Goal: Task Accomplishment & Management: Manage account settings

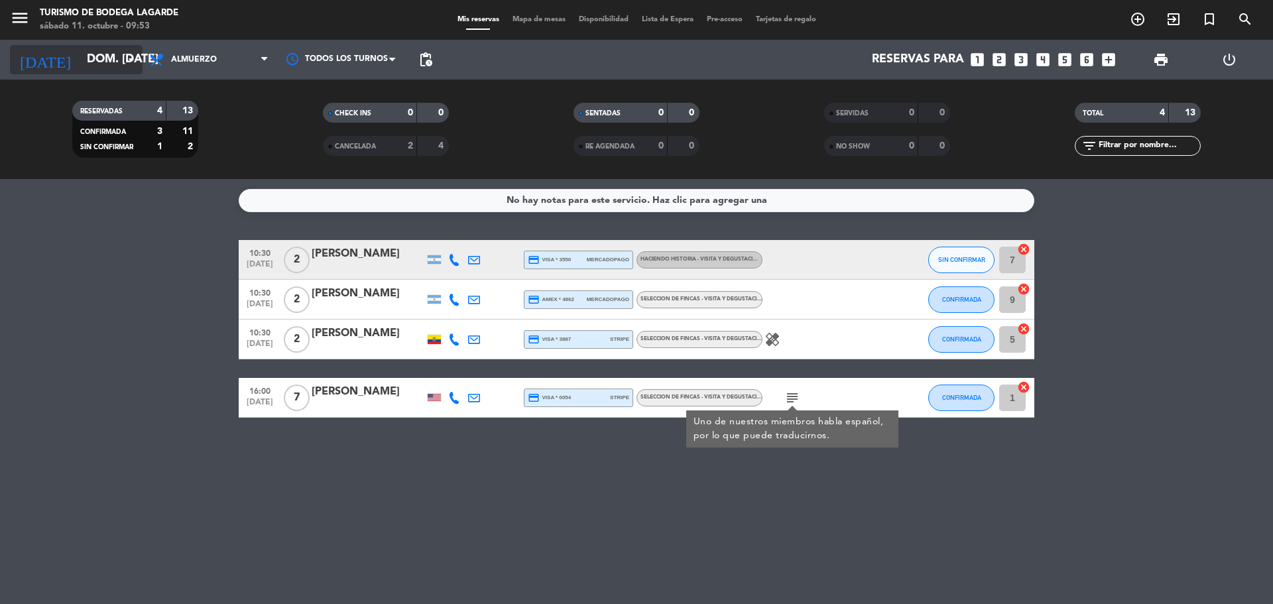
click at [80, 58] on input "dom. [DATE]" at bounding box center [157, 59] width 154 height 27
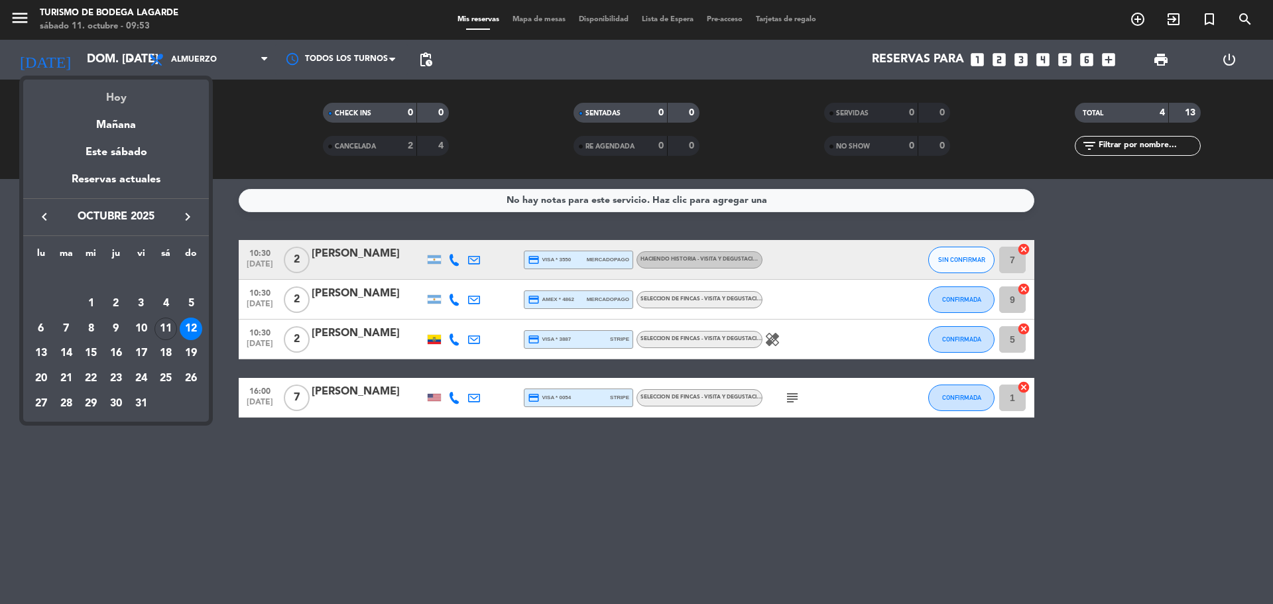
click at [88, 81] on div "Hoy" at bounding box center [116, 93] width 186 height 27
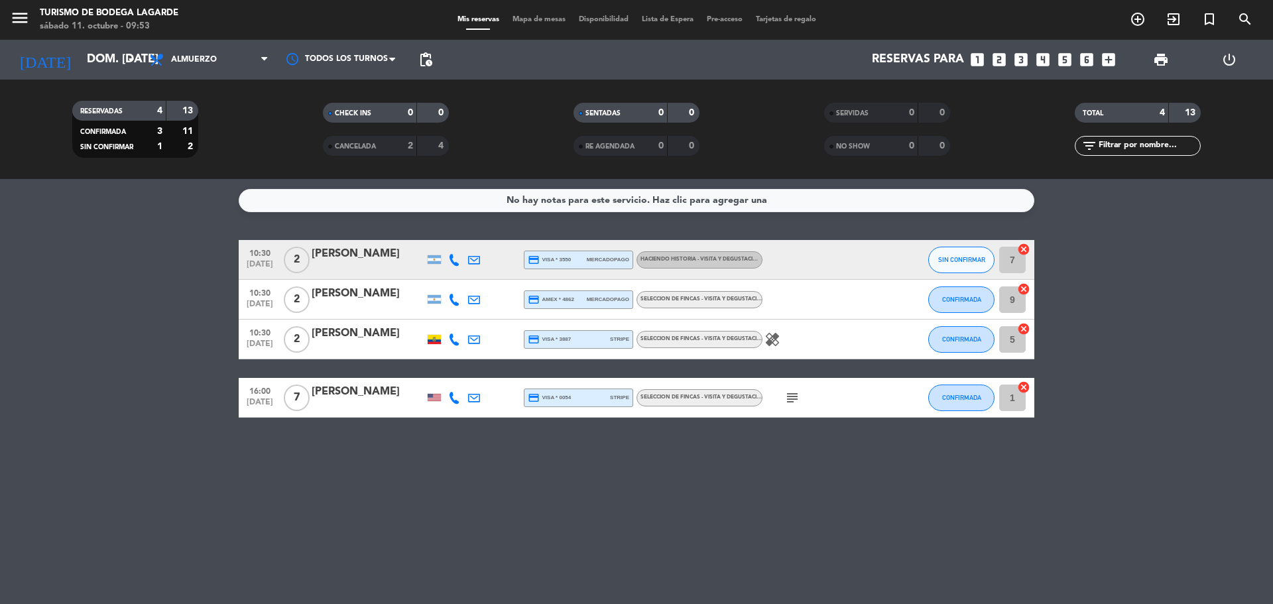
type input "sáb. [DATE]"
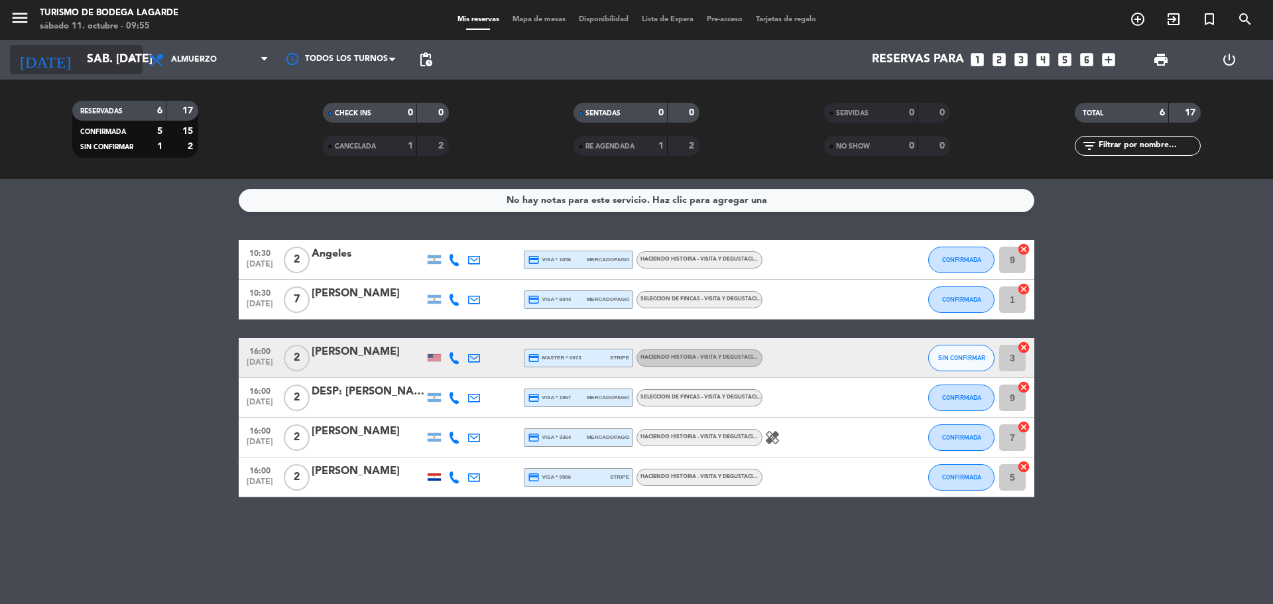
click at [85, 50] on input "sáb. [DATE]" at bounding box center [157, 59] width 154 height 27
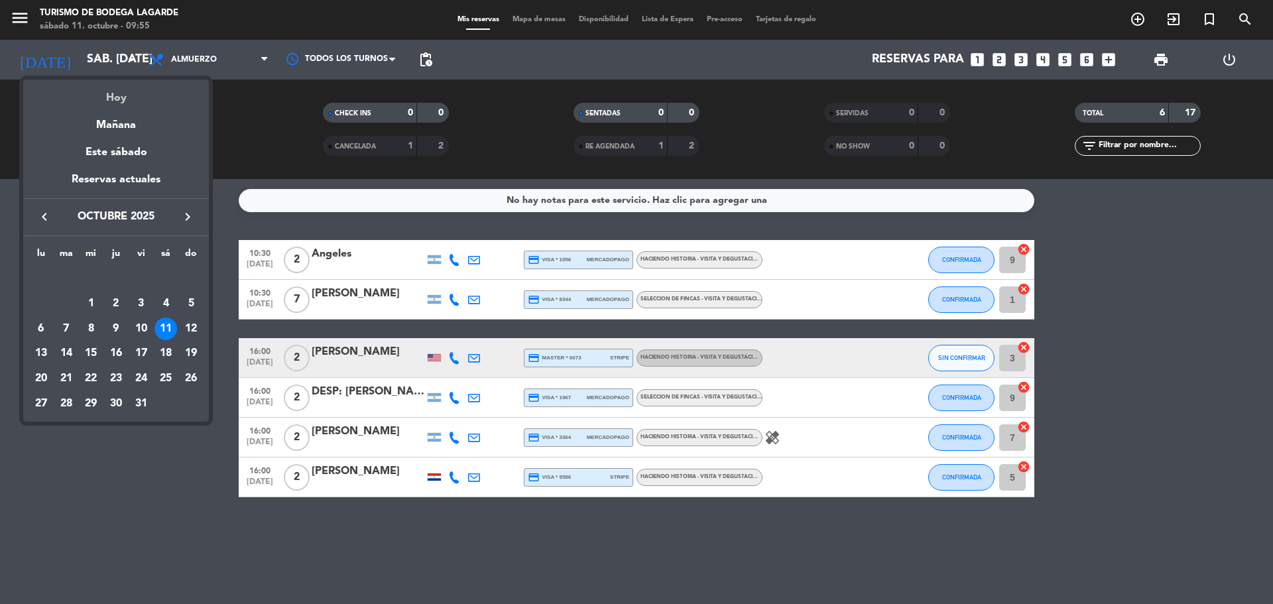
click at [99, 91] on div "Hoy" at bounding box center [116, 93] width 186 height 27
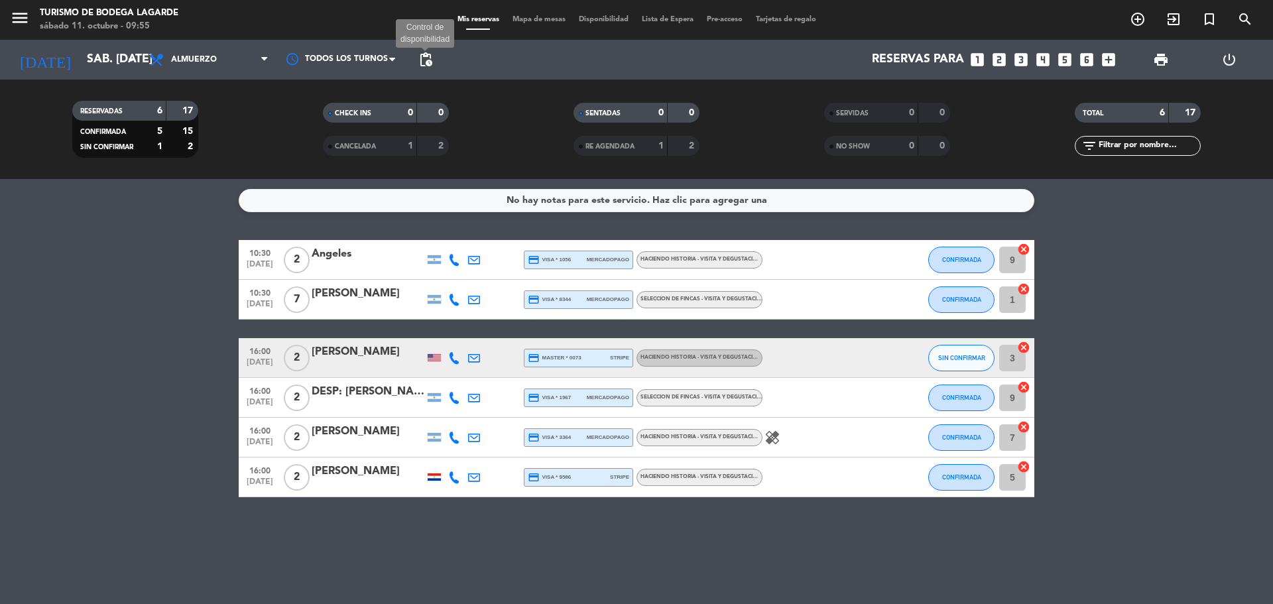
click at [426, 56] on span "pending_actions" at bounding box center [426, 60] width 16 height 16
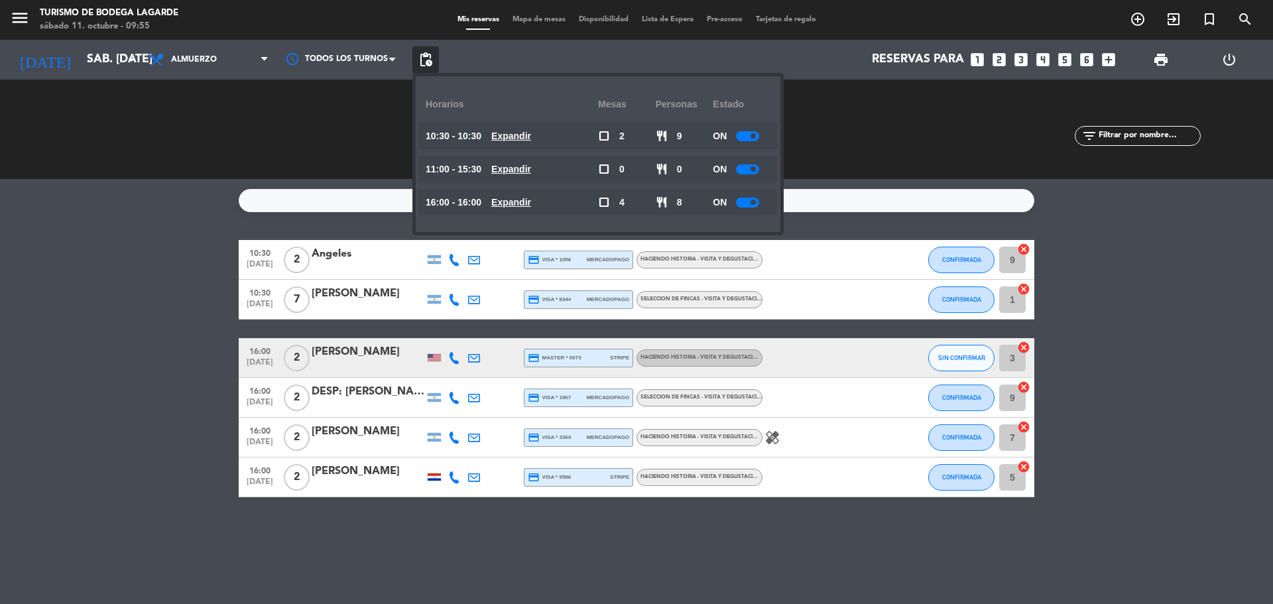
click at [745, 137] on div at bounding box center [747, 136] width 23 height 10
click at [750, 171] on div at bounding box center [747, 169] width 23 height 10
click at [752, 169] on span at bounding box center [752, 168] width 5 height 5
click at [755, 164] on div at bounding box center [747, 169] width 23 height 10
click at [755, 205] on div at bounding box center [747, 203] width 23 height 10
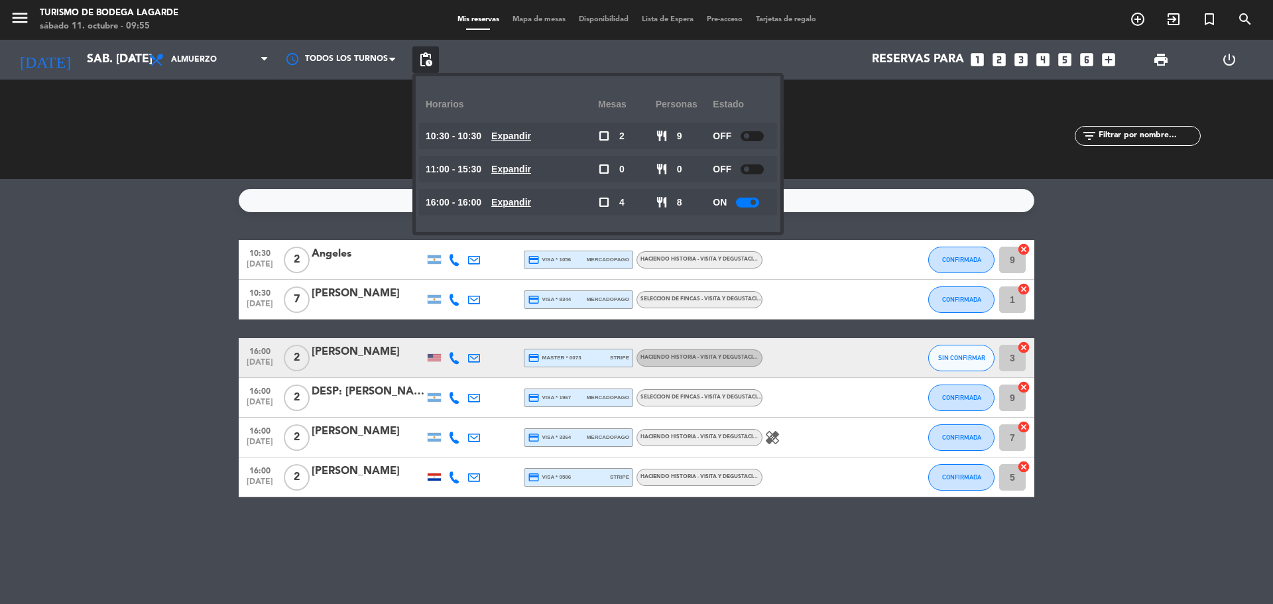
click at [753, 204] on span at bounding box center [752, 202] width 5 height 5
click at [426, 58] on span "pending_actions" at bounding box center [426, 60] width 16 height 16
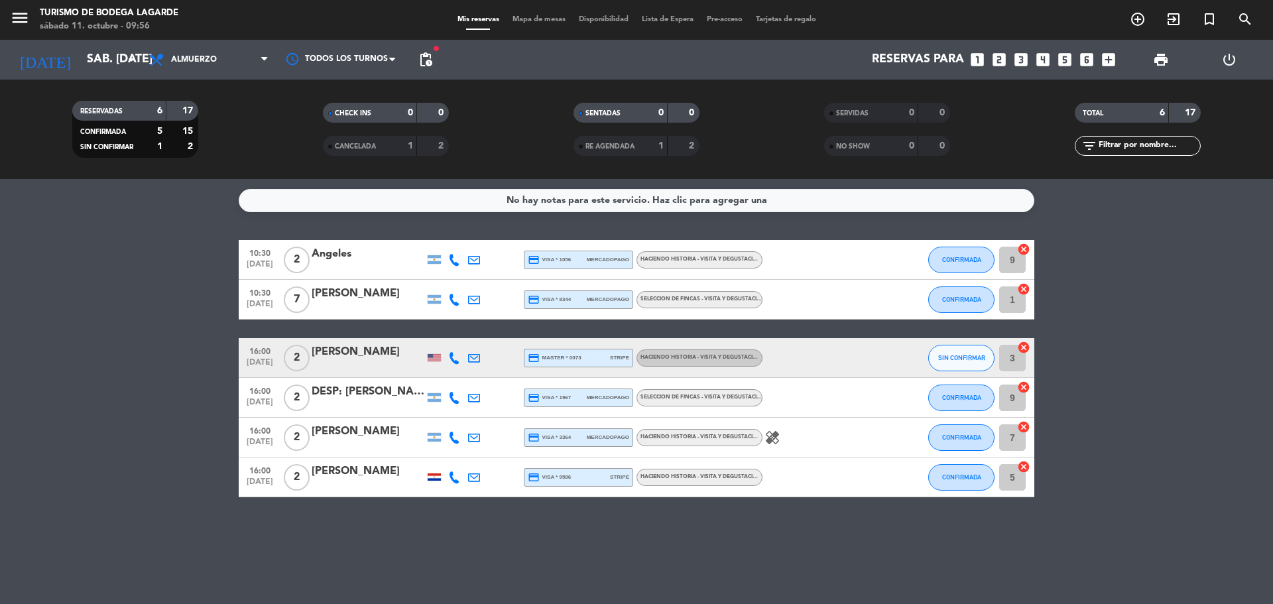
click at [375, 399] on div "DESP: Micaela Andrea Balzarini X2" at bounding box center [368, 391] width 113 height 17
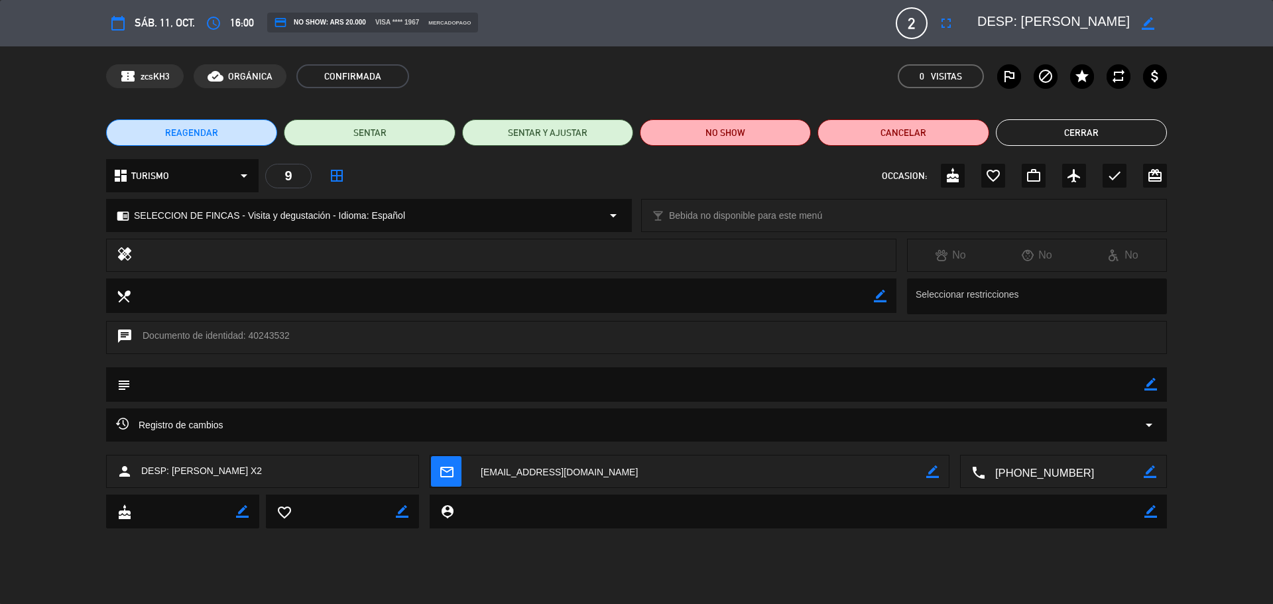
click at [1043, 137] on button "Cerrar" at bounding box center [1081, 132] width 171 height 27
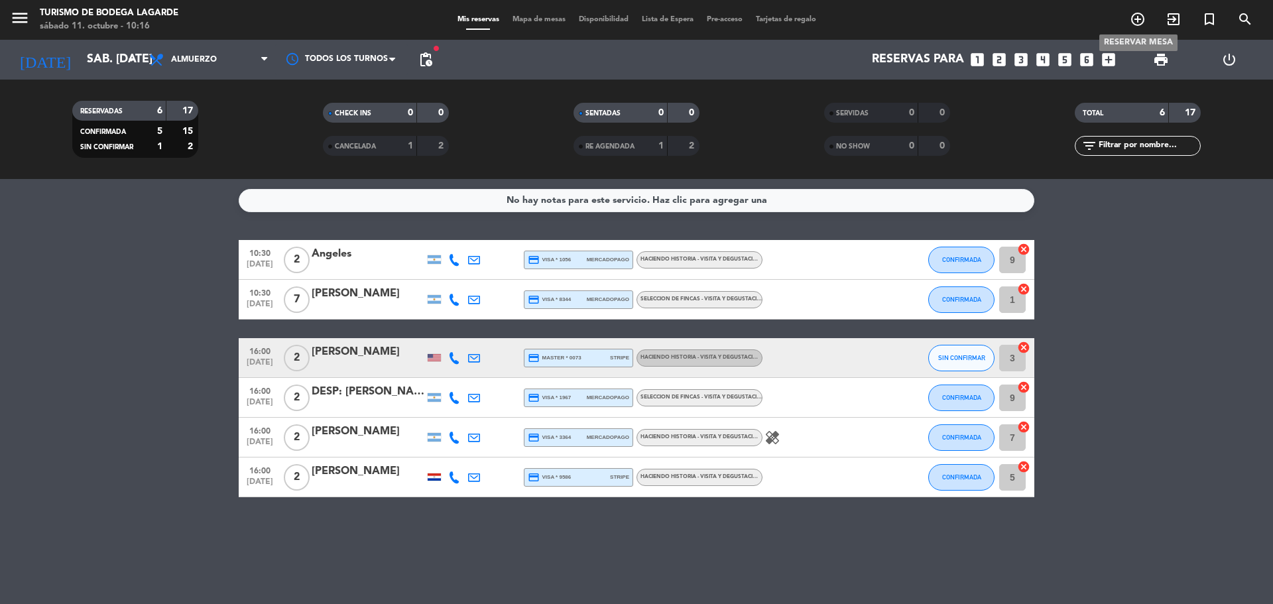
click at [1143, 19] on icon "add_circle_outline" at bounding box center [1138, 19] width 16 height 16
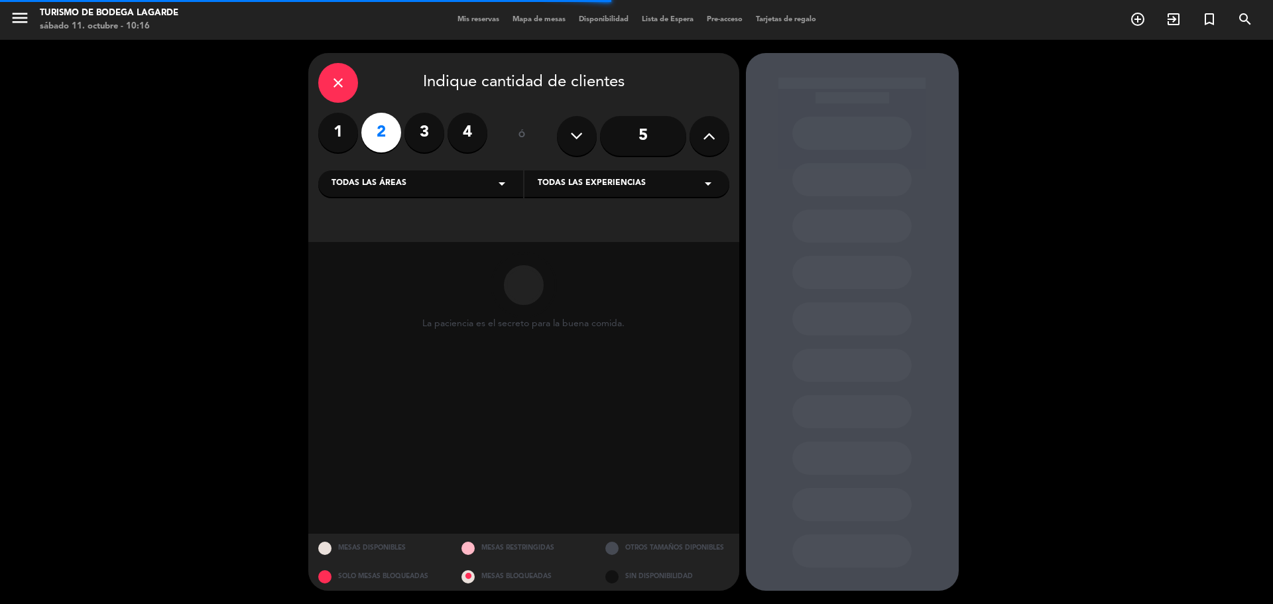
click at [343, 82] on icon "close" at bounding box center [338, 83] width 16 height 16
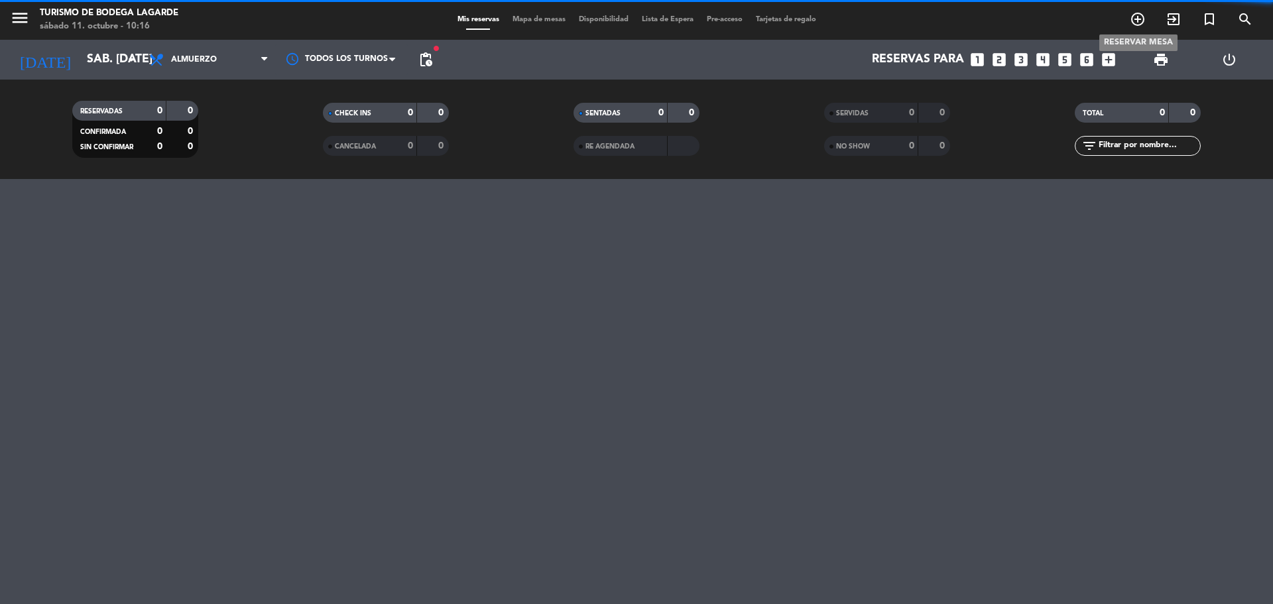
click at [1140, 18] on icon "add_circle_outline" at bounding box center [1138, 19] width 16 height 16
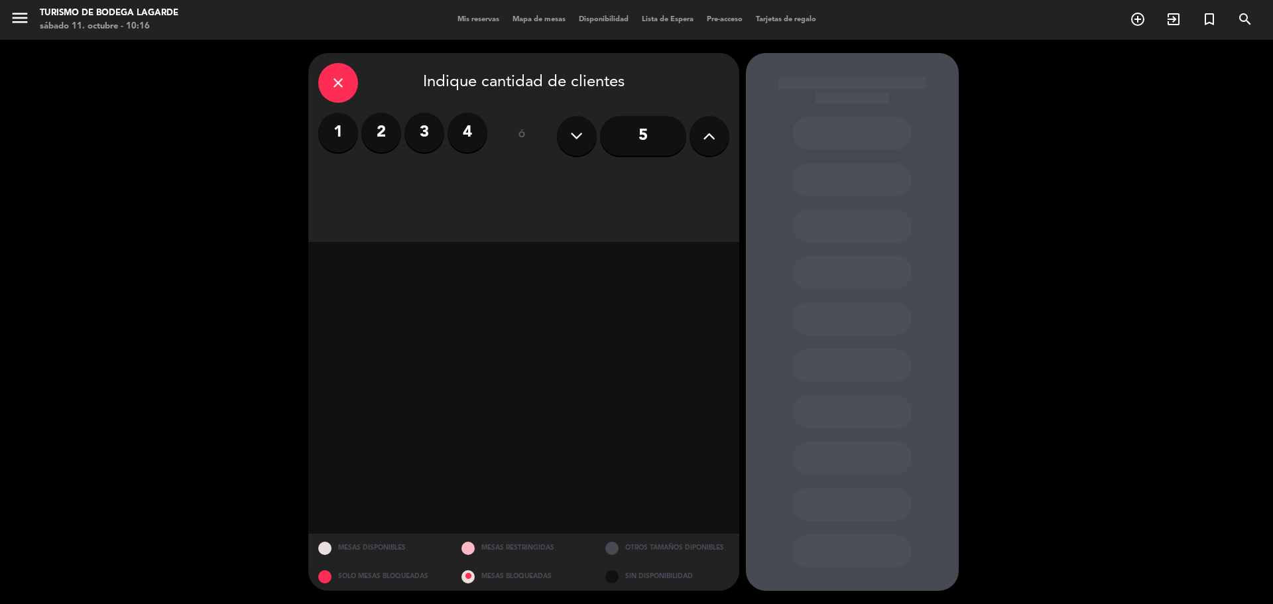
click at [459, 123] on label "4" at bounding box center [467, 133] width 40 height 40
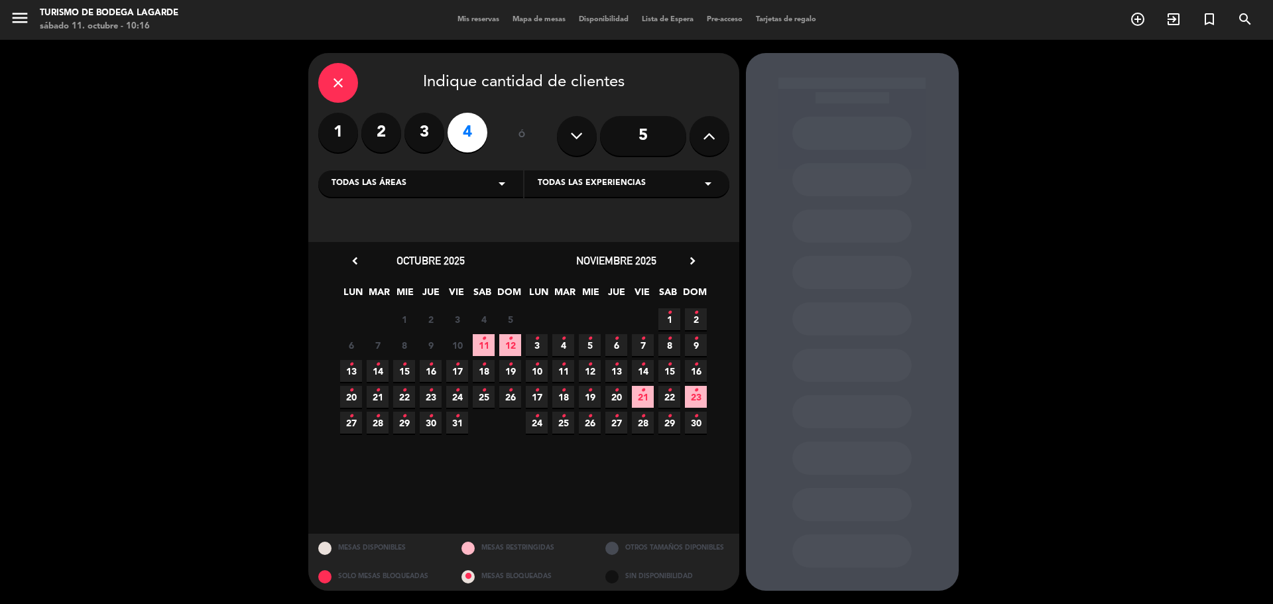
click at [486, 349] on span "11 •" at bounding box center [484, 345] width 22 height 22
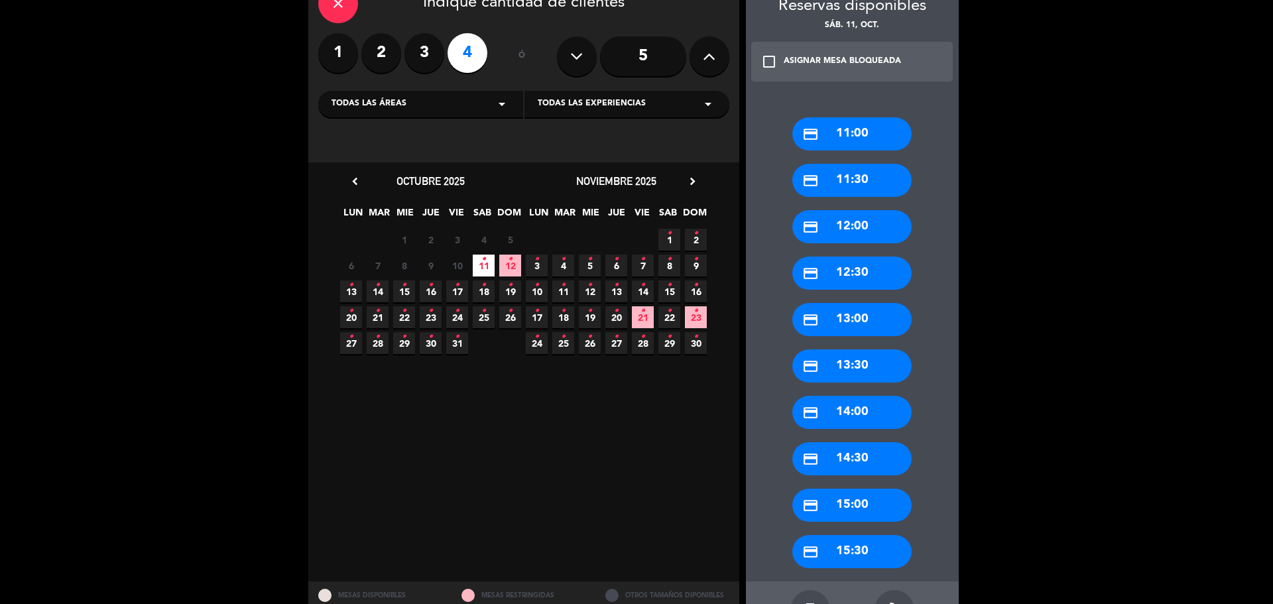
scroll to position [127, 0]
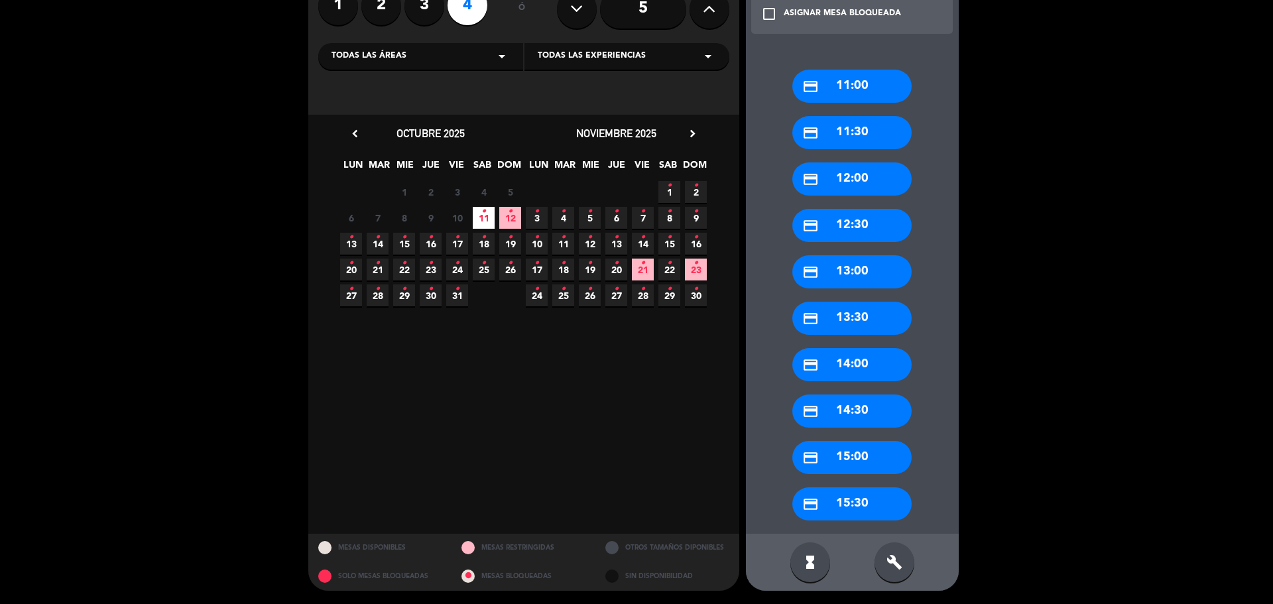
click at [886, 495] on div "credit_card 15:30" at bounding box center [851, 503] width 119 height 33
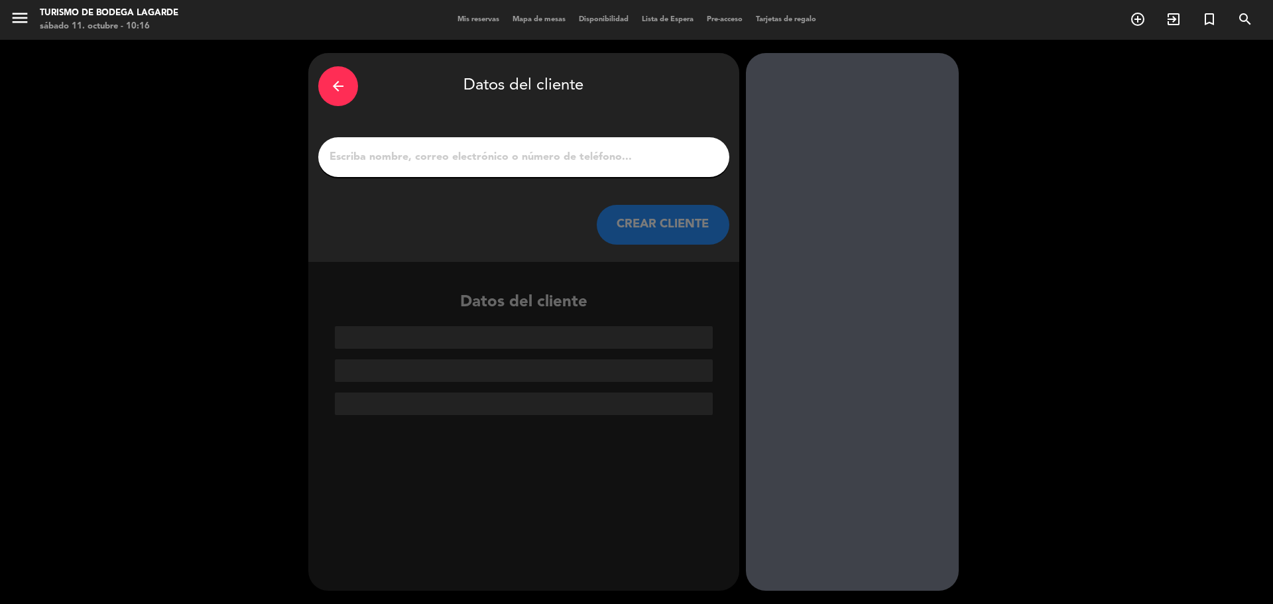
click at [528, 150] on input "1" at bounding box center [523, 157] width 391 height 19
paste input "Nadia Bernasconi"
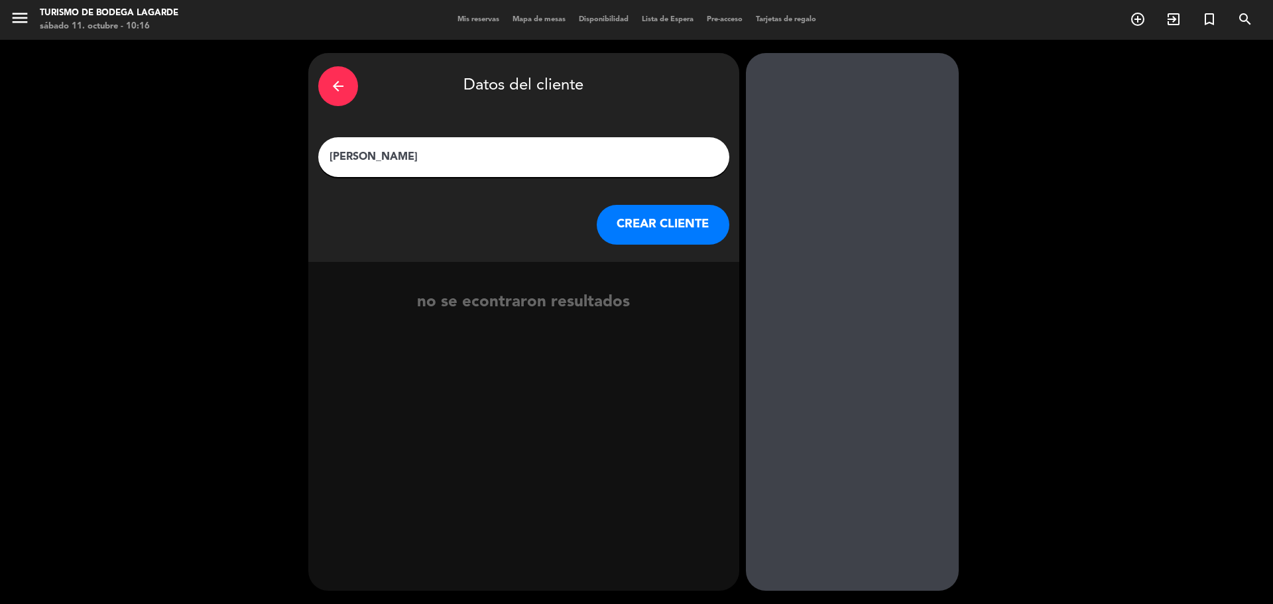
type input "Nadia Bernasconi"
click at [640, 223] on button "CREAR CLIENTE" at bounding box center [663, 225] width 133 height 40
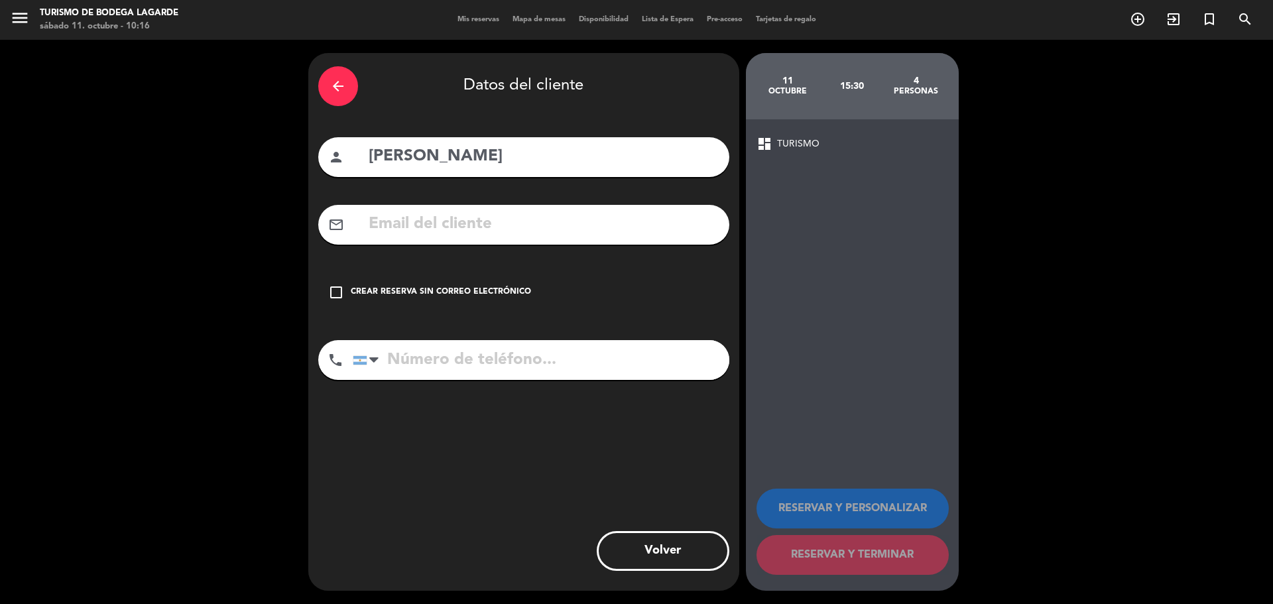
click at [475, 290] on div "Crear reserva sin correo electrónico" at bounding box center [441, 292] width 180 height 13
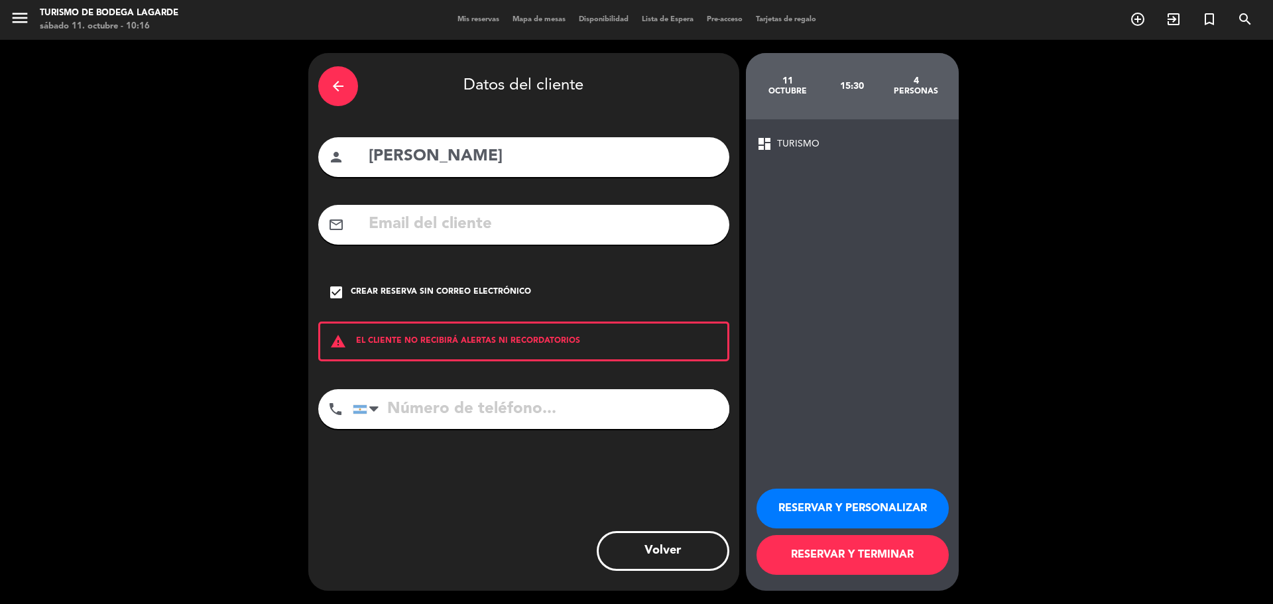
click at [416, 412] on input "tel" at bounding box center [541, 409] width 377 height 40
paste input "+54 9 2657 69-6631"
type input "+54 9 2657 69-6631"
click at [880, 498] on button "RESERVAR Y PERSONALIZAR" at bounding box center [852, 509] width 192 height 40
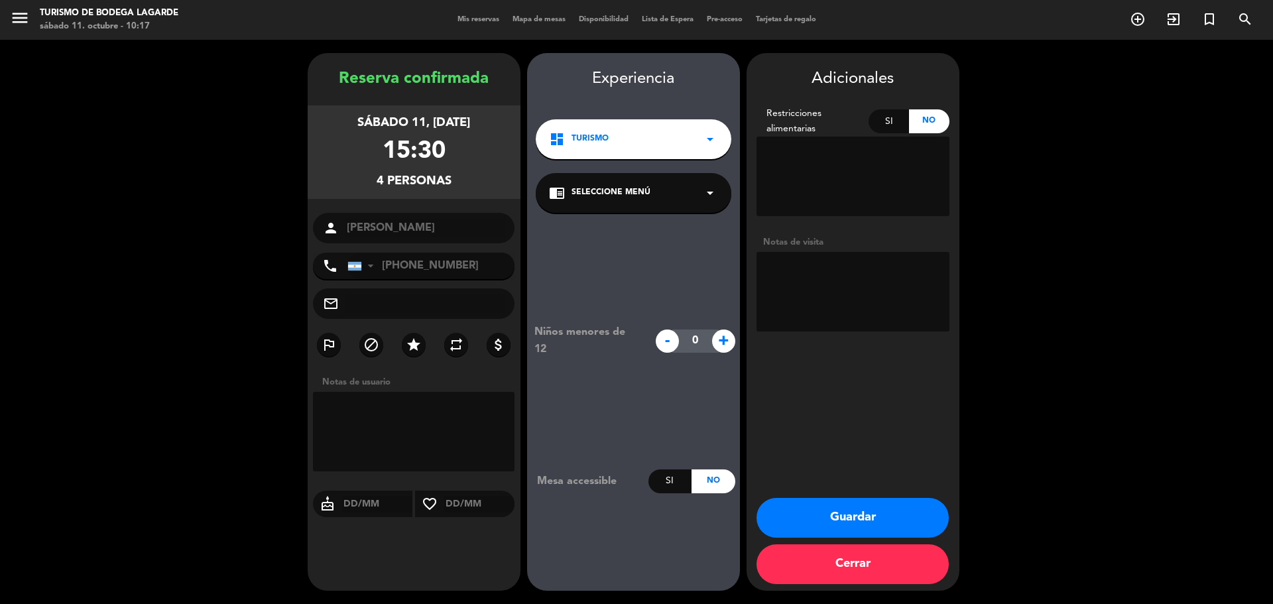
click at [799, 295] on textarea at bounding box center [852, 292] width 193 height 80
click at [635, 190] on span "Seleccione Menú" at bounding box center [610, 192] width 79 height 13
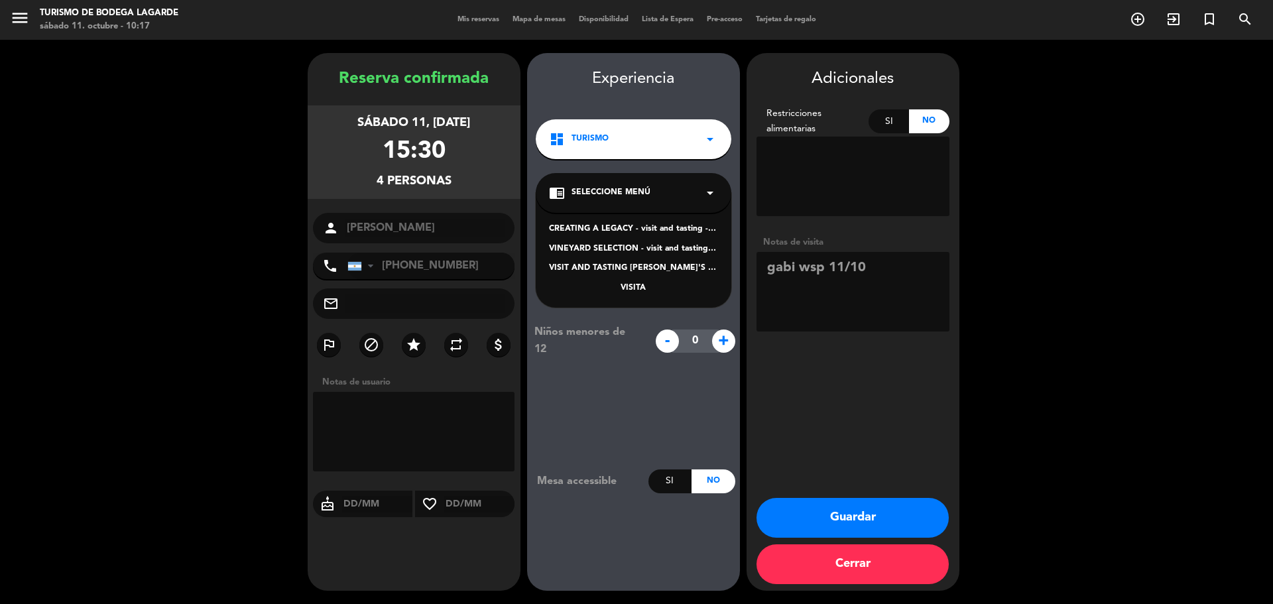
click at [637, 286] on div "VISITA" at bounding box center [633, 288] width 169 height 13
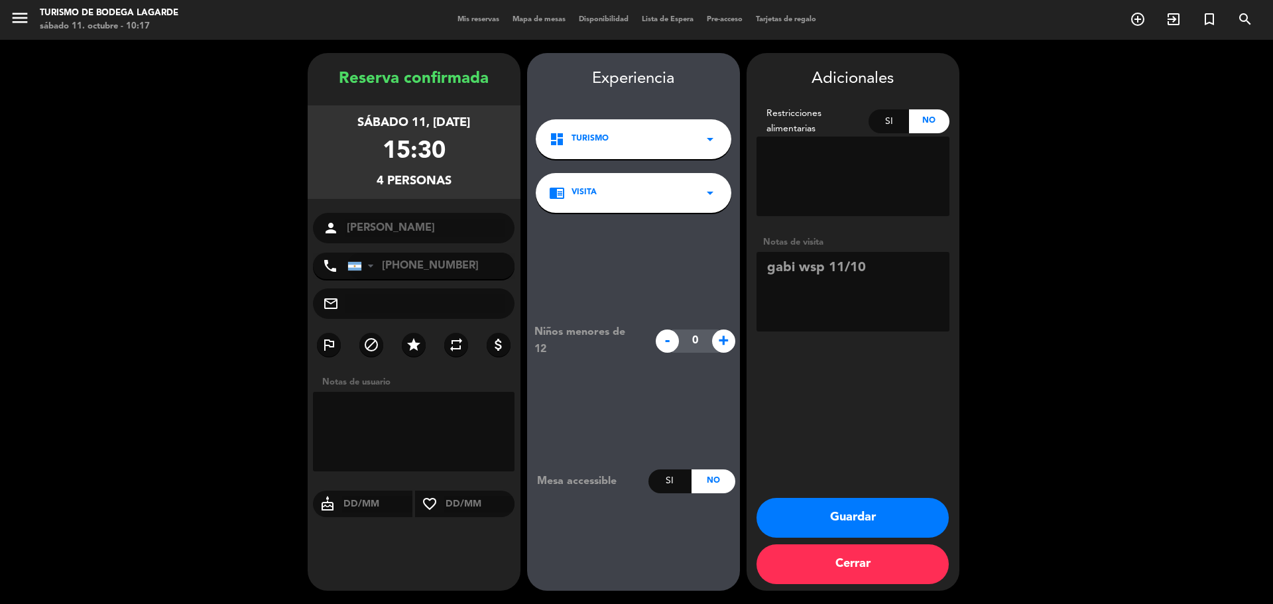
click at [906, 269] on textarea at bounding box center [852, 292] width 193 height 80
type textarea "gabi wsp 11/10 hacen mansa bodega"
click at [835, 508] on button "Guardar" at bounding box center [852, 518] width 192 height 40
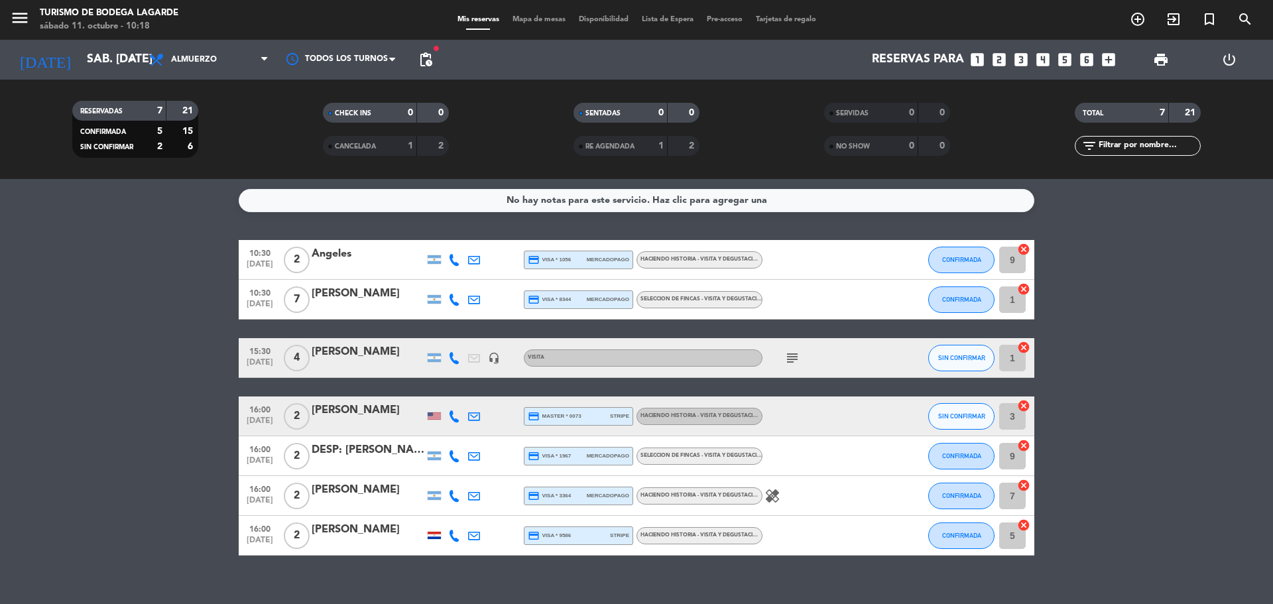
click at [796, 364] on icon "subject" at bounding box center [792, 358] width 16 height 16
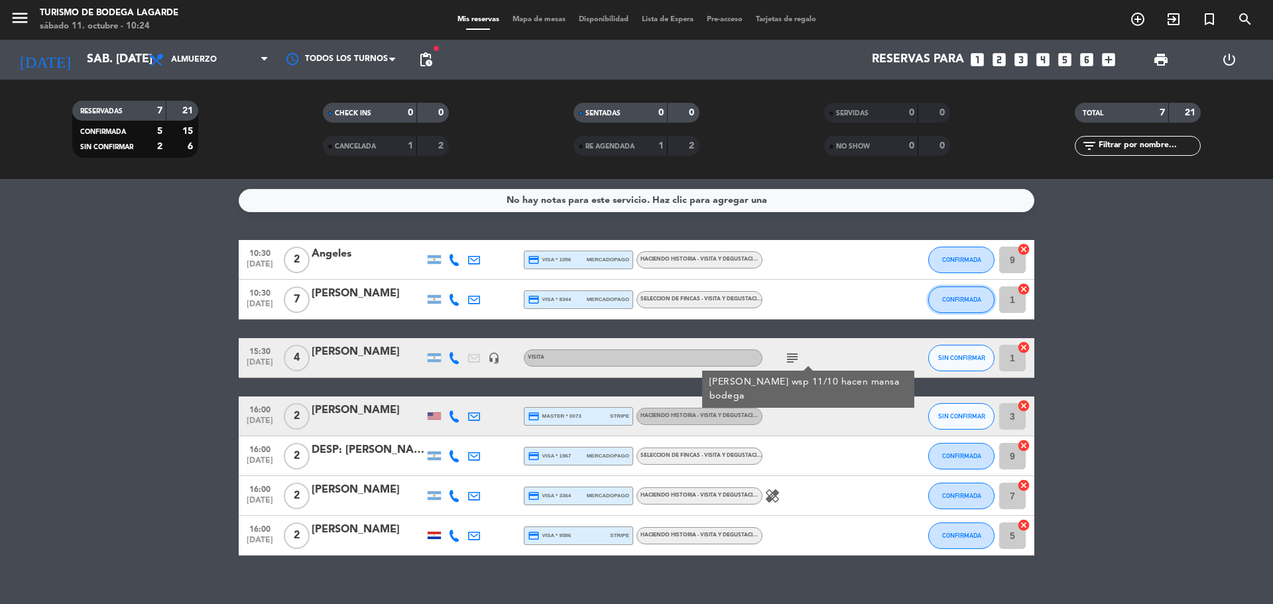
click at [936, 301] on button "CONFIRMADA" at bounding box center [961, 299] width 66 height 27
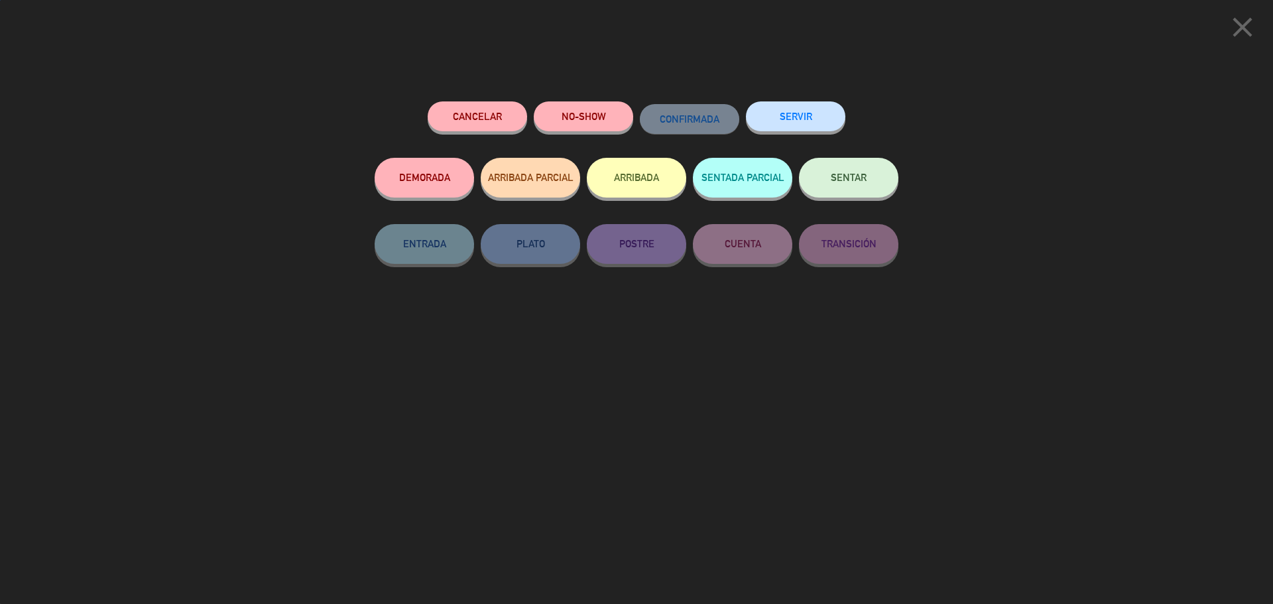
click at [831, 177] on span "SENTAR" at bounding box center [849, 177] width 36 height 11
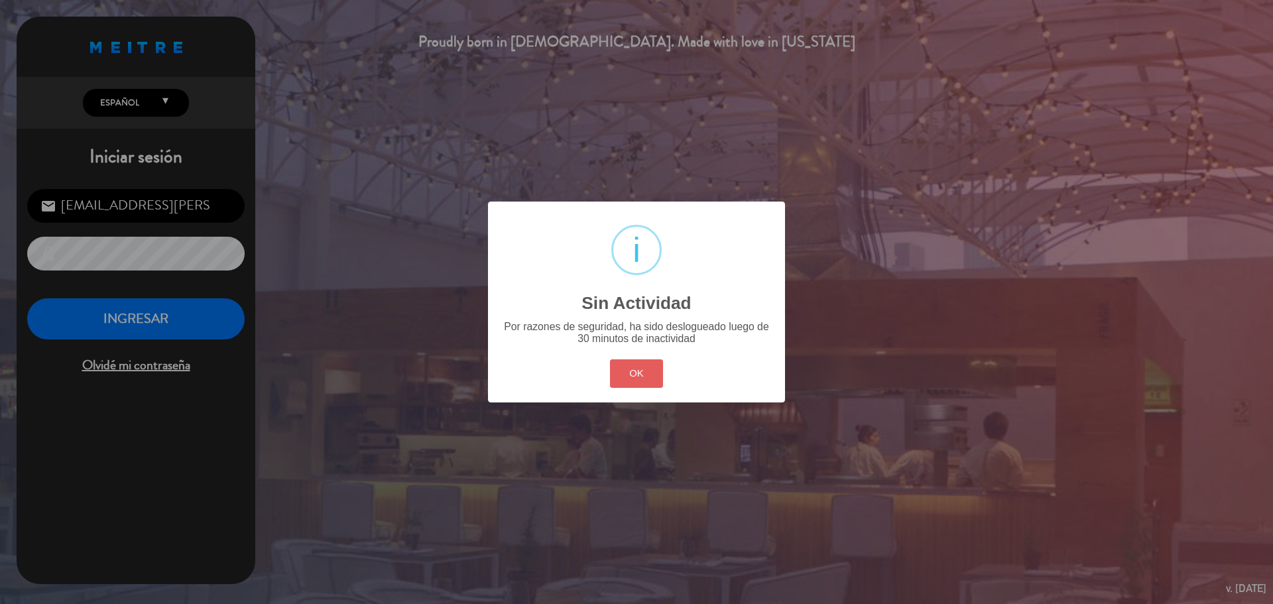
click at [637, 381] on button "OK" at bounding box center [637, 373] width 54 height 29
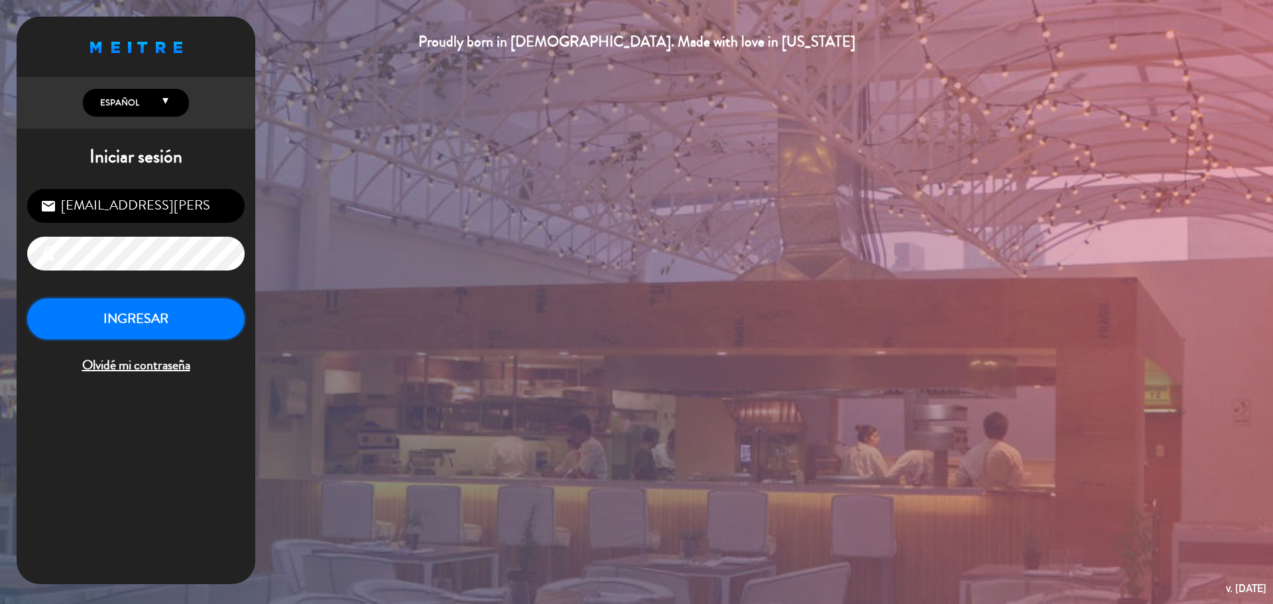
click at [187, 335] on button "INGRESAR" at bounding box center [135, 319] width 217 height 42
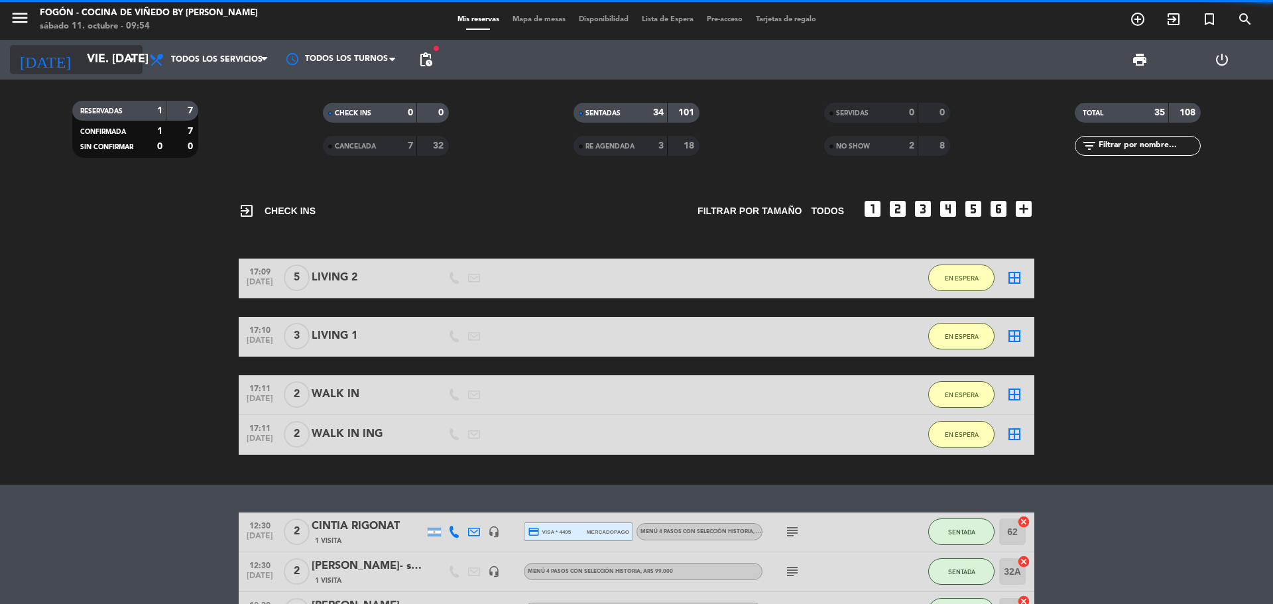
click at [80, 54] on input "vie. [DATE]" at bounding box center [157, 59] width 154 height 27
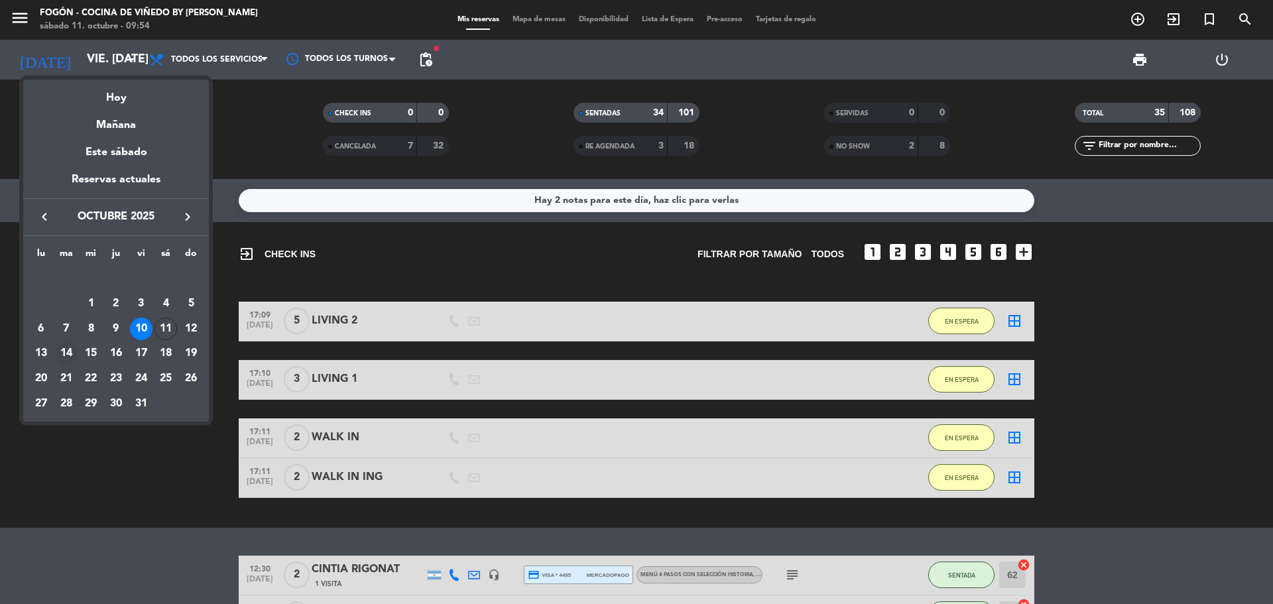
click at [62, 347] on div "14" at bounding box center [66, 353] width 23 height 23
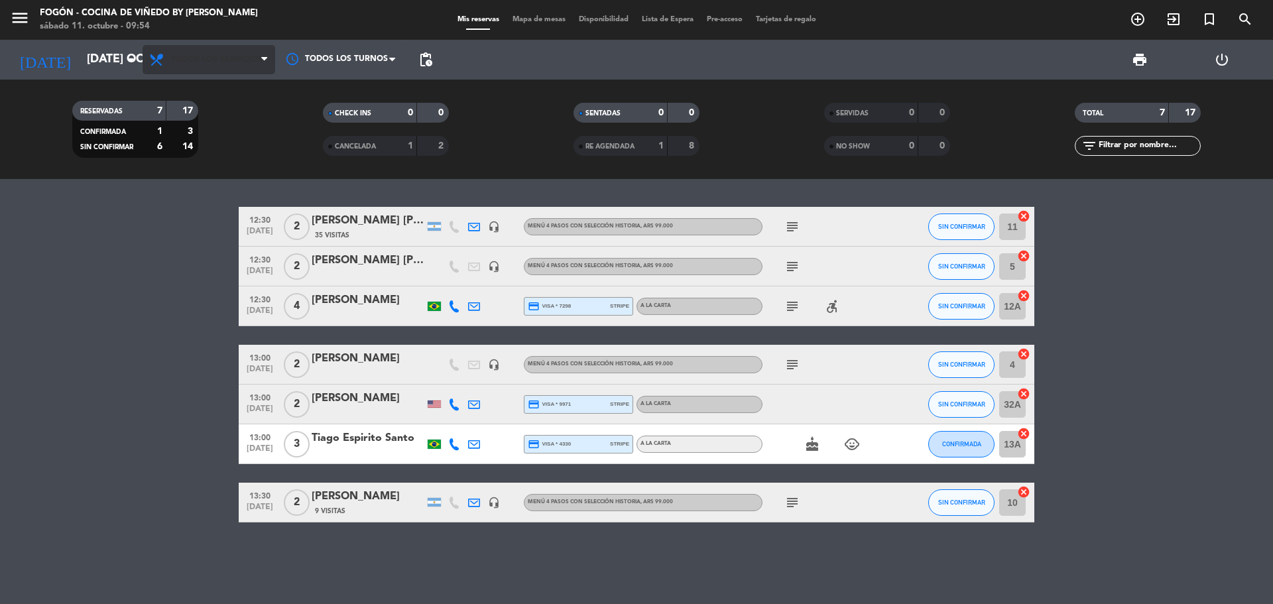
click at [209, 59] on span "Todos los servicios" at bounding box center [216, 59] width 91 height 9
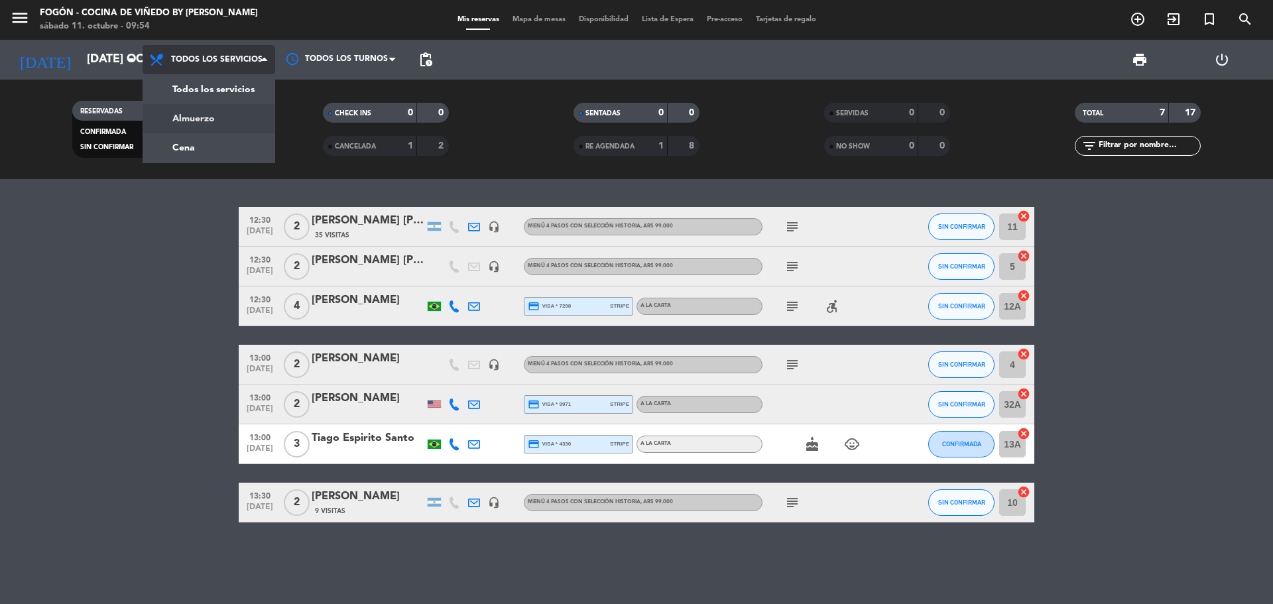
click at [205, 125] on div "menu Fogón - Cocina de viñedo by [PERSON_NAME] sábado 11. octubre - 09:54 Mis r…" at bounding box center [636, 89] width 1273 height 179
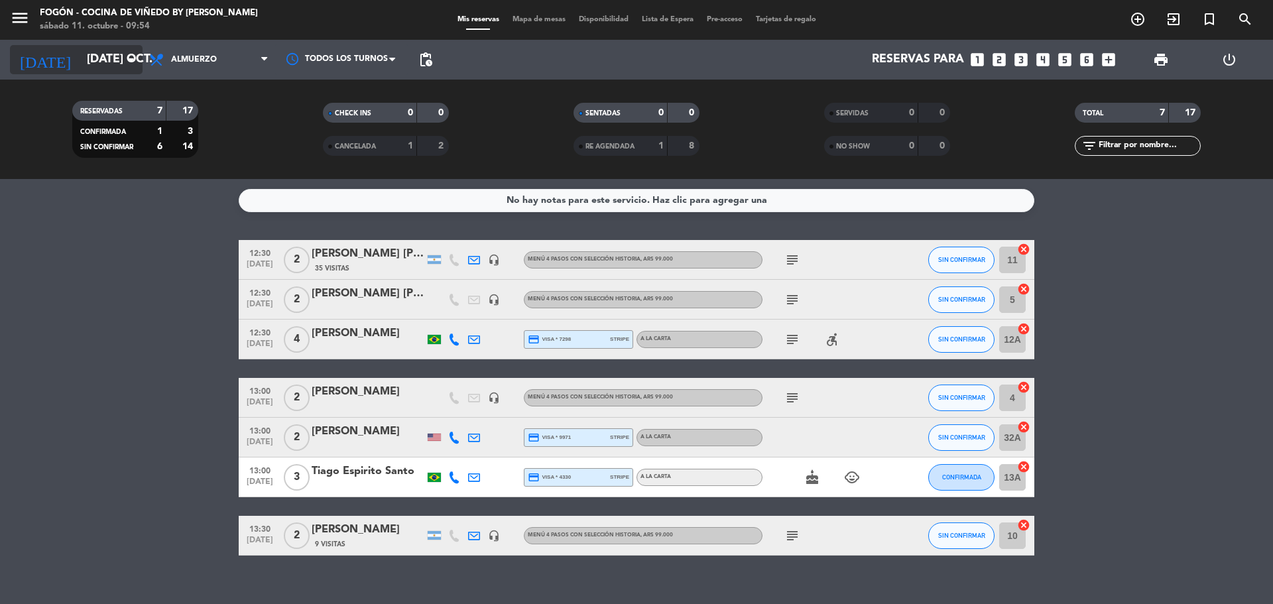
click at [80, 61] on input "[DATE] oct." at bounding box center [157, 59] width 154 height 27
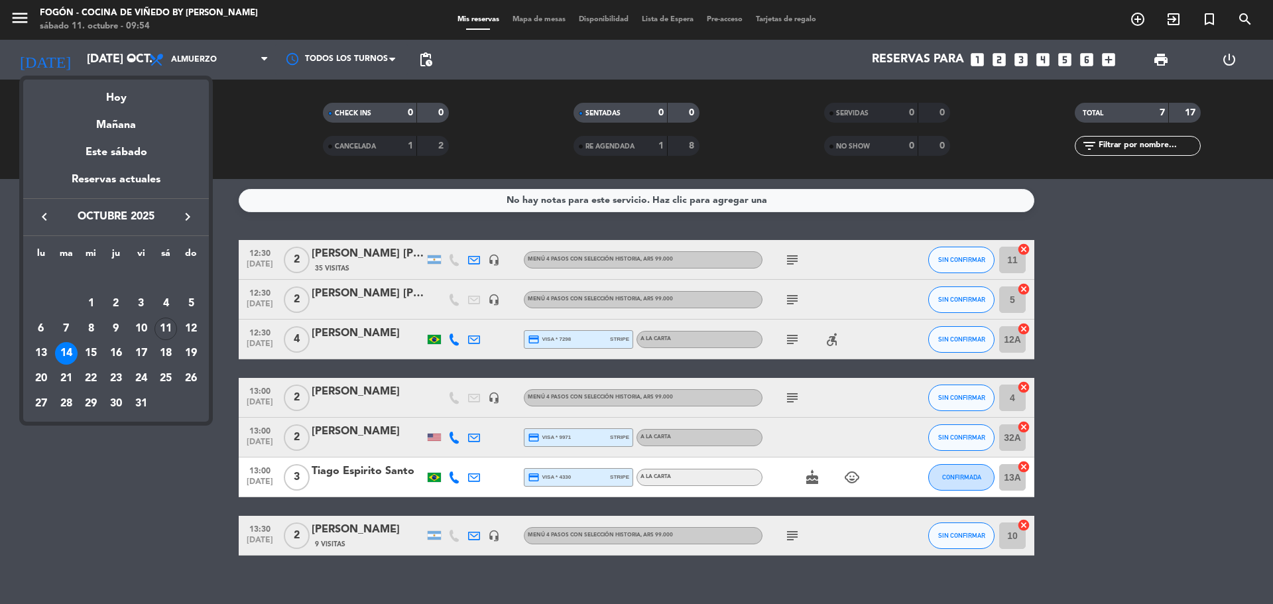
drag, startPoint x: 93, startPoint y: 103, endPoint x: 86, endPoint y: 107, distance: 8.6
click at [91, 105] on div "Hoy" at bounding box center [116, 93] width 186 height 27
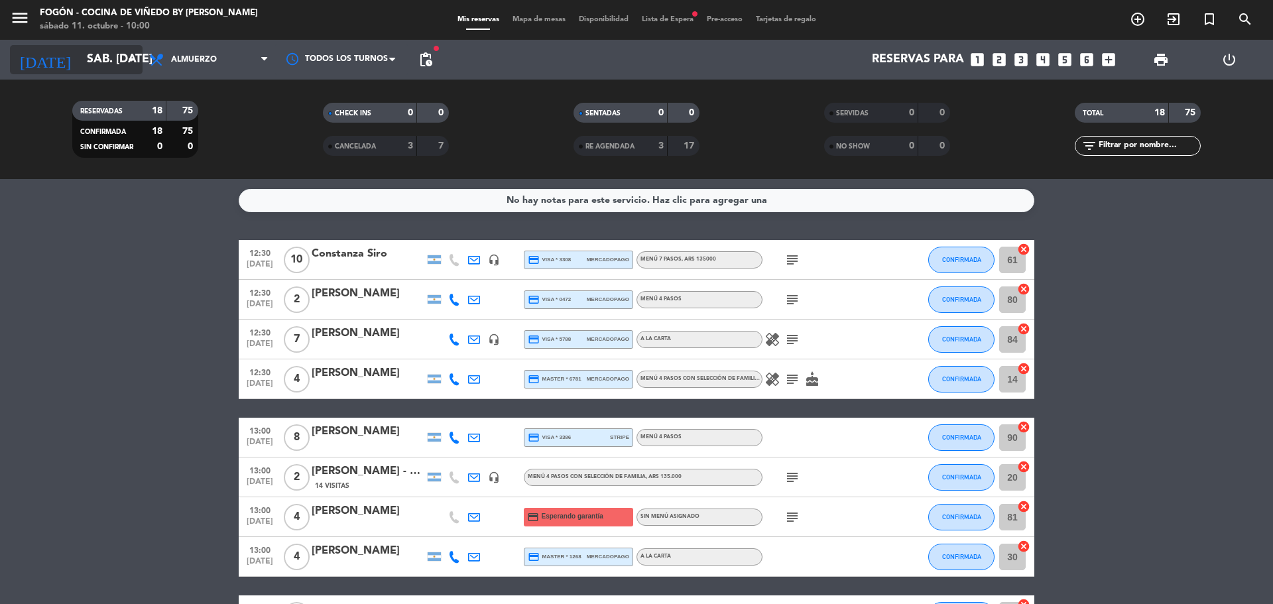
click at [90, 54] on input "sáb. [DATE]" at bounding box center [157, 59] width 154 height 27
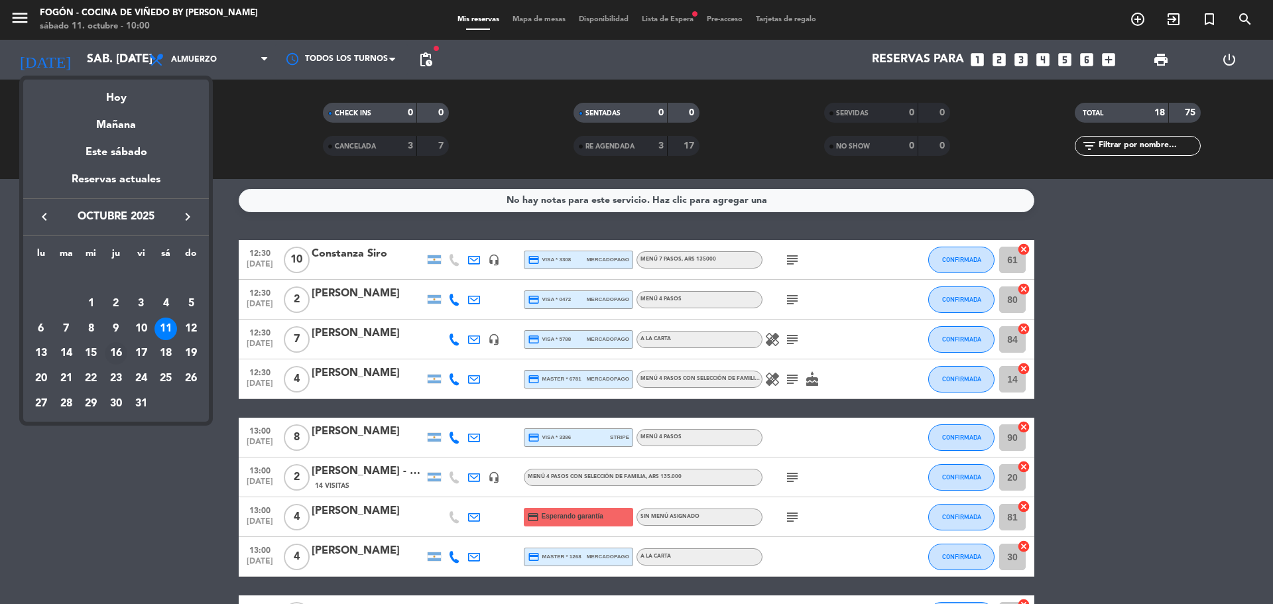
click at [109, 345] on div "16" at bounding box center [116, 353] width 23 height 23
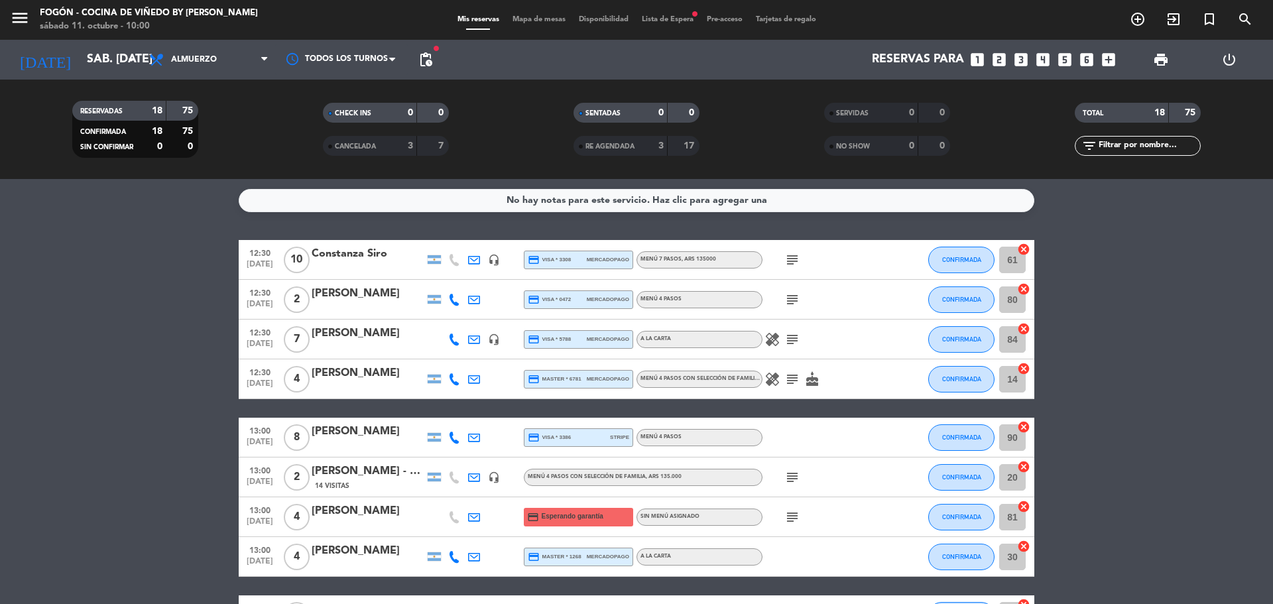
type input "[DEMOGRAPHIC_DATA] [DATE]"
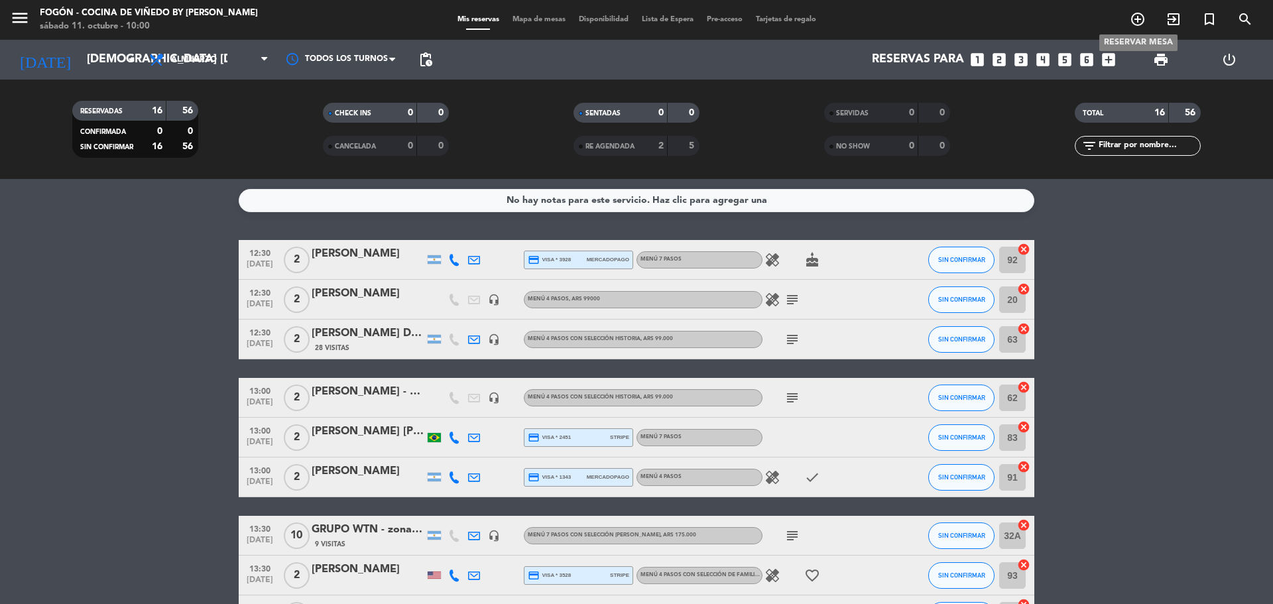
click at [1140, 19] on icon "add_circle_outline" at bounding box center [1138, 19] width 16 height 16
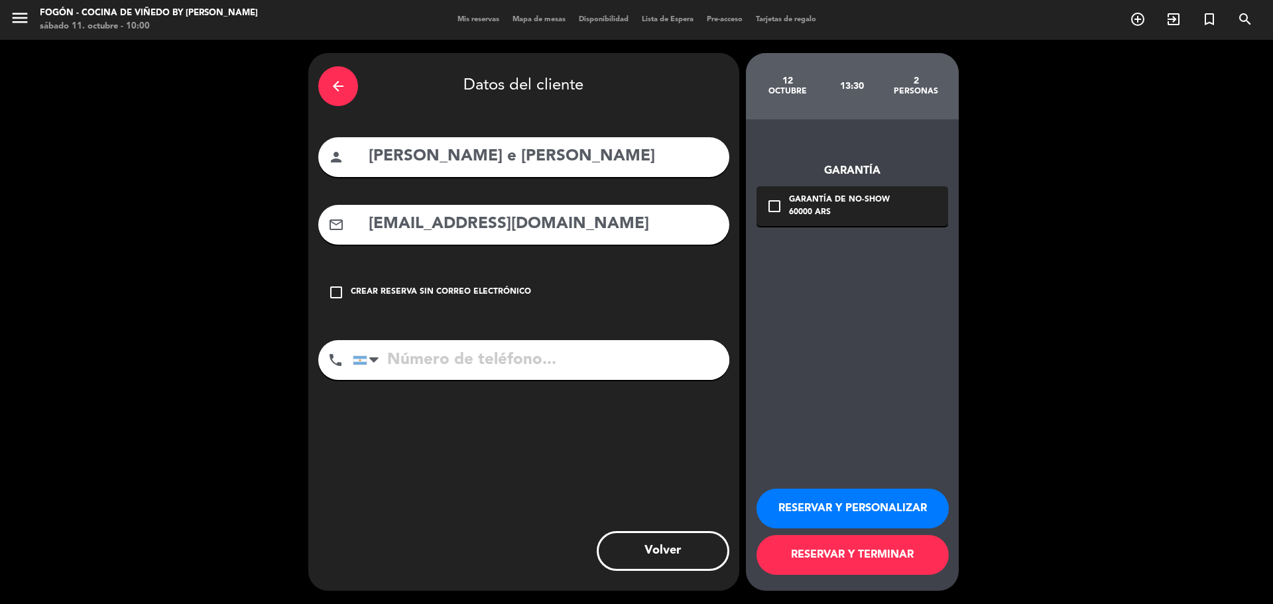
click at [326, 73] on div "arrow_back" at bounding box center [338, 86] width 40 height 40
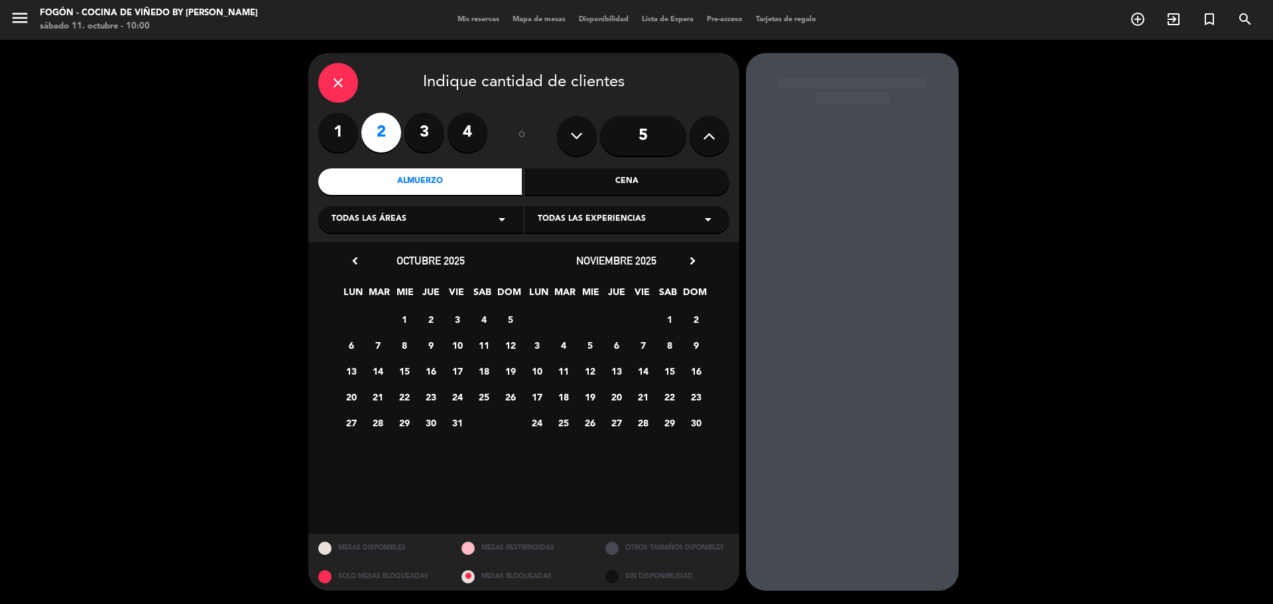
click at [326, 73] on div "close" at bounding box center [338, 83] width 40 height 40
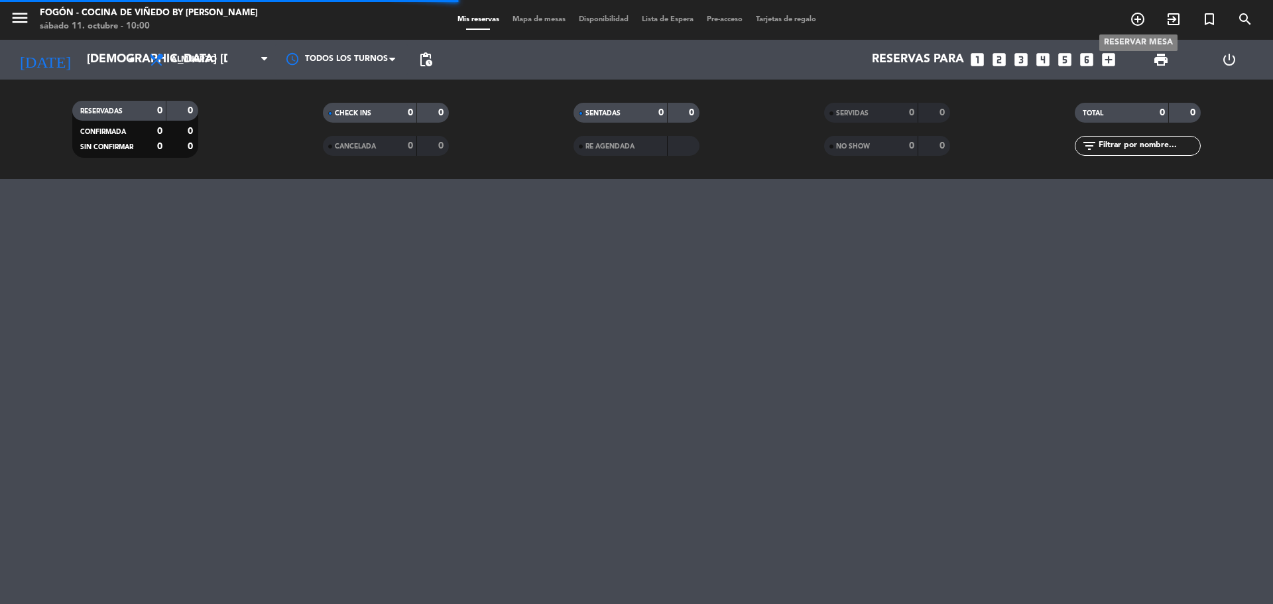
click at [1136, 20] on icon "add_circle_outline" at bounding box center [1138, 19] width 16 height 16
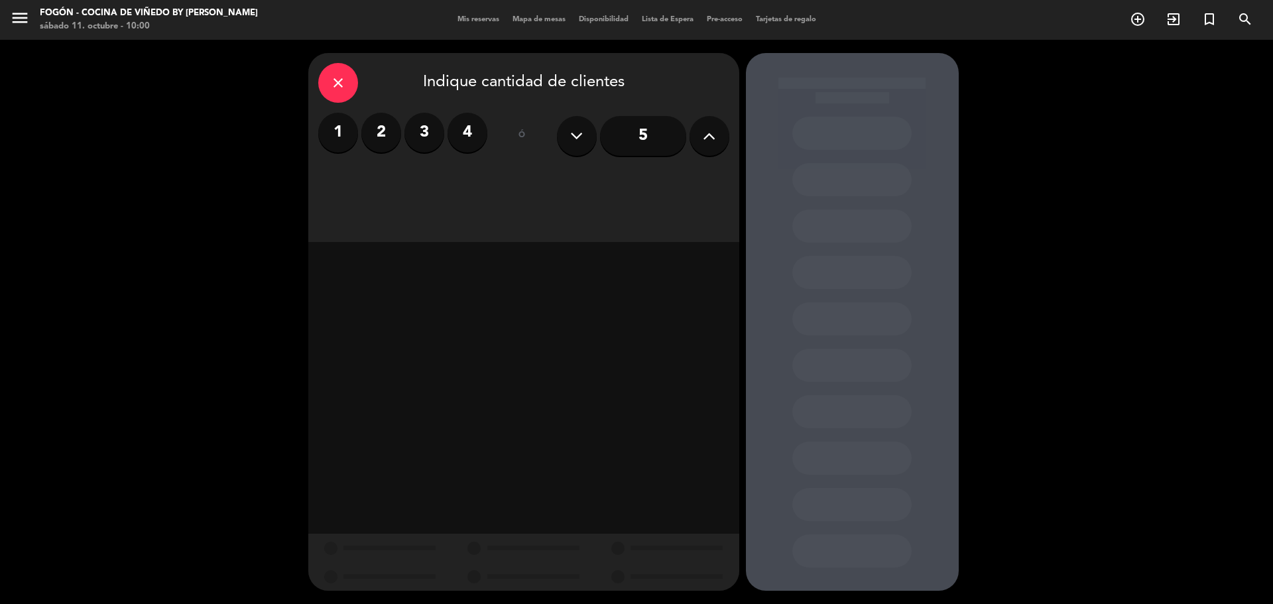
click at [469, 131] on label "4" at bounding box center [467, 133] width 40 height 40
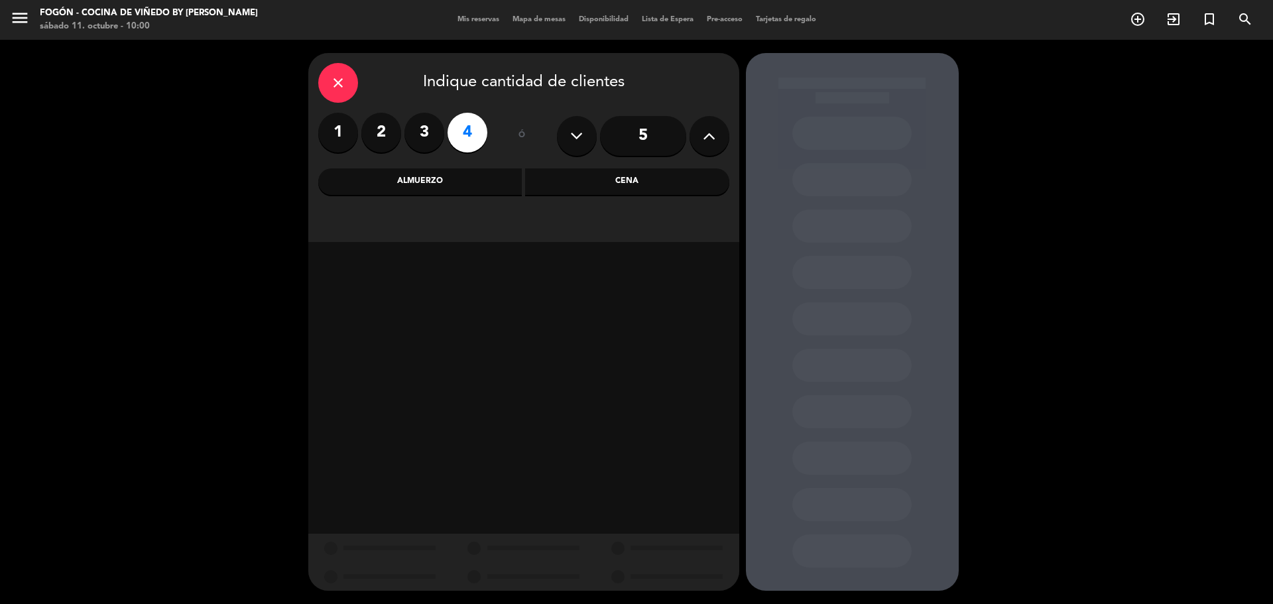
click at [465, 175] on div "Almuerzo" at bounding box center [420, 181] width 204 height 27
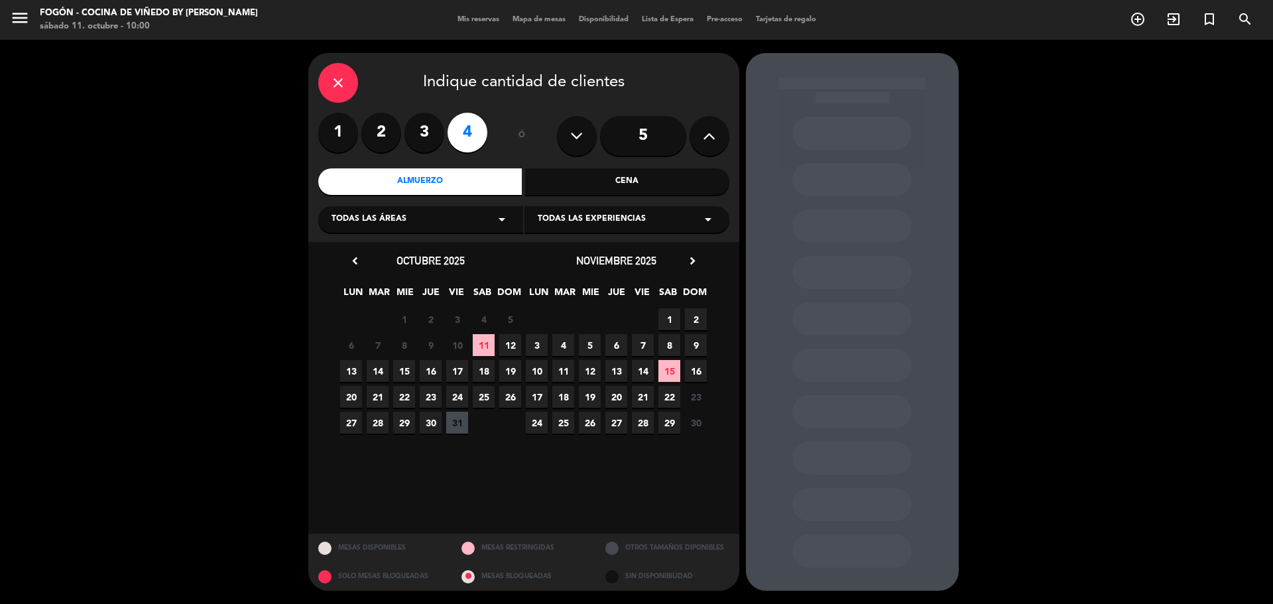
click at [430, 371] on span "16" at bounding box center [431, 371] width 22 height 22
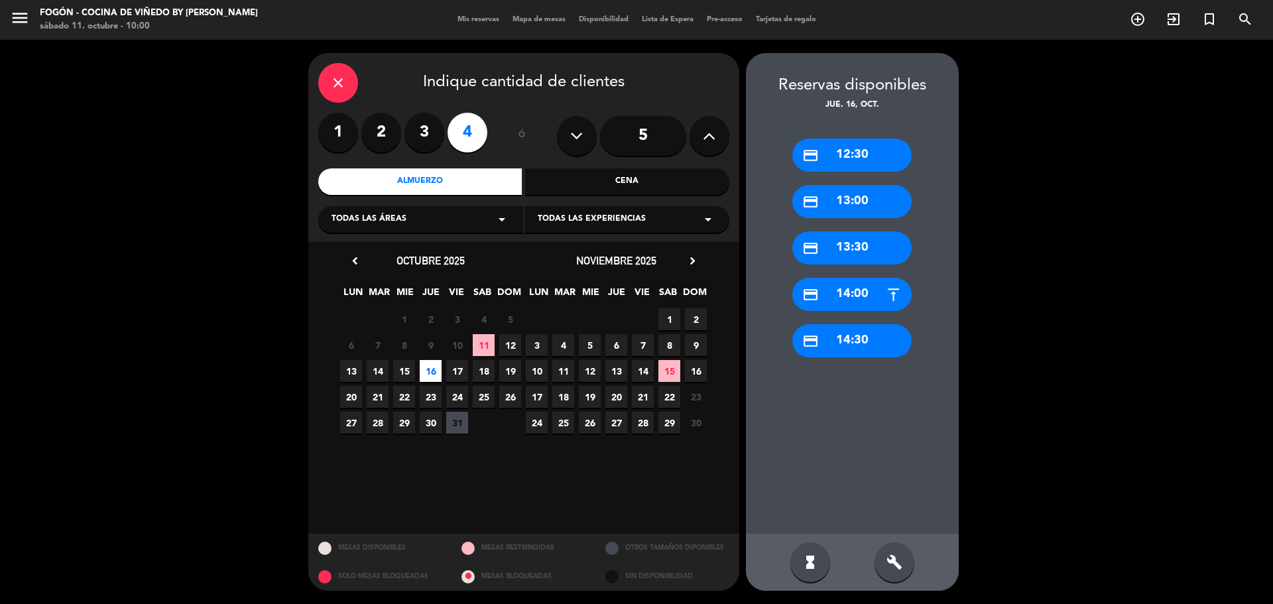
click at [872, 192] on div "credit_card 13:00" at bounding box center [851, 201] width 119 height 33
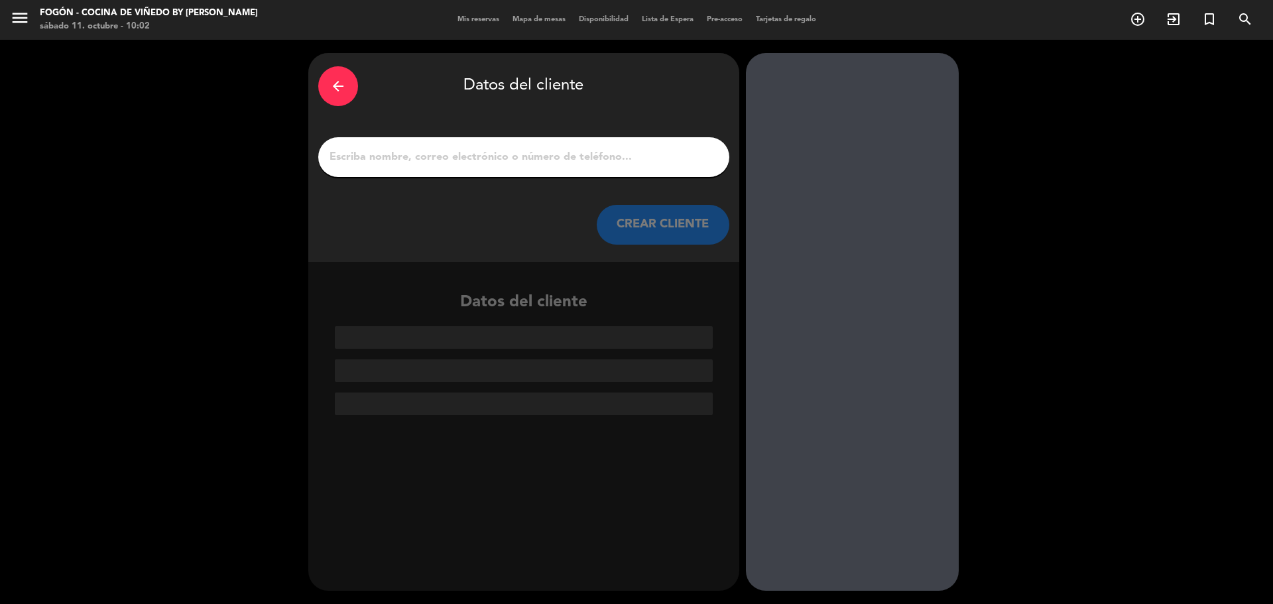
click at [393, 143] on div at bounding box center [523, 157] width 411 height 40
click at [393, 151] on input "1" at bounding box center [523, 157] width 391 height 19
paste input "[PERSON_NAME]"
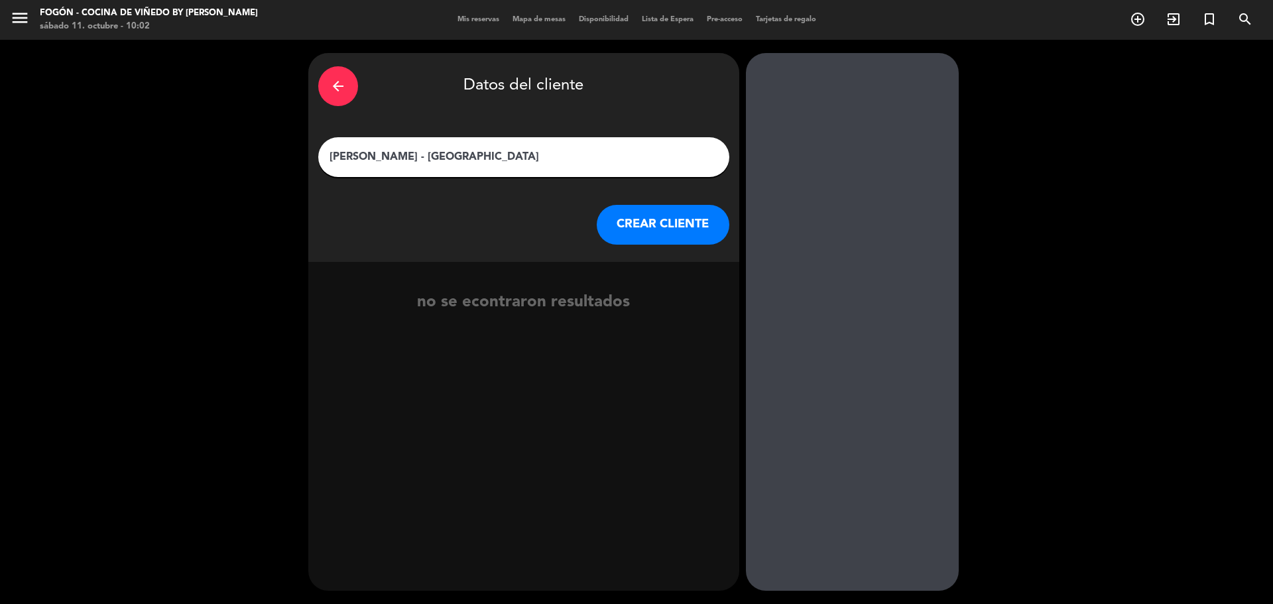
type input "[PERSON_NAME] - [GEOGRAPHIC_DATA]"
click at [659, 223] on button "CREAR CLIENTE" at bounding box center [663, 225] width 133 height 40
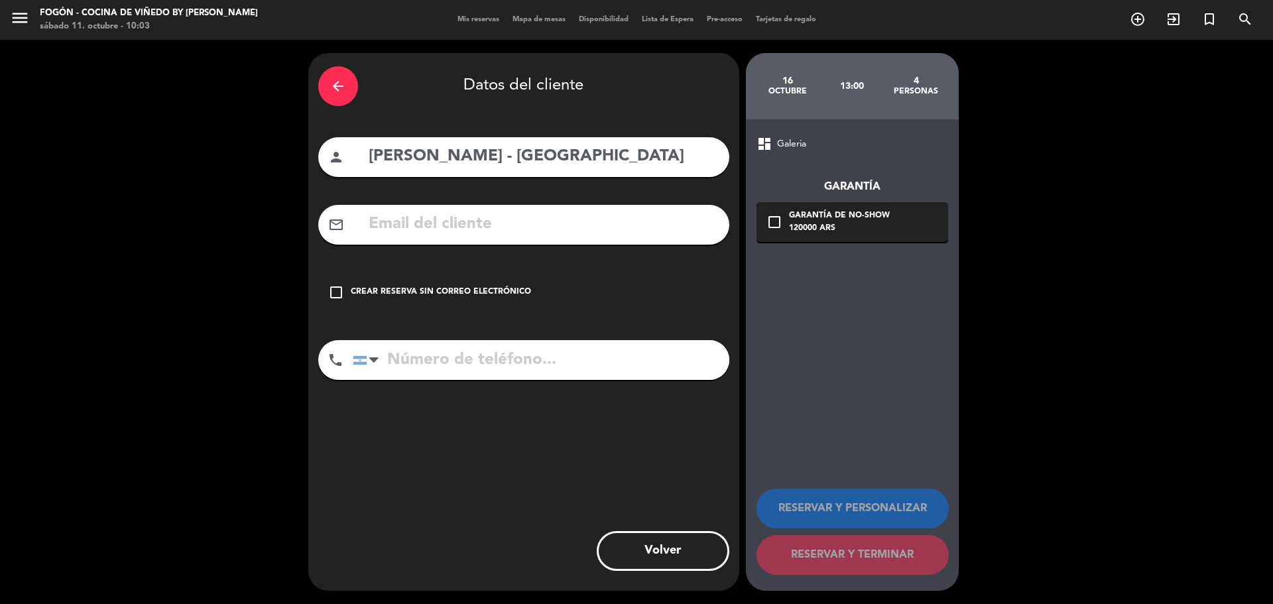
click at [481, 286] on div "Crear reserva sin correo electrónico" at bounding box center [441, 292] width 180 height 13
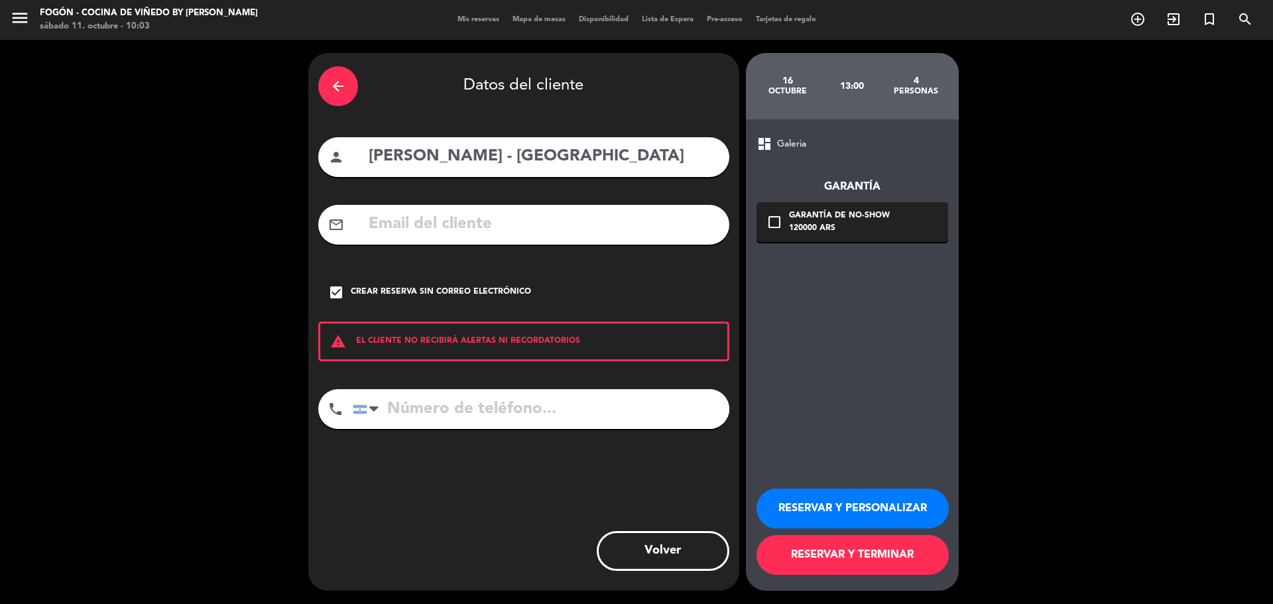
click at [919, 514] on button "RESERVAR Y PERSONALIZAR" at bounding box center [852, 509] width 192 height 40
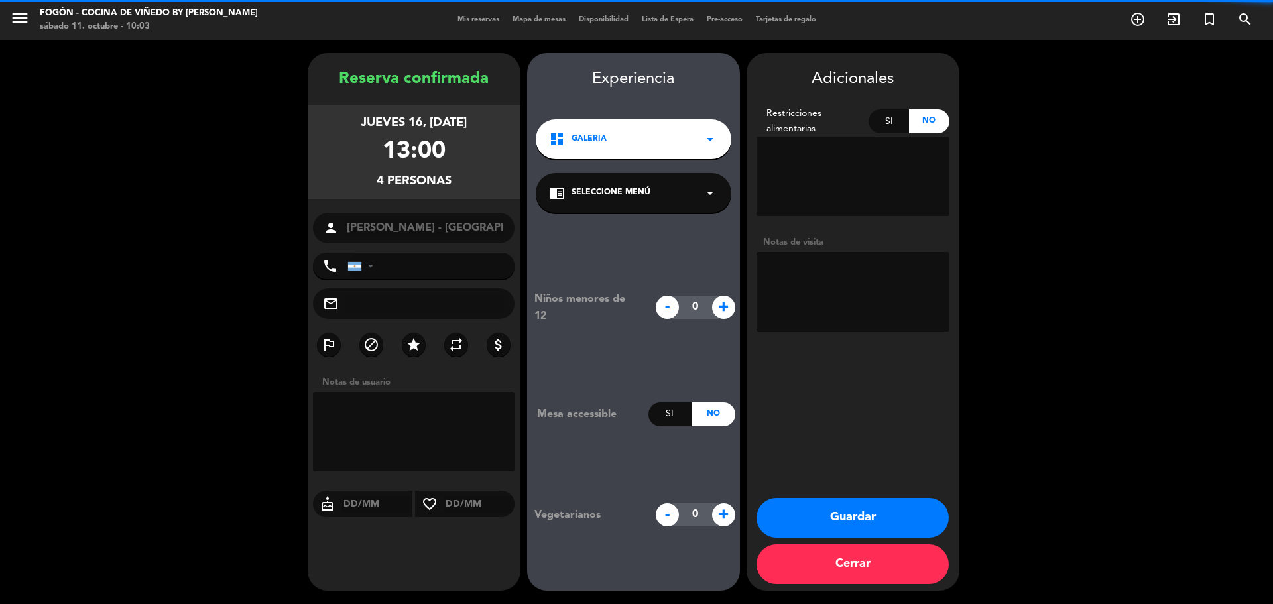
click at [816, 275] on textarea at bounding box center [852, 292] width 193 height 80
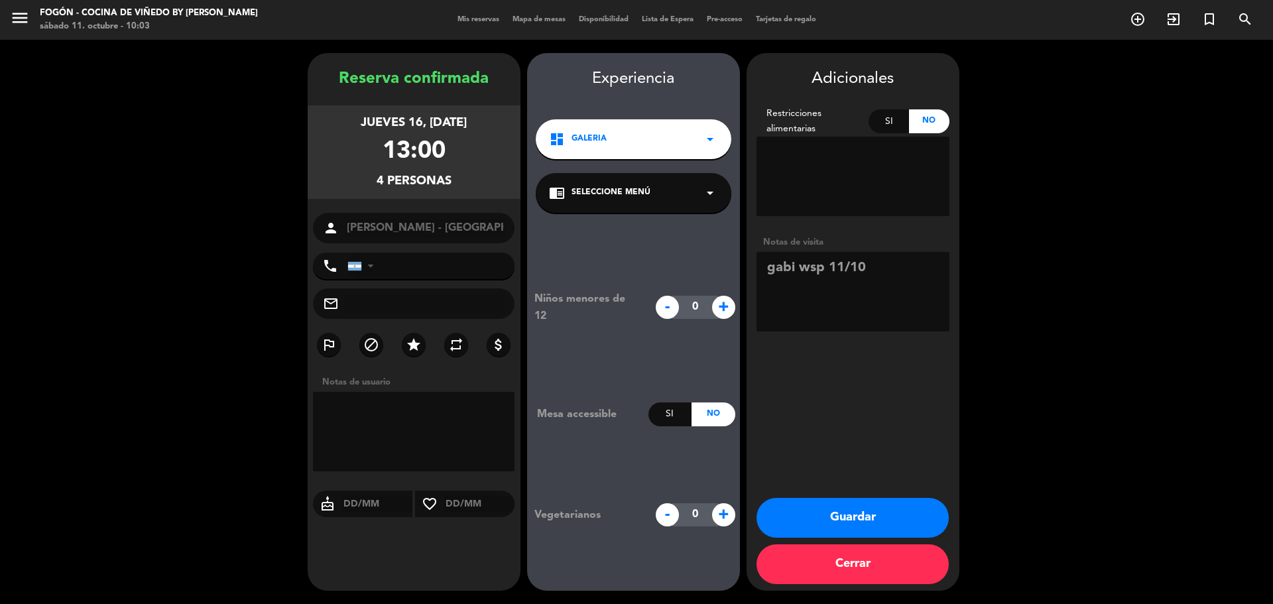
click at [676, 209] on div "chrome_reader_mode Seleccione Menú arrow_drop_down" at bounding box center [634, 193] width 196 height 40
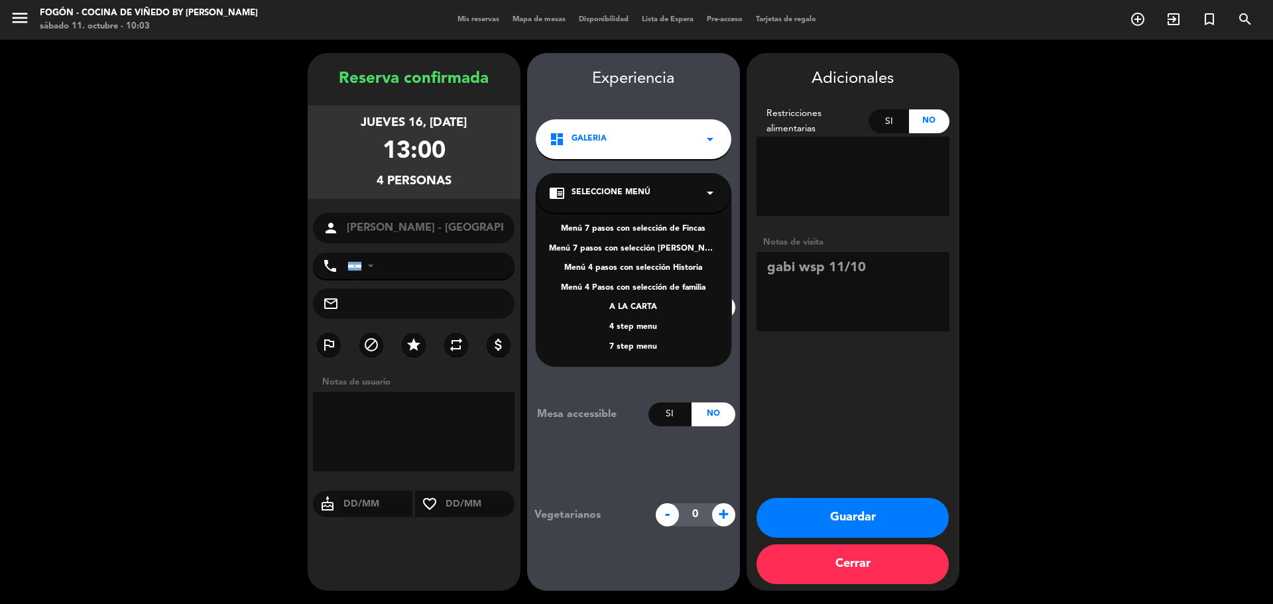
click at [637, 320] on div "Menú 7 pasos con selección de Fincas Menú 7 pasos con selección [PERSON_NAME] 4…" at bounding box center [634, 280] width 196 height 174
click at [636, 329] on div "4 step menu" at bounding box center [633, 327] width 169 height 13
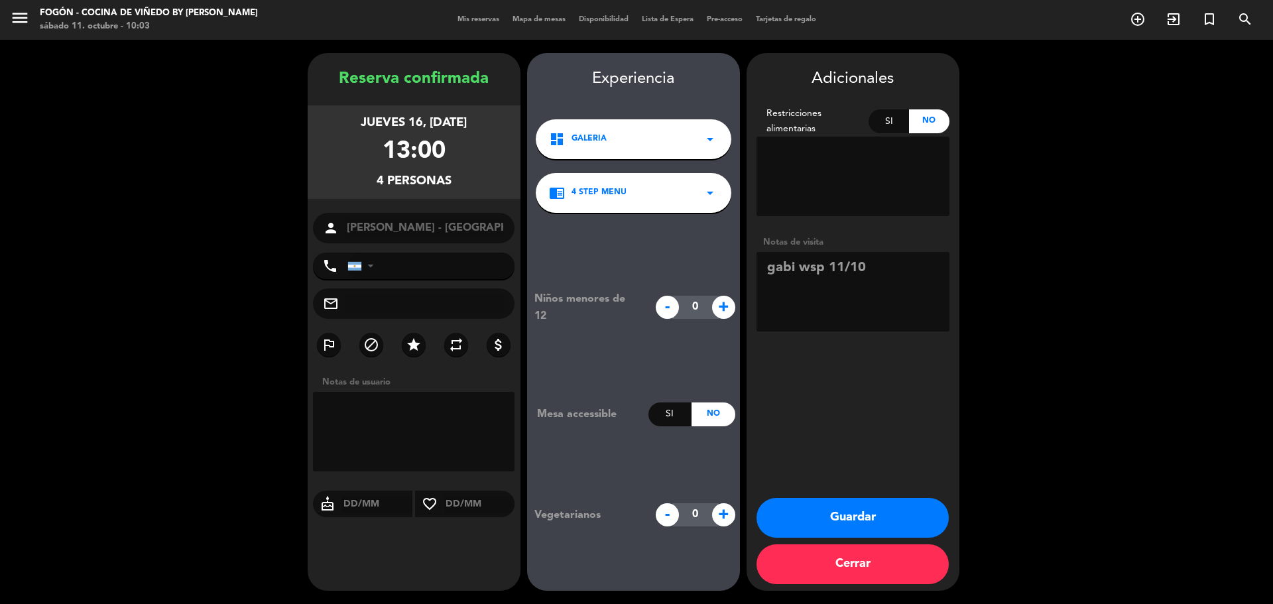
click at [886, 277] on textarea at bounding box center [852, 292] width 193 height 80
type textarea "[PERSON_NAME] wsp 11/10 paga pax"
click at [912, 503] on button "Guardar" at bounding box center [852, 518] width 192 height 40
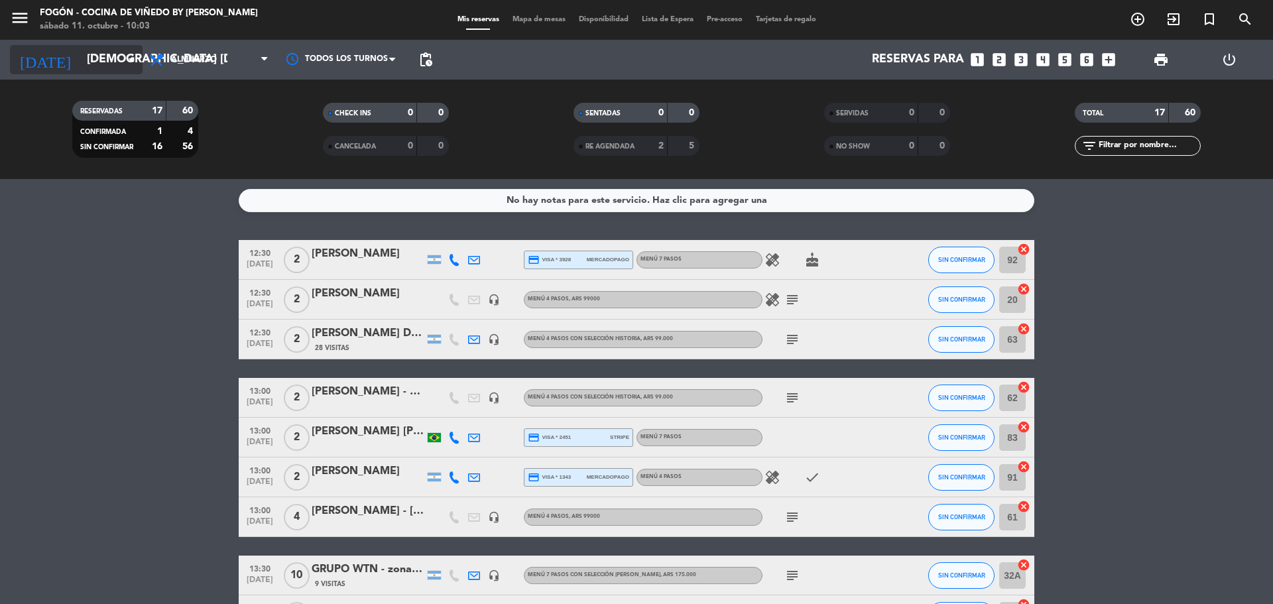
click at [96, 59] on input "[DEMOGRAPHIC_DATA] [DATE]" at bounding box center [157, 59] width 154 height 27
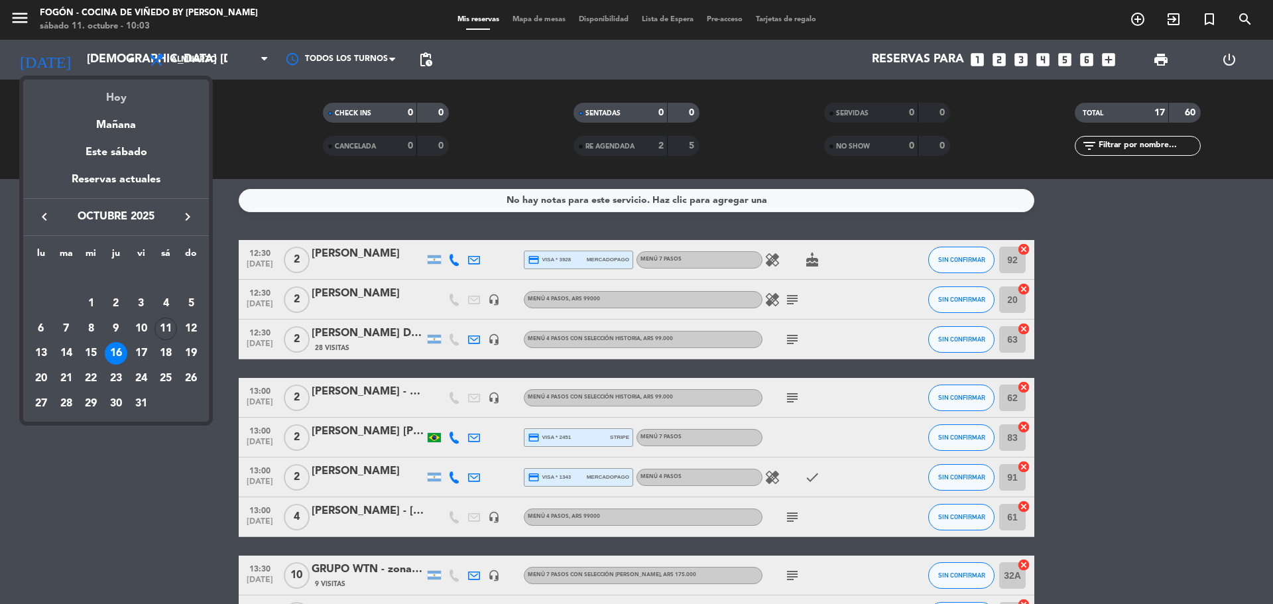
click at [119, 92] on div "Hoy" at bounding box center [116, 93] width 186 height 27
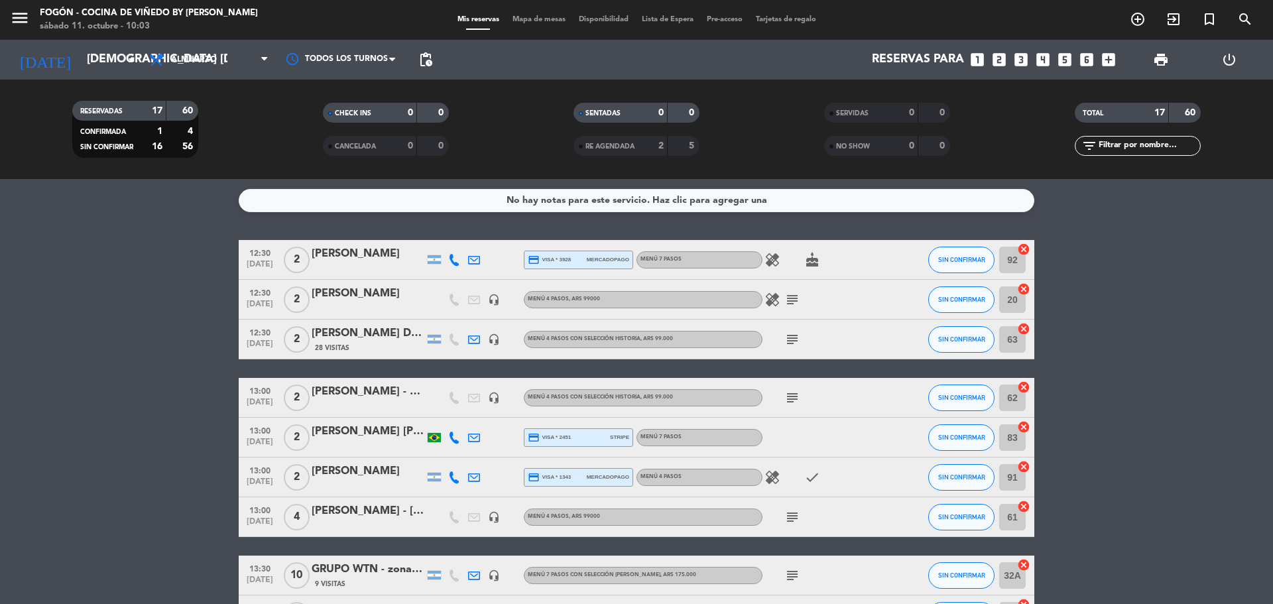
type input "sáb. [DATE]"
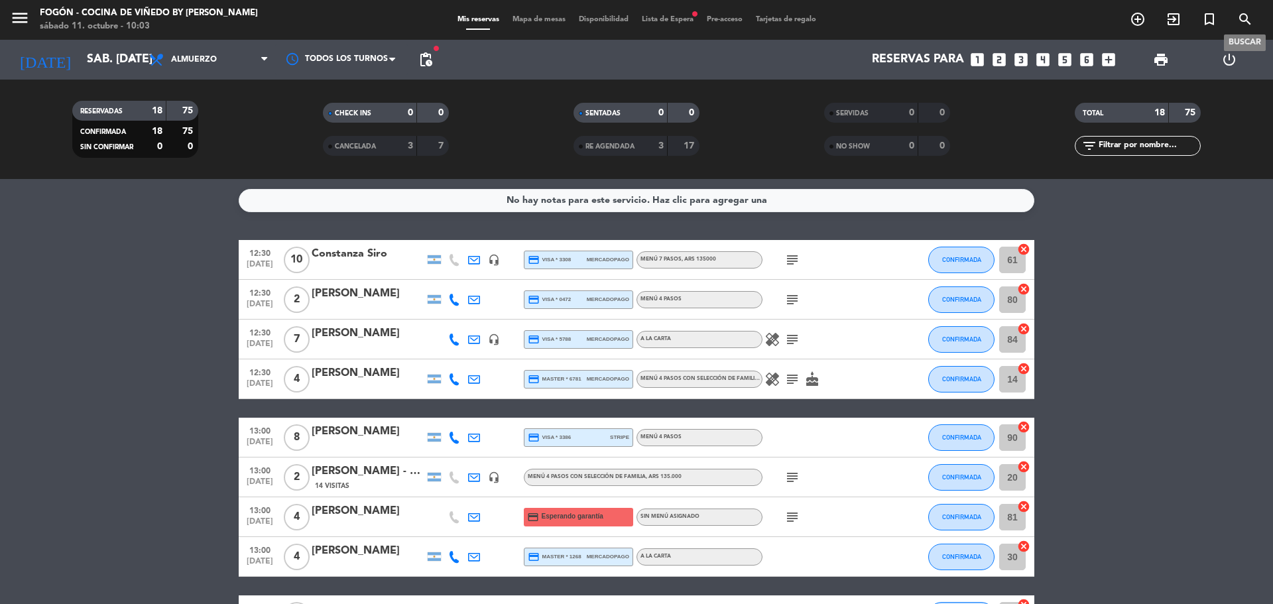
click at [1246, 18] on icon "search" at bounding box center [1245, 19] width 16 height 16
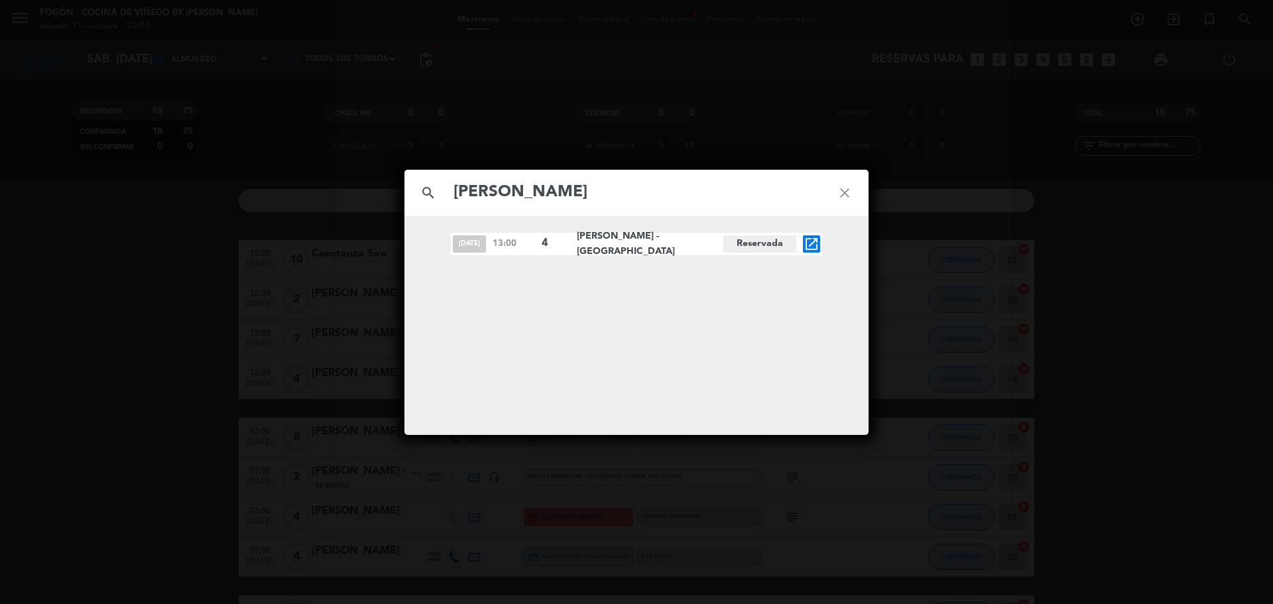
type input "[PERSON_NAME]"
click at [813, 247] on icon "open_in_new" at bounding box center [811, 244] width 16 height 16
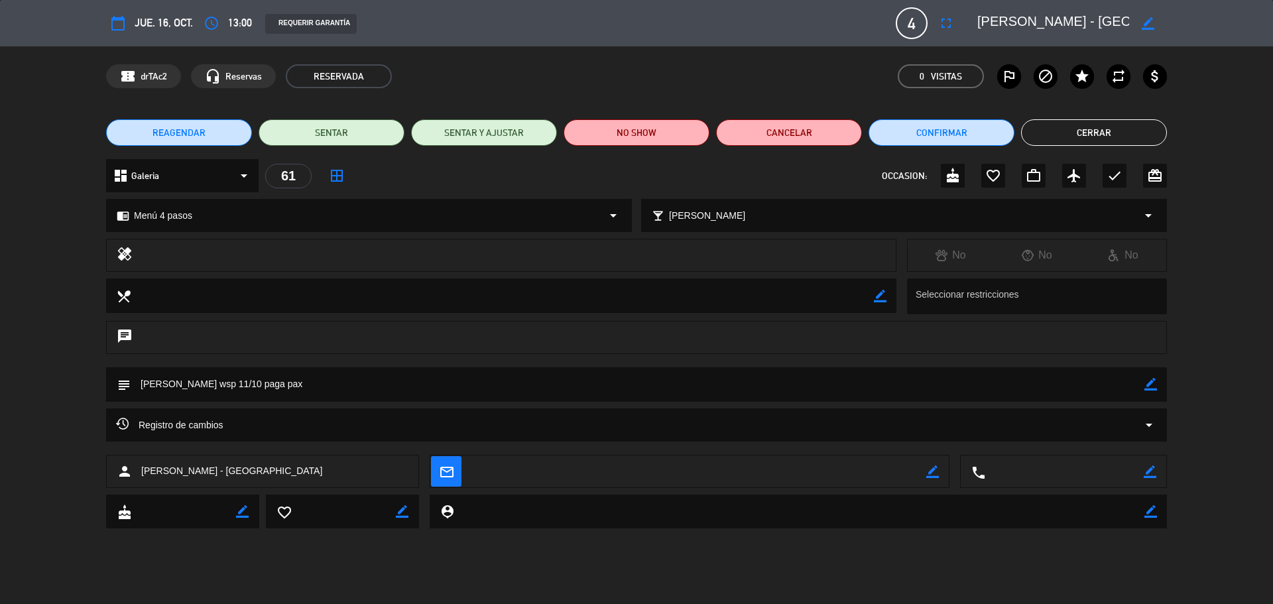
click at [1153, 384] on icon "border_color" at bounding box center [1150, 384] width 13 height 13
click at [296, 386] on textarea at bounding box center [638, 384] width 1014 height 34
type textarea "[PERSON_NAME] wsp 11/10 paga pax 3 adultos 1 niño de 10 años"
click at [1150, 382] on icon at bounding box center [1150, 384] width 13 height 13
click at [1060, 121] on button "Cerrar" at bounding box center [1094, 132] width 146 height 27
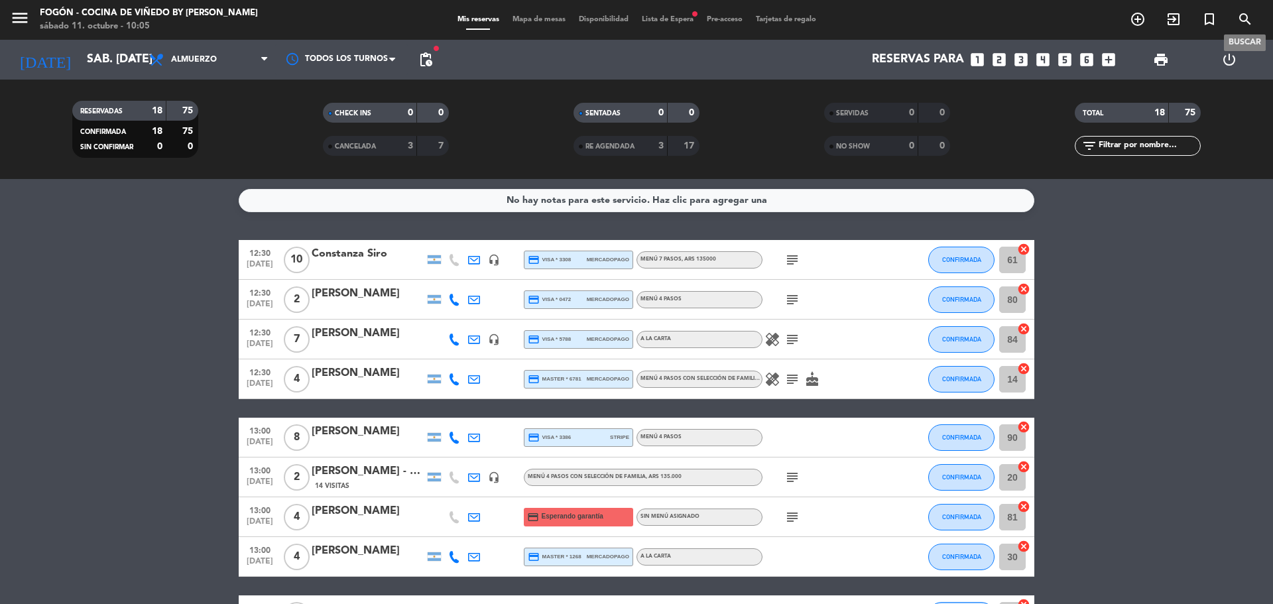
click at [1246, 20] on icon "search" at bounding box center [1245, 19] width 16 height 16
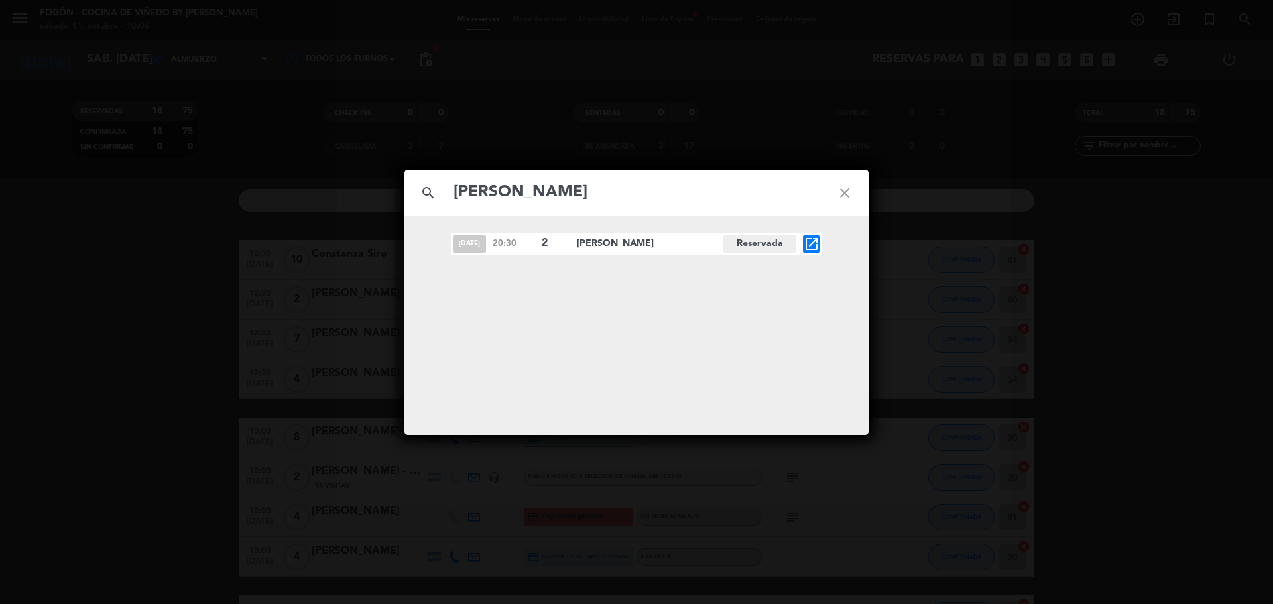
type input "[PERSON_NAME]"
click at [805, 237] on icon "open_in_new" at bounding box center [811, 244] width 16 height 16
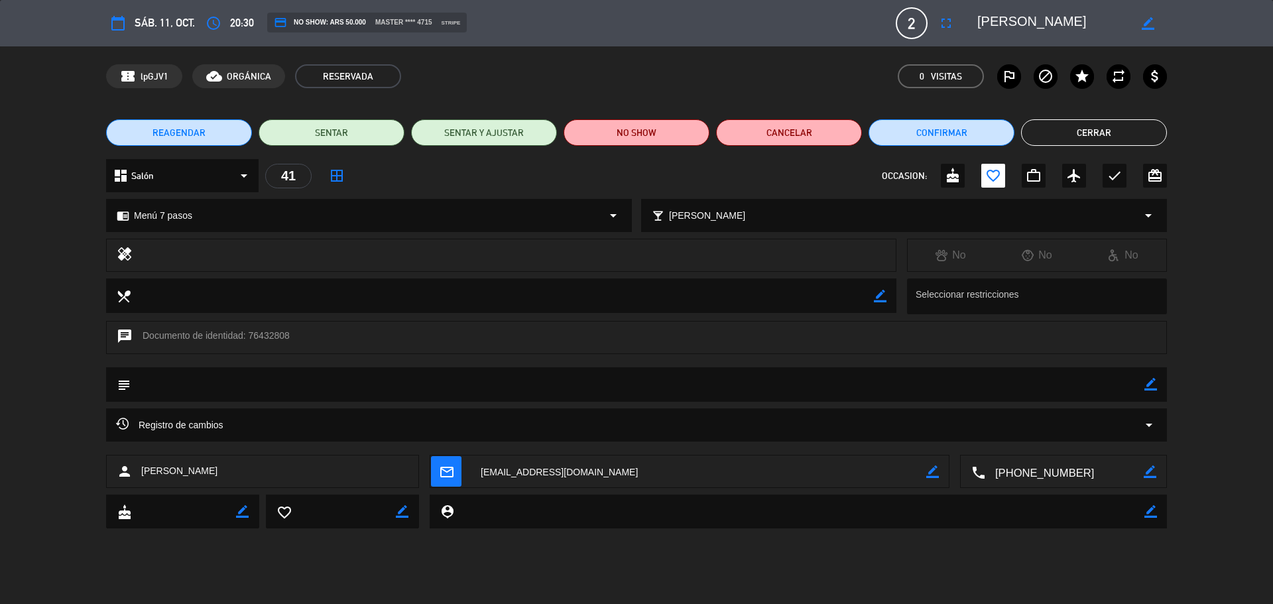
click at [1049, 135] on button "Cerrar" at bounding box center [1094, 132] width 146 height 27
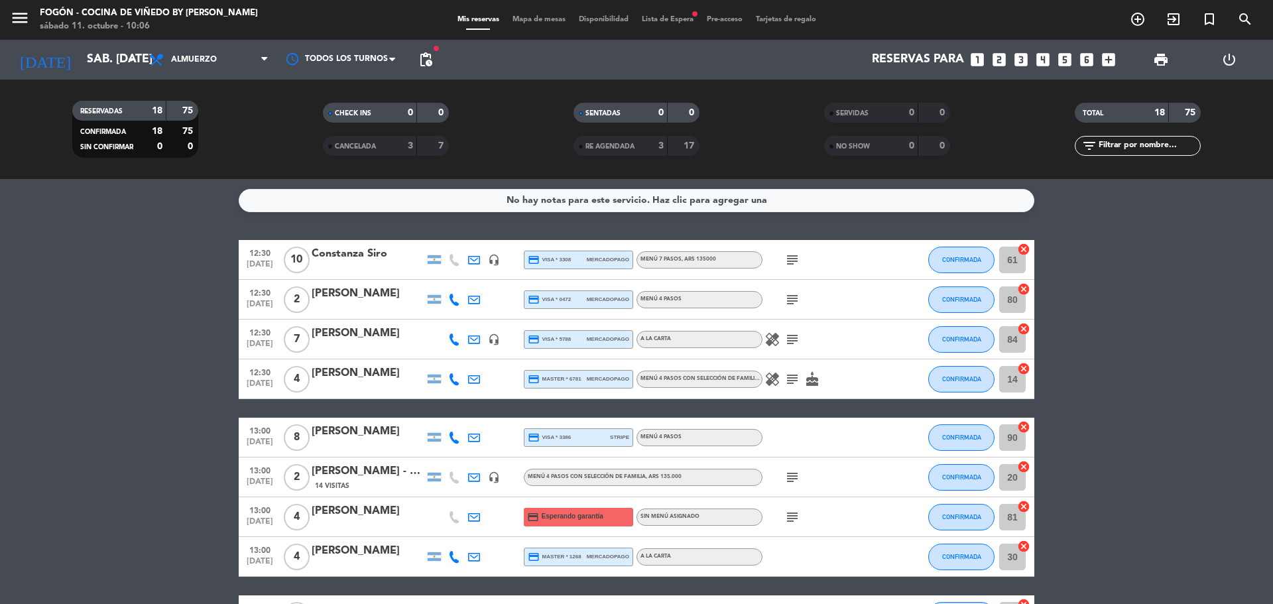
click at [86, 44] on div "[DATE] sáb. [DATE] arrow_drop_down" at bounding box center [76, 60] width 133 height 40
click at [223, 65] on span "Almuerzo" at bounding box center [209, 59] width 133 height 29
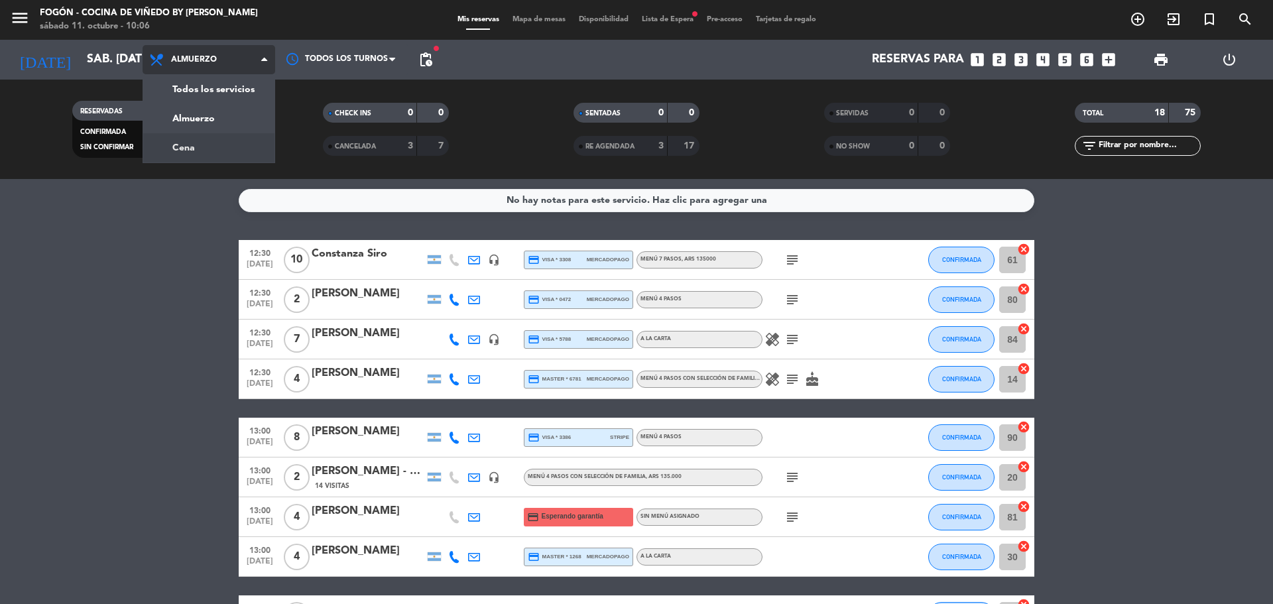
click at [225, 147] on div "menu Fogón - Cocina de viñedo by [PERSON_NAME] sábado 11. octubre - 10:06 Mis r…" at bounding box center [636, 89] width 1273 height 179
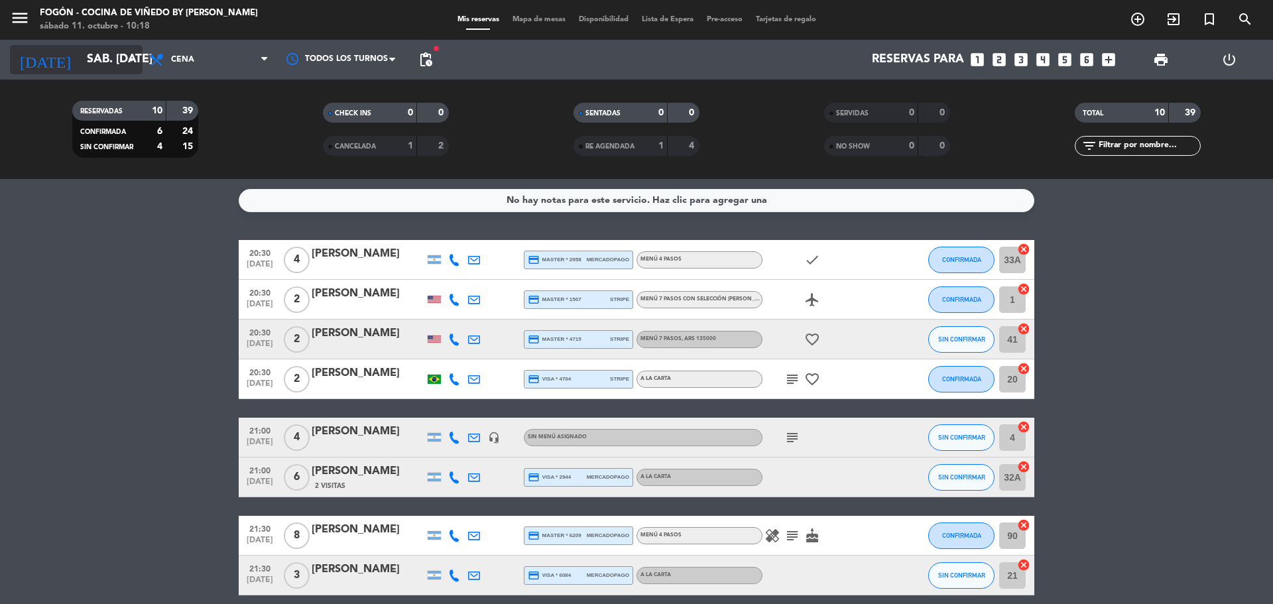
click at [100, 64] on input "sáb. [DATE]" at bounding box center [157, 59] width 154 height 27
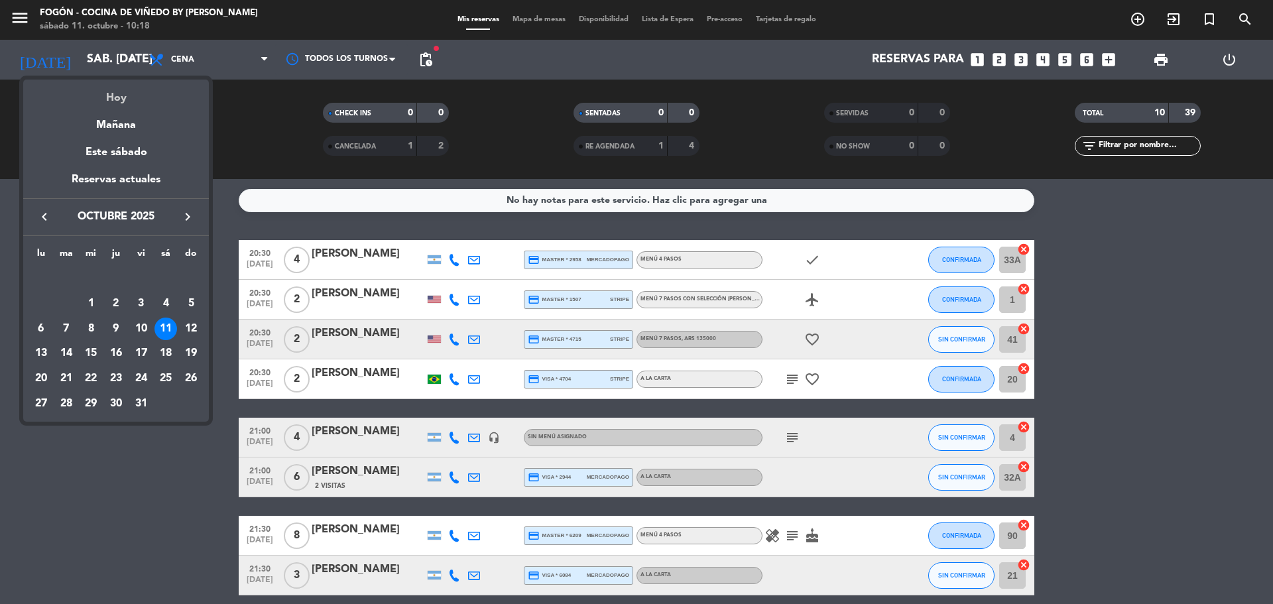
click at [105, 89] on div "Hoy" at bounding box center [116, 93] width 186 height 27
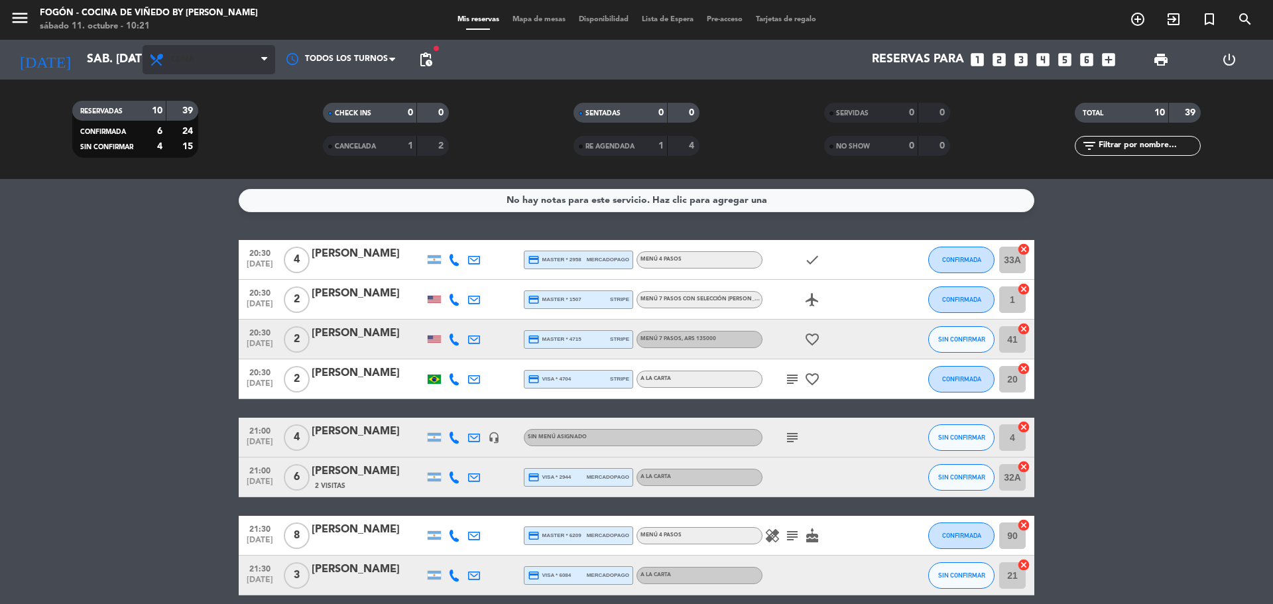
click at [206, 55] on span "Cena" at bounding box center [209, 59] width 133 height 29
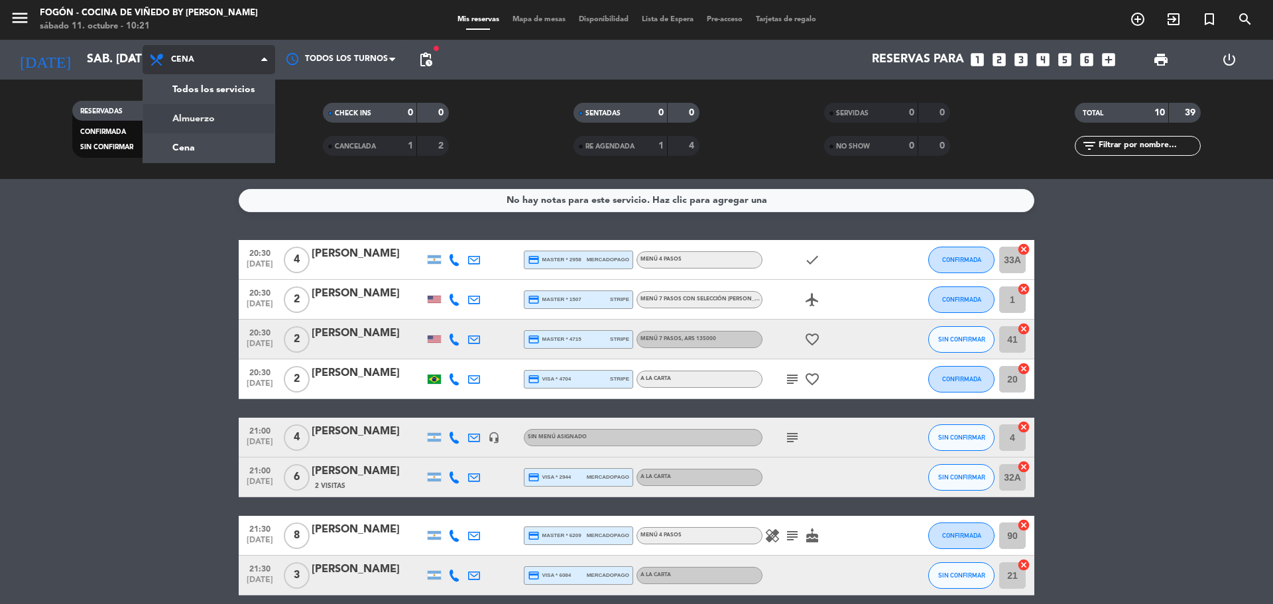
click at [217, 112] on div "menu Fogón - Cocina de viñedo by [PERSON_NAME] sábado 11. octubre - 10:21 Mis r…" at bounding box center [636, 89] width 1273 height 179
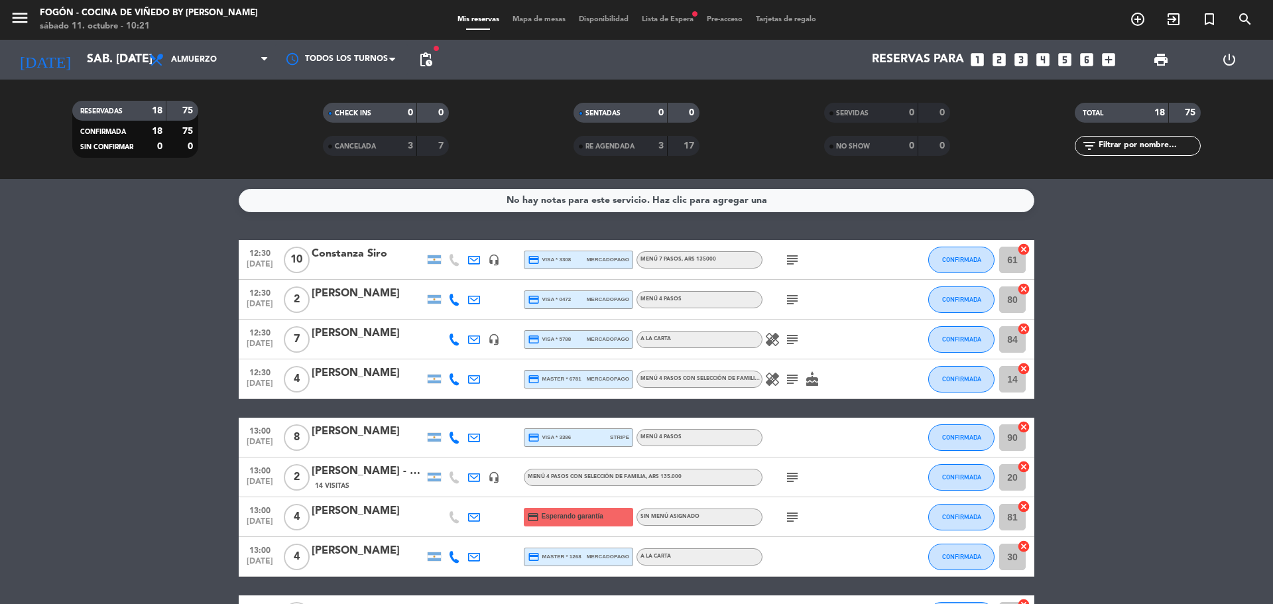
click at [674, 23] on span "Lista de Espera fiber_manual_record" at bounding box center [667, 19] width 65 height 7
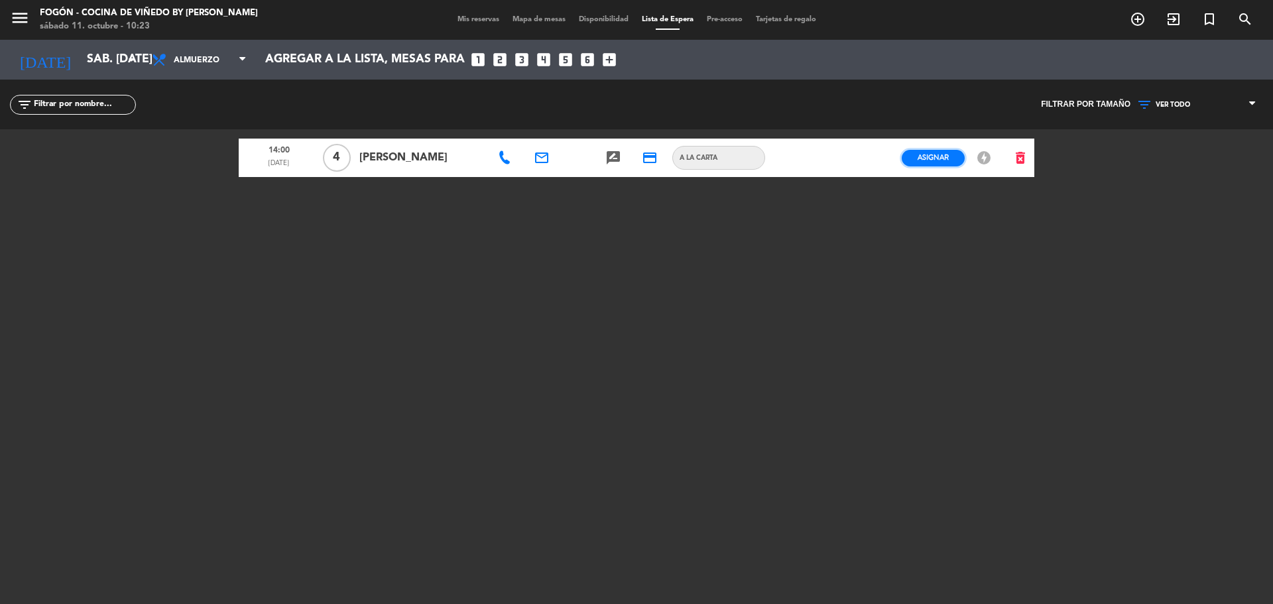
click at [942, 162] on span "Asignar" at bounding box center [932, 157] width 31 height 10
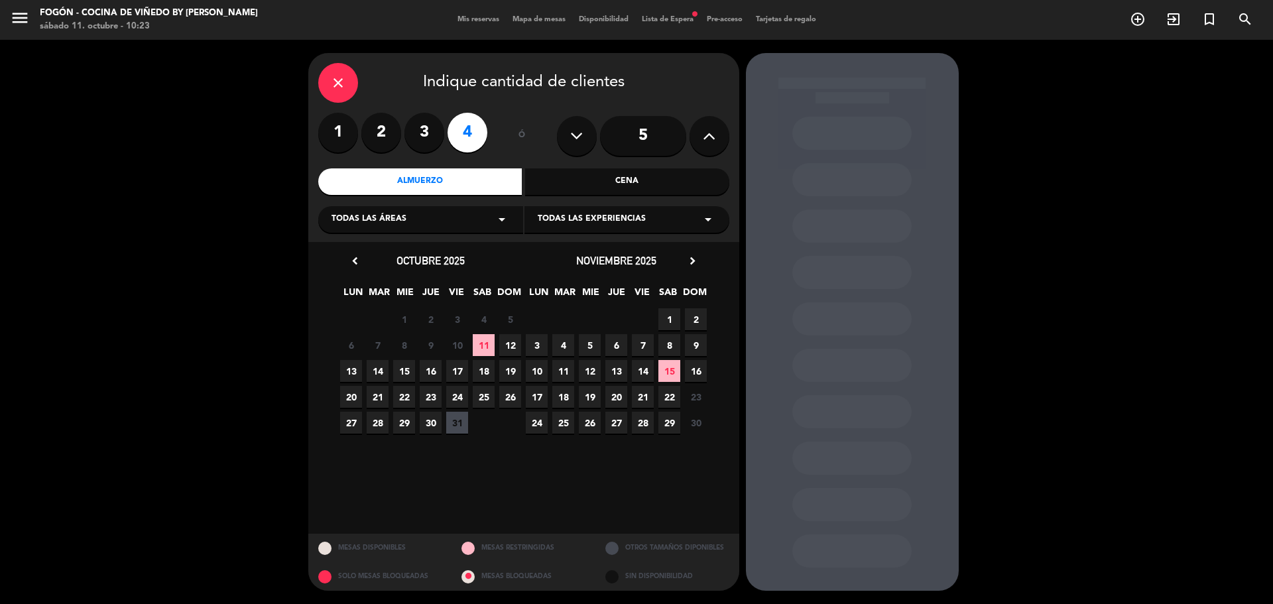
click at [493, 349] on span "11" at bounding box center [484, 345] width 22 height 22
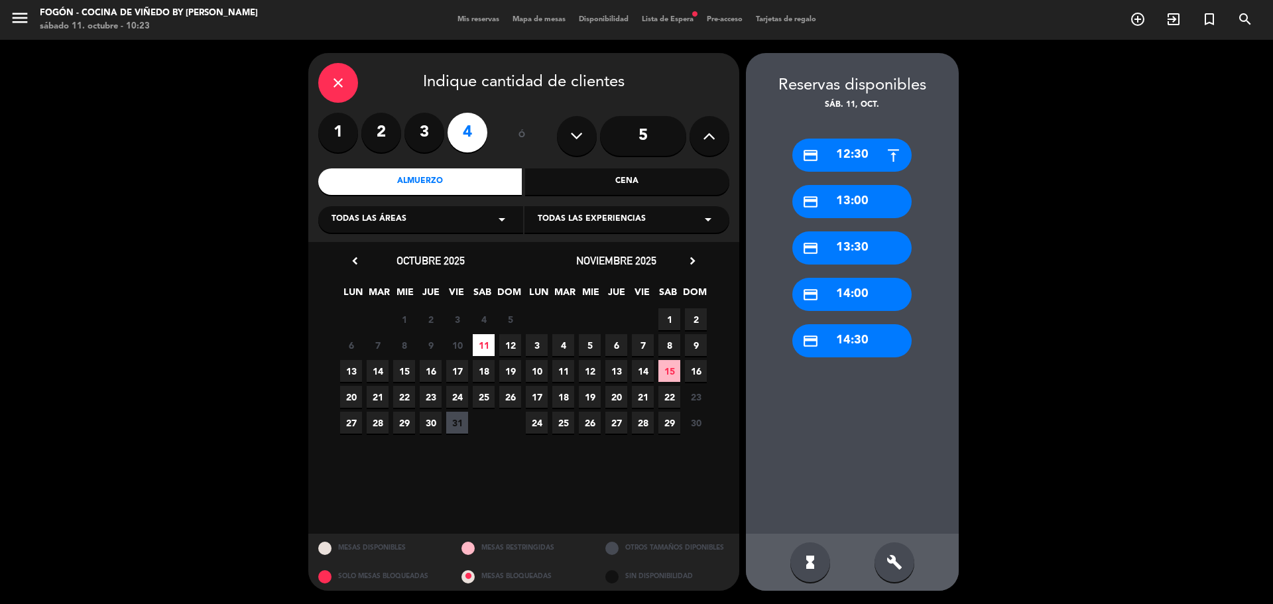
click at [860, 286] on div "credit_card 14:00" at bounding box center [851, 294] width 119 height 33
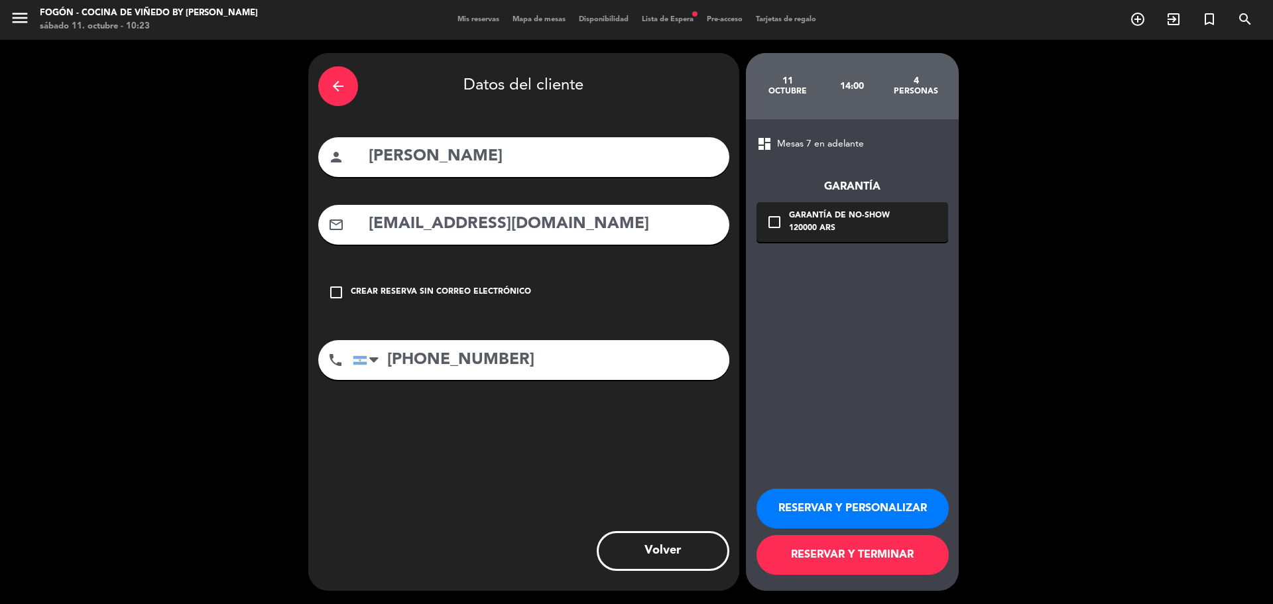
click at [820, 501] on button "RESERVAR Y PERSONALIZAR" at bounding box center [852, 509] width 192 height 40
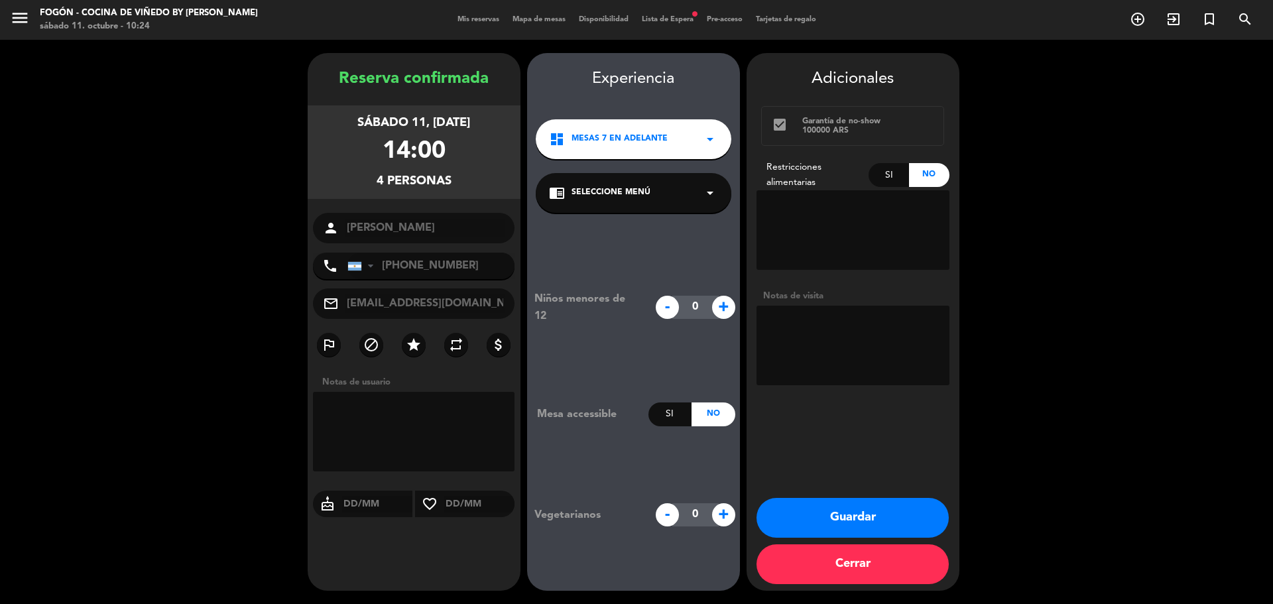
click at [859, 518] on button "Guardar" at bounding box center [852, 518] width 192 height 40
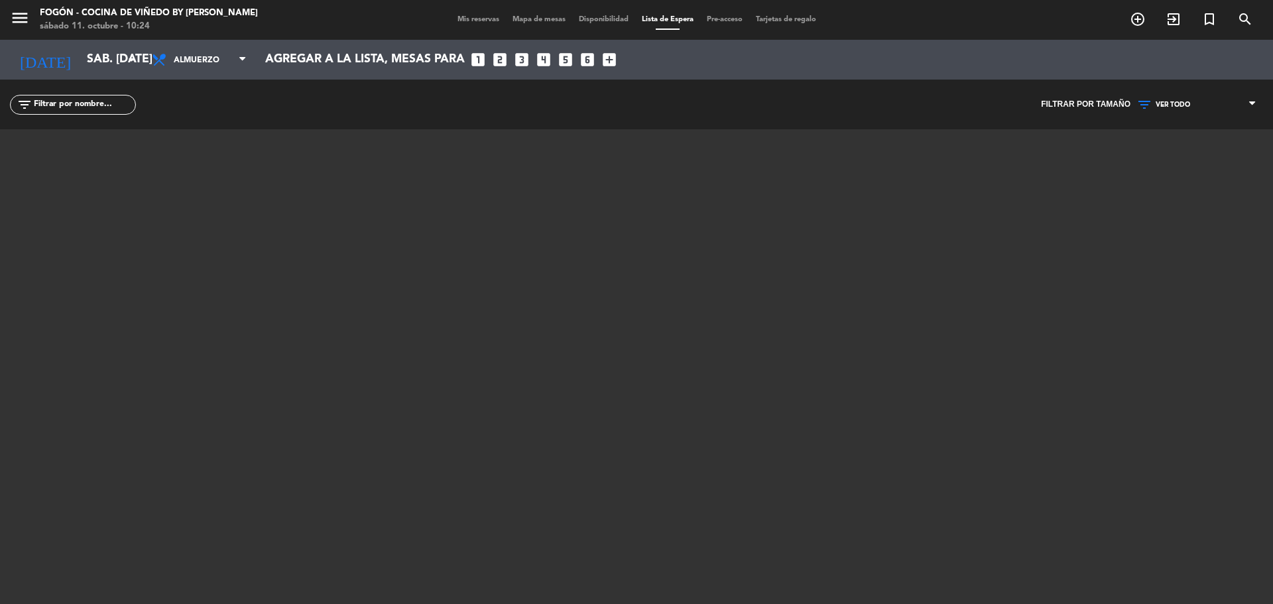
click at [477, 16] on span "Mis reservas" at bounding box center [478, 19] width 55 height 7
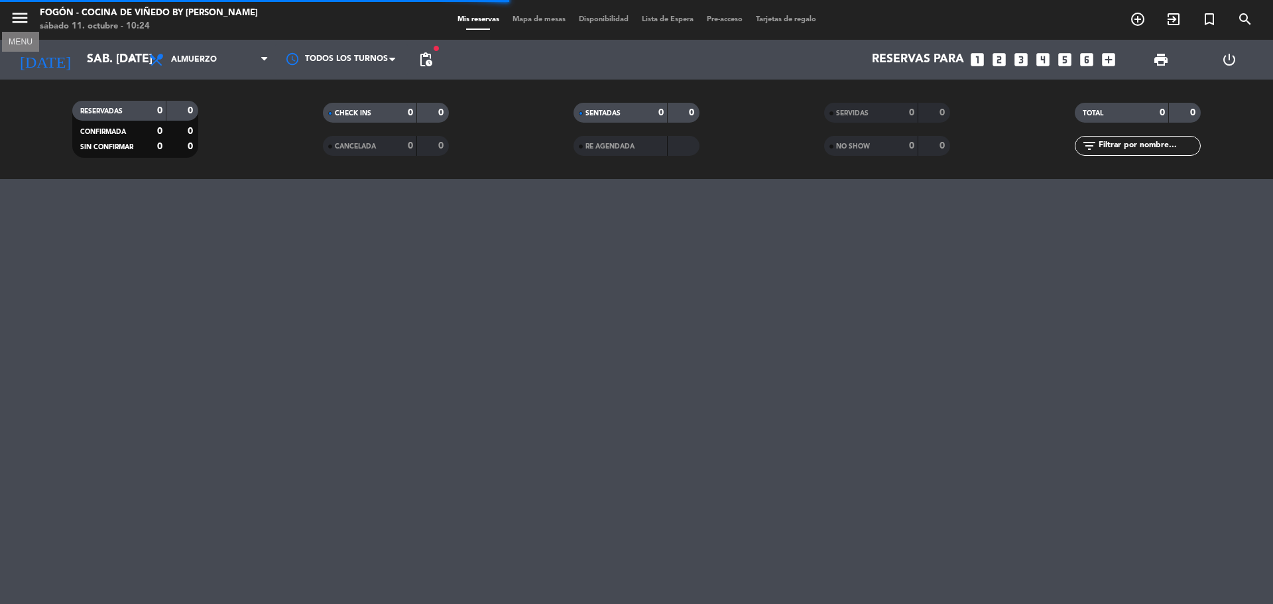
click at [23, 11] on icon "menu" at bounding box center [20, 18] width 20 height 20
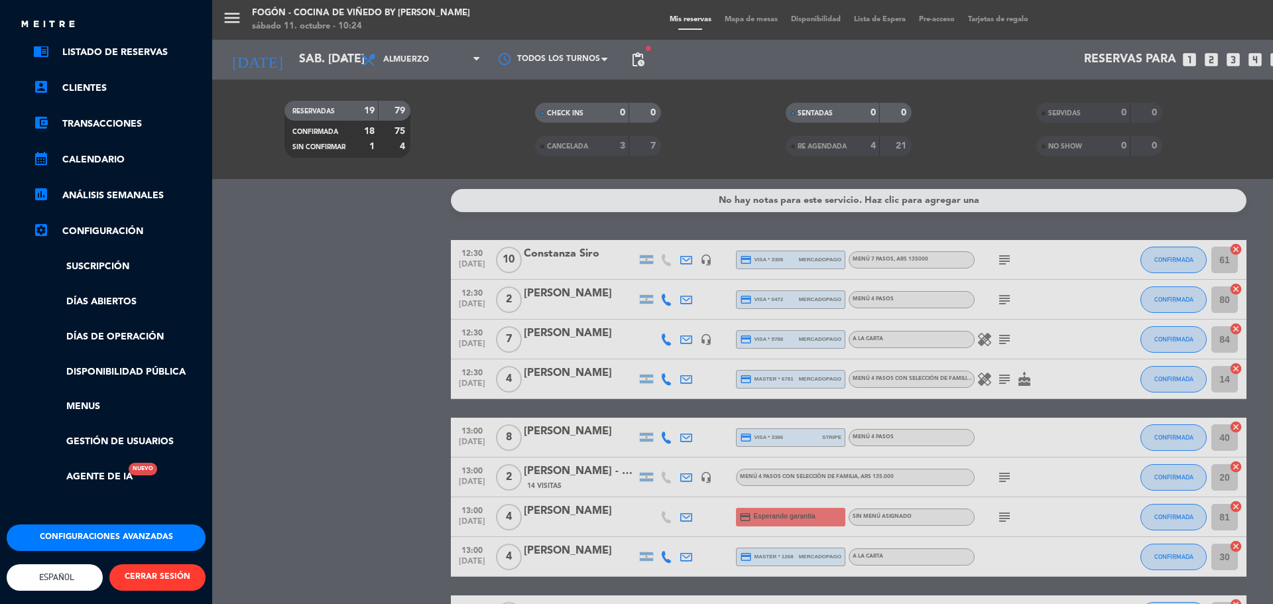
scroll to position [78, 0]
click at [131, 294] on link "Días abiertos" at bounding box center [119, 301] width 172 height 15
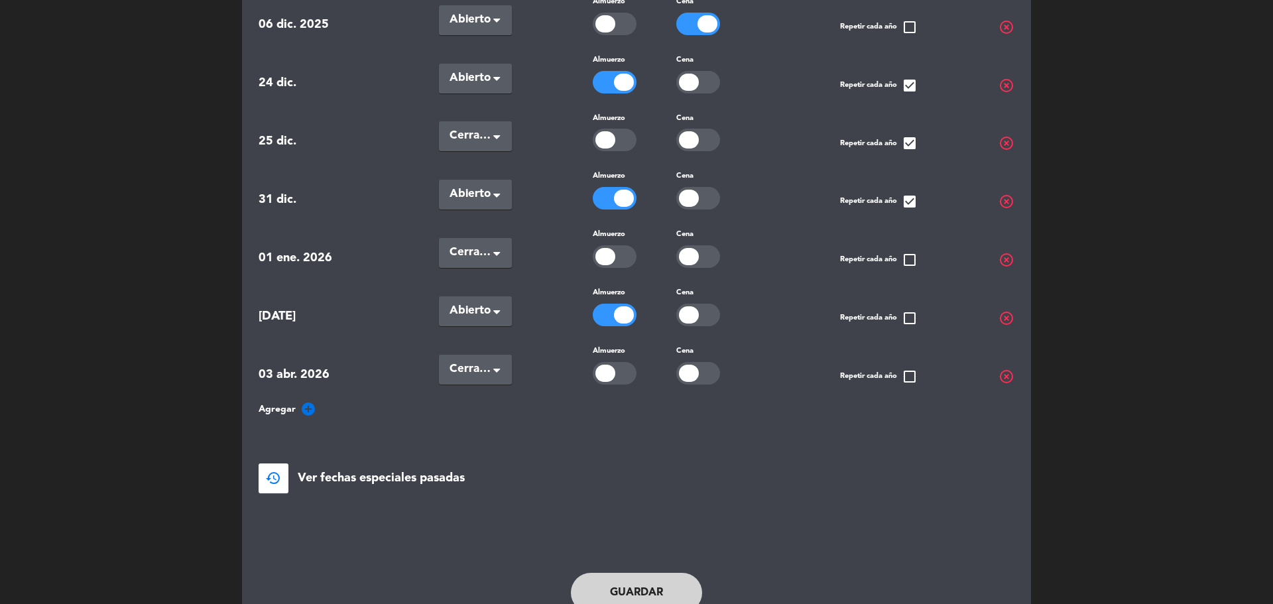
scroll to position [711, 0]
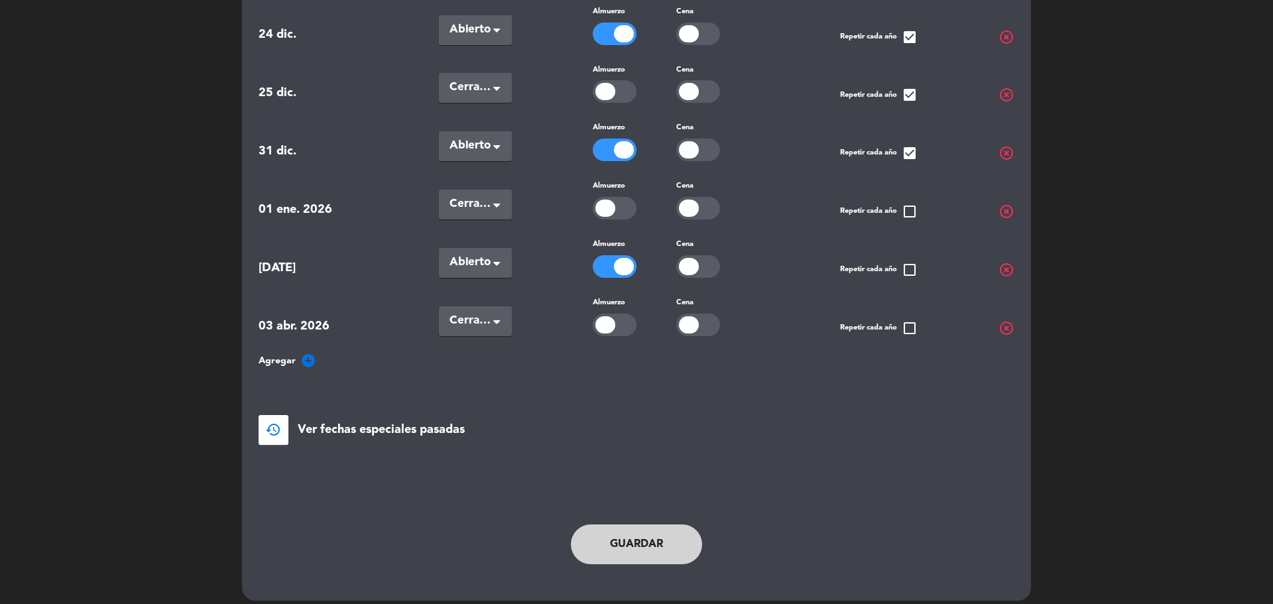
click at [310, 353] on icon "add_circle" at bounding box center [308, 361] width 16 height 16
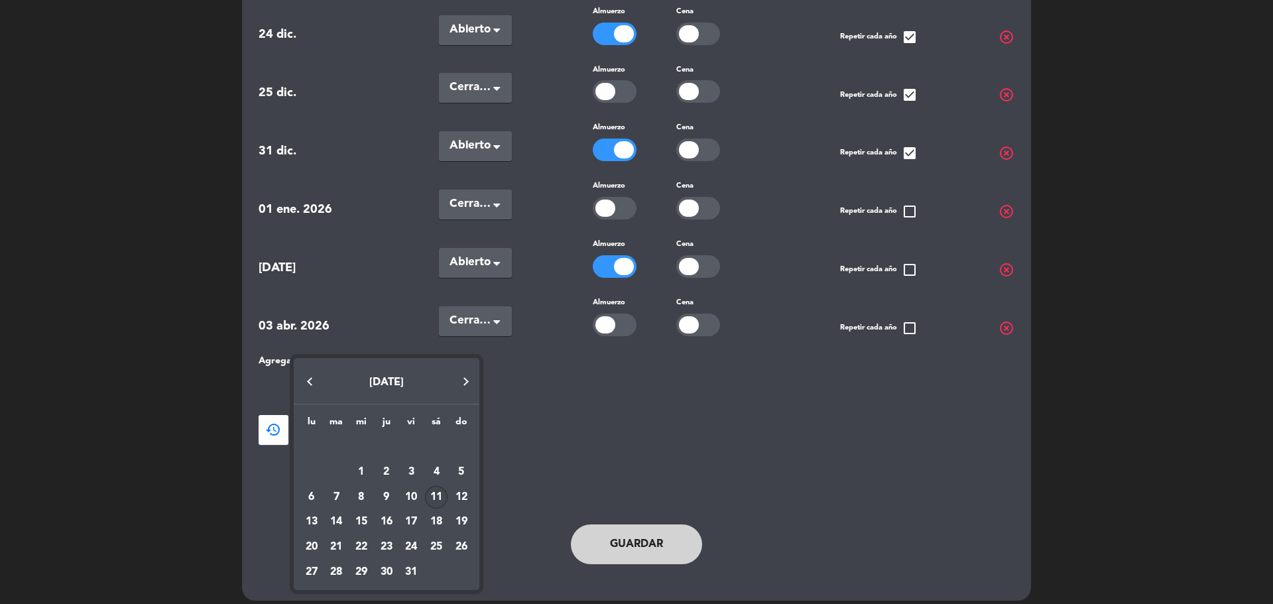
click at [443, 493] on div "11" at bounding box center [436, 497] width 23 height 23
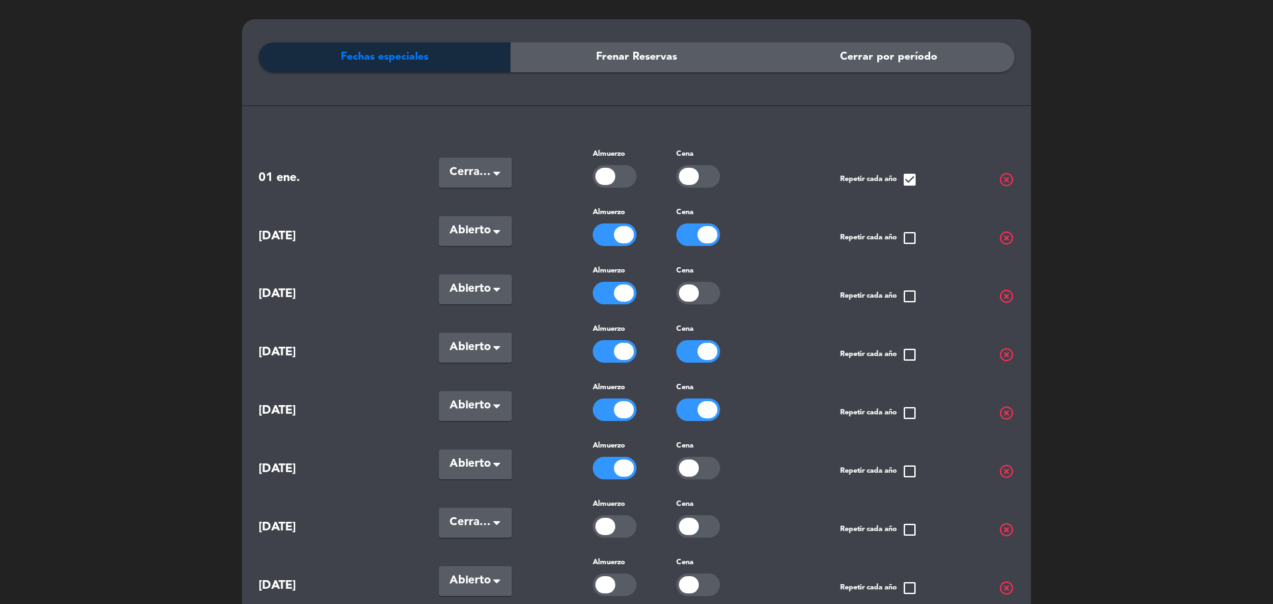
scroll to position [0, 0]
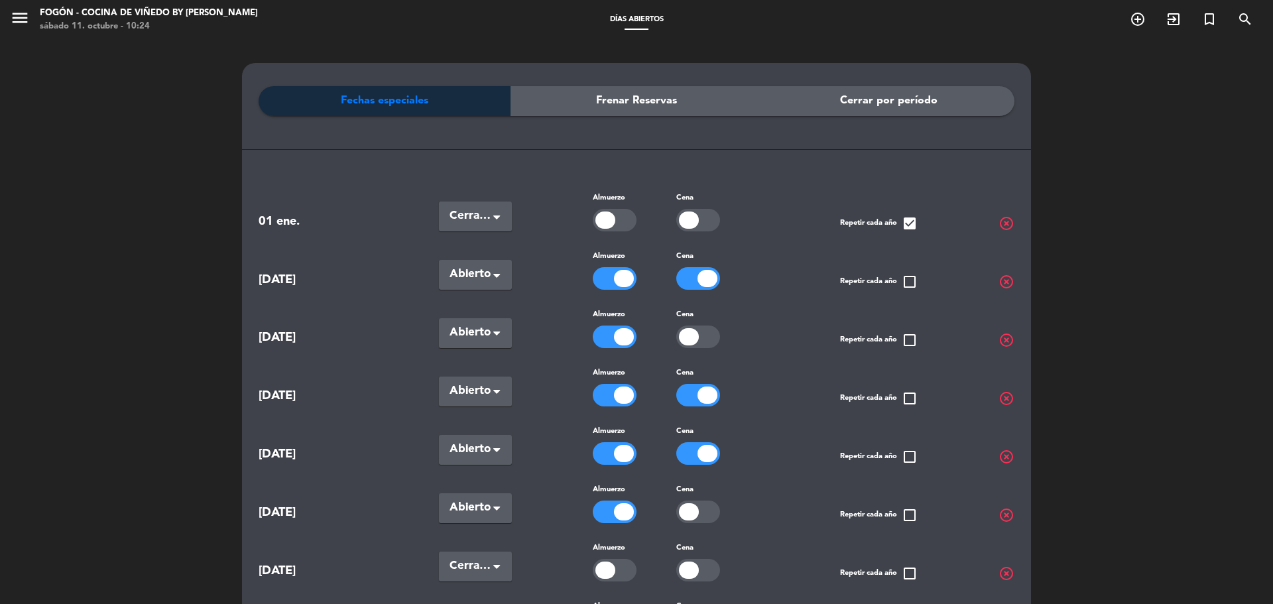
click at [630, 282] on div at bounding box center [624, 278] width 20 height 17
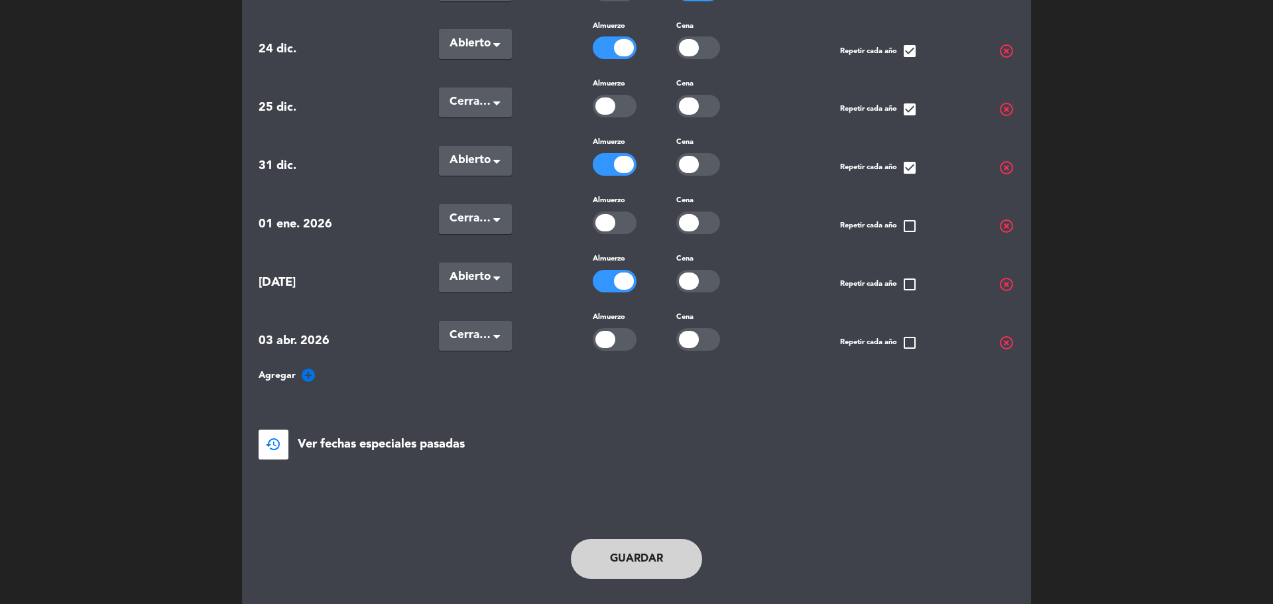
scroll to position [769, 0]
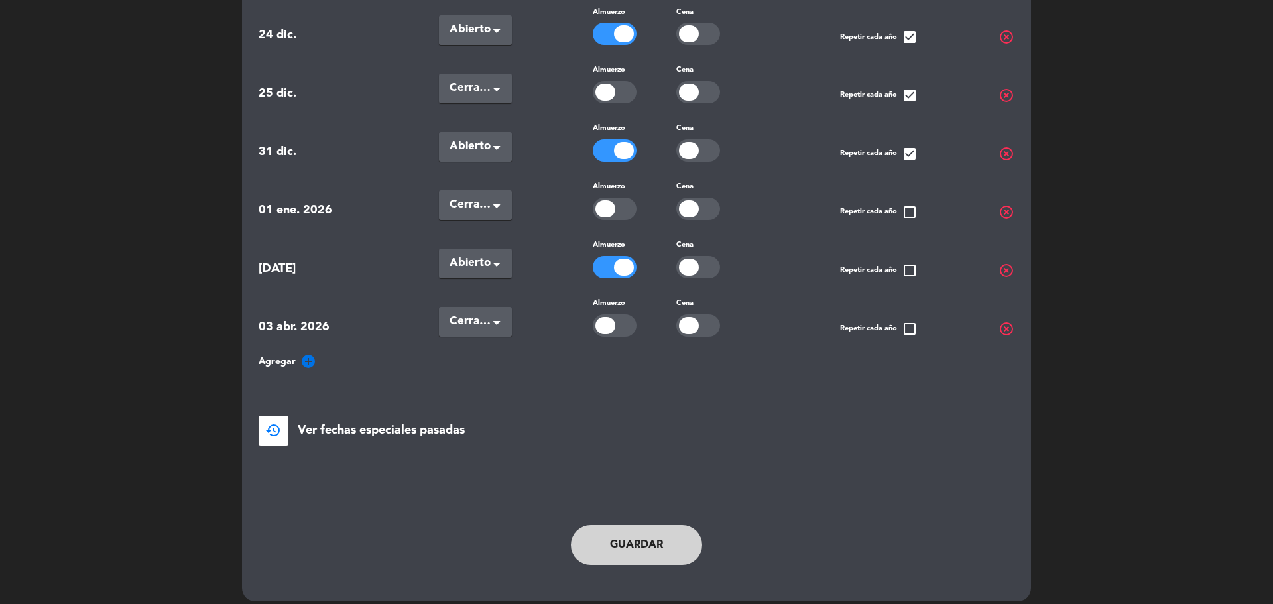
click at [678, 526] on button "Guardar" at bounding box center [636, 545] width 131 height 40
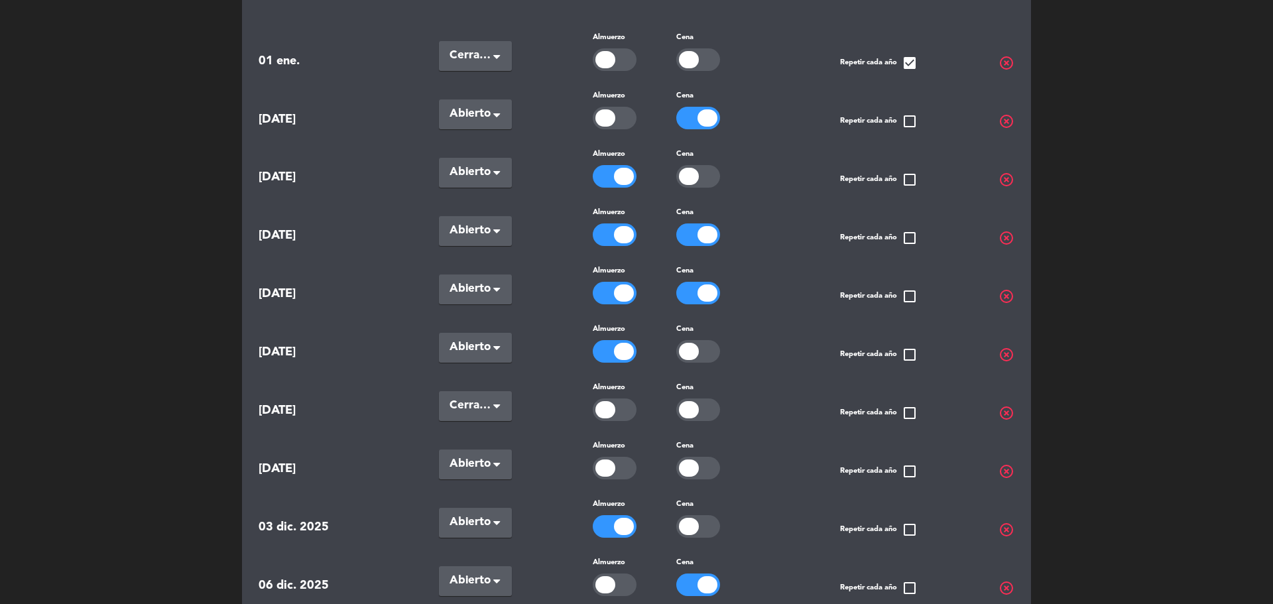
scroll to position [0, 0]
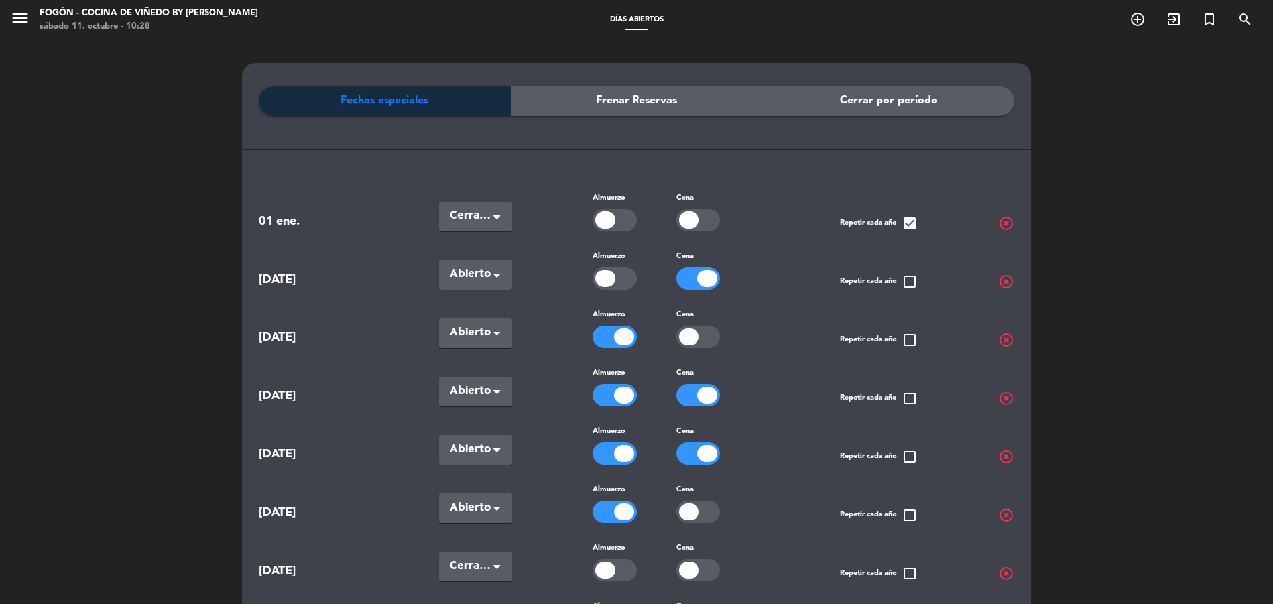
click at [30, 22] on span "menu" at bounding box center [25, 20] width 30 height 31
click at [26, 20] on icon "menu" at bounding box center [20, 18] width 20 height 20
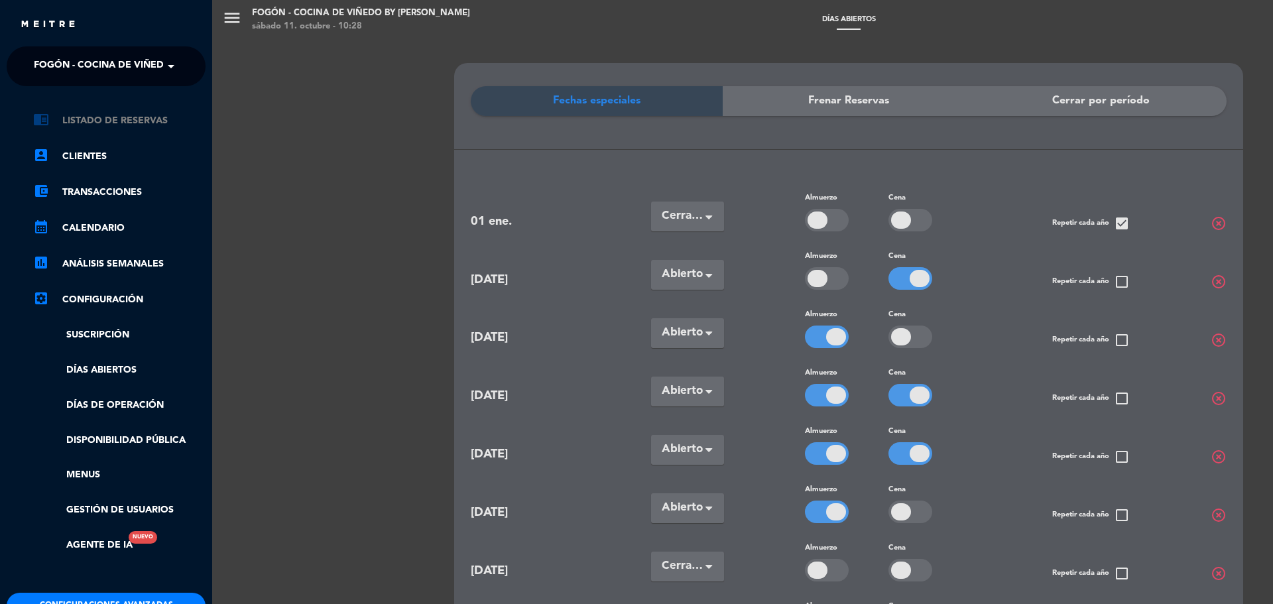
click at [124, 124] on link "chrome_reader_mode Listado de Reservas" at bounding box center [119, 121] width 172 height 16
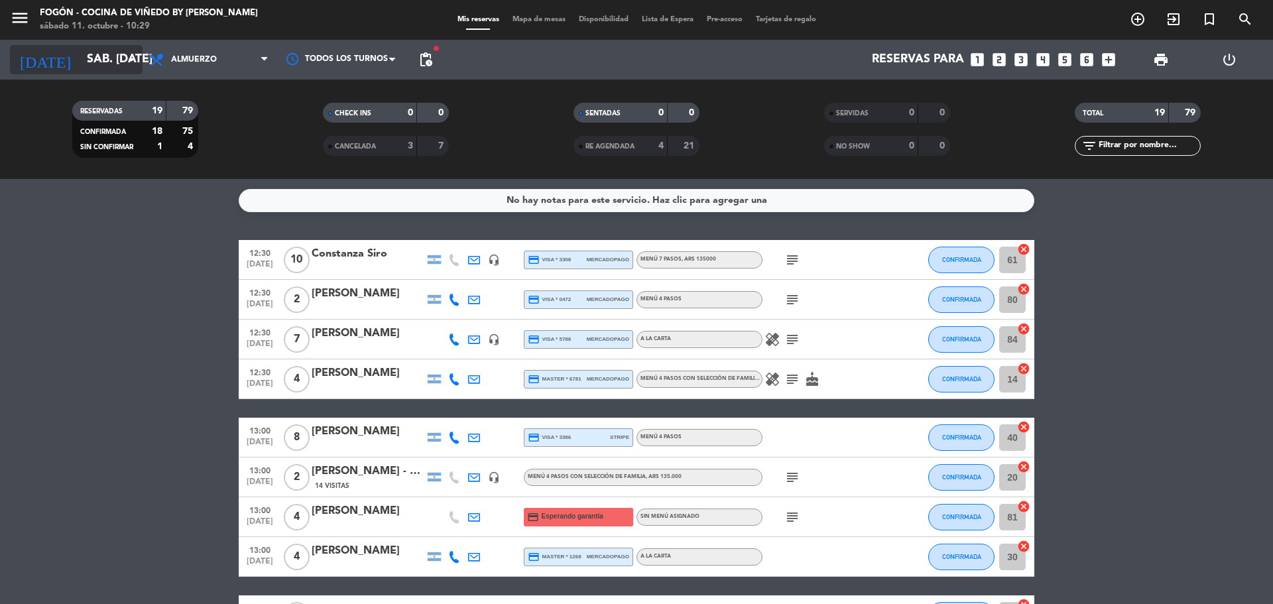
click at [94, 57] on input "sáb. [DATE]" at bounding box center [157, 59] width 154 height 27
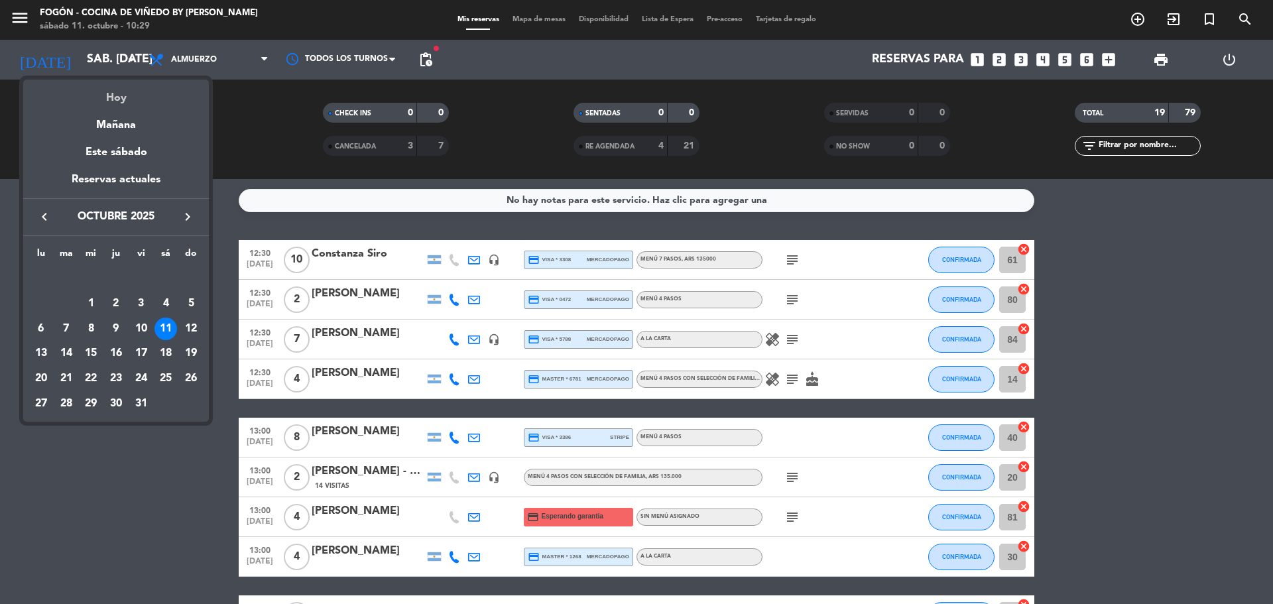
click at [112, 106] on div "Hoy" at bounding box center [116, 93] width 186 height 27
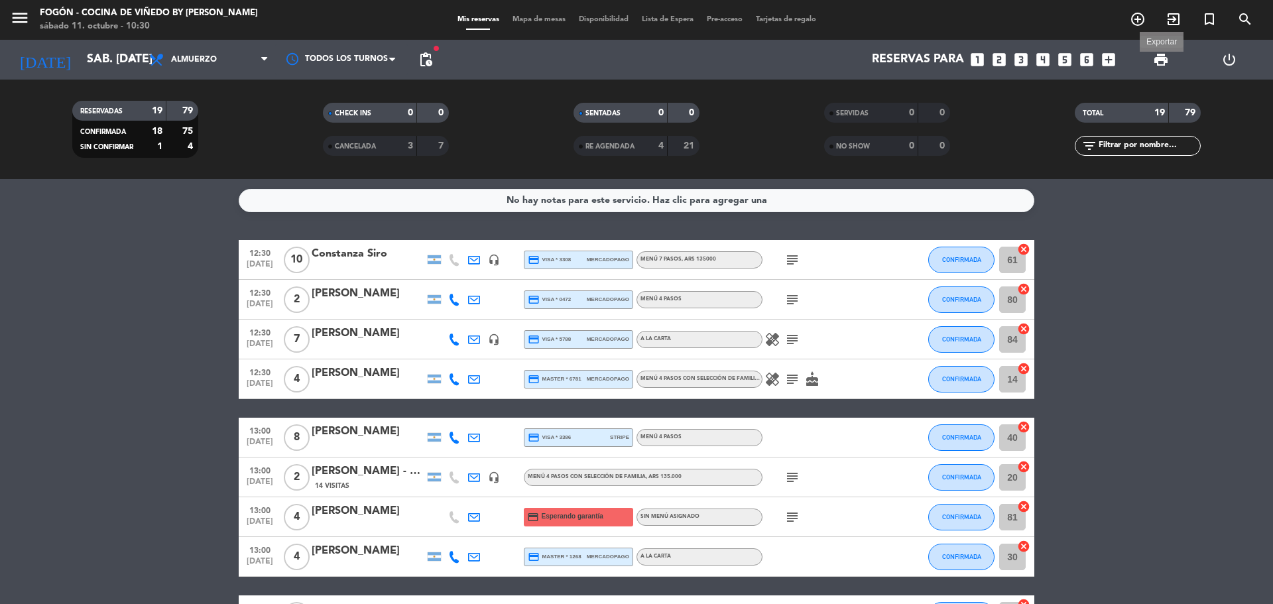
click at [1153, 55] on span "print" at bounding box center [1161, 60] width 16 height 16
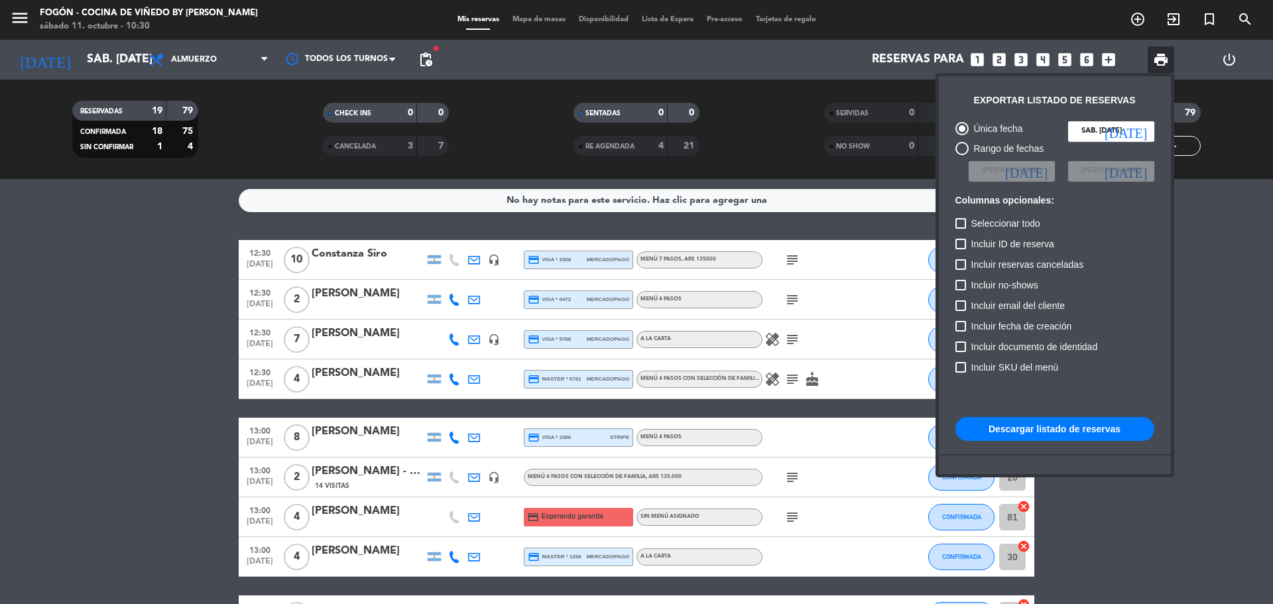
click at [1038, 434] on button "Descargar listado de reservas" at bounding box center [1054, 429] width 199 height 24
click at [1035, 428] on button "Descargar listado de reservas" at bounding box center [1054, 429] width 199 height 24
click at [159, 289] on div at bounding box center [636, 302] width 1273 height 604
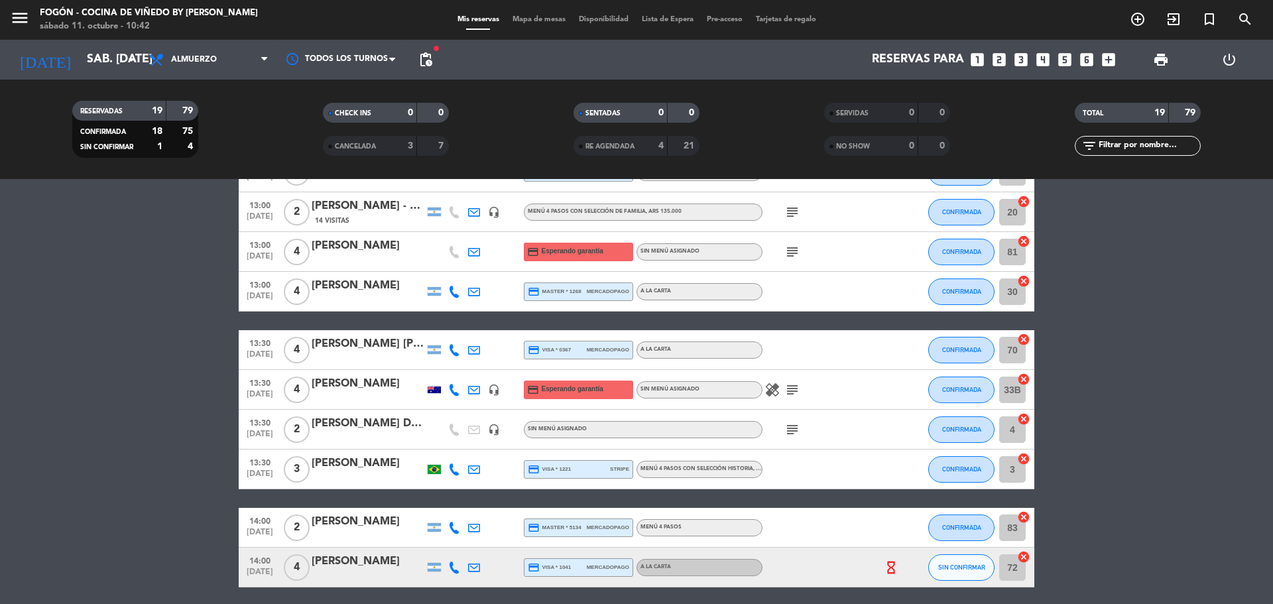
scroll to position [532, 0]
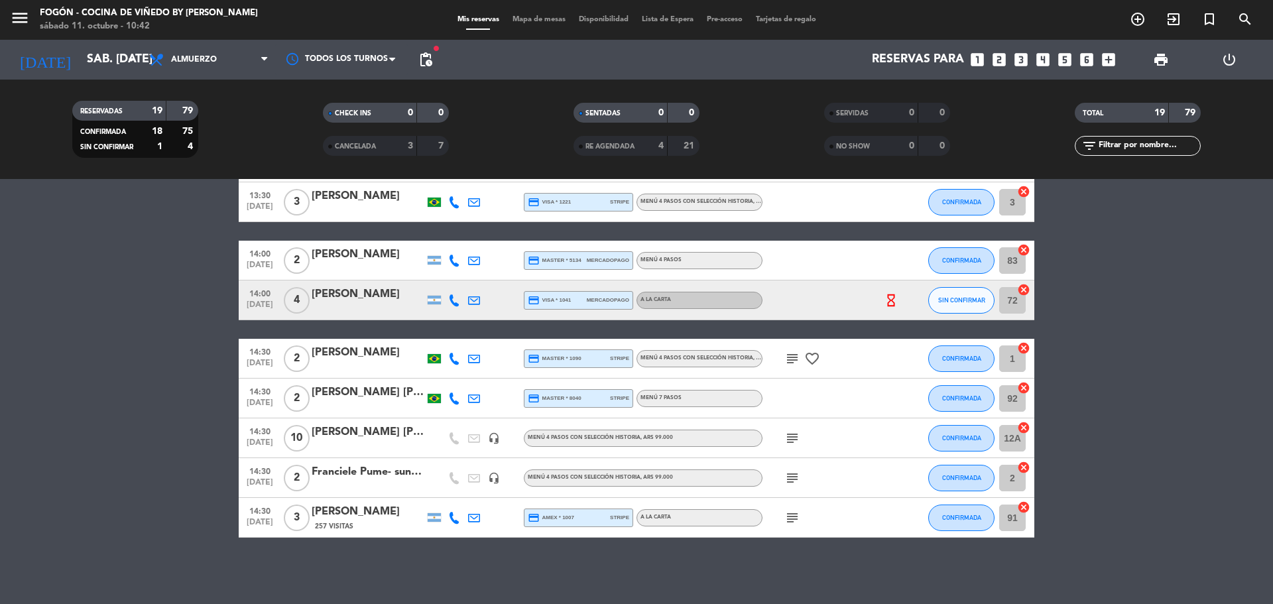
click at [790, 521] on icon "subject" at bounding box center [792, 518] width 16 height 16
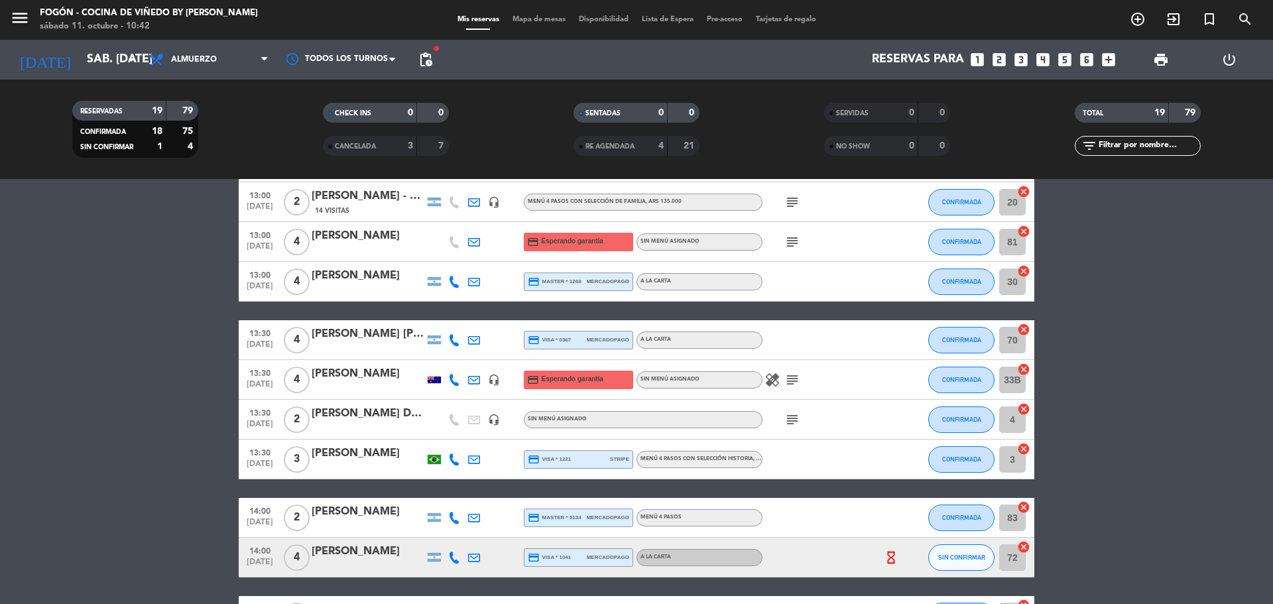
scroll to position [267, 0]
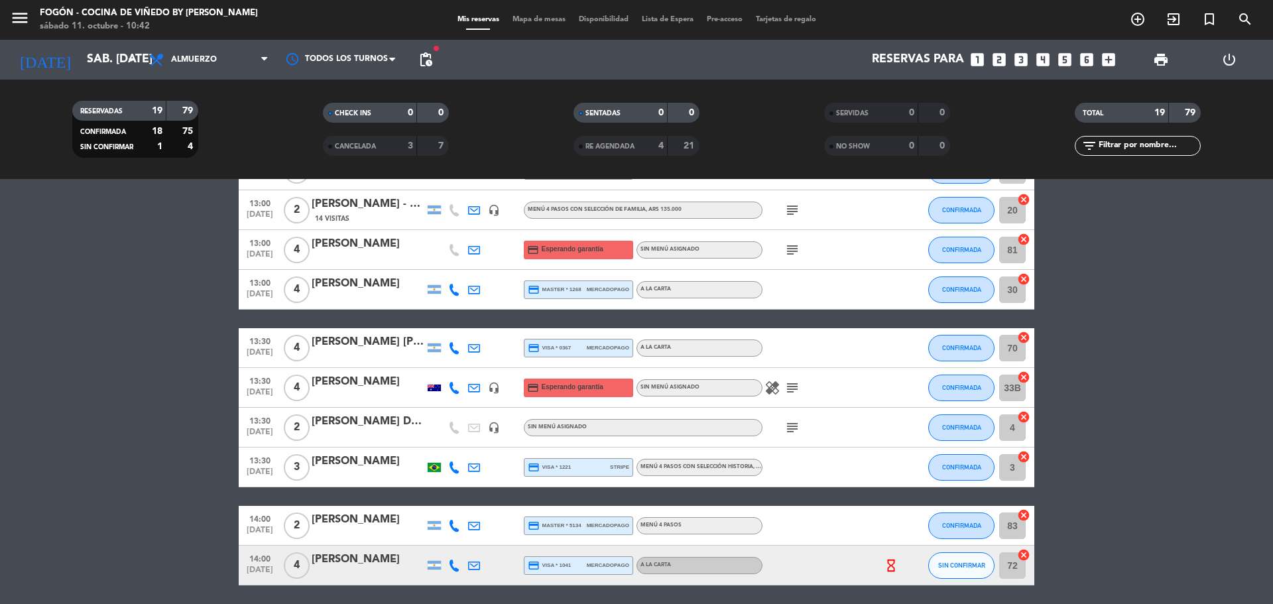
click at [791, 437] on div "subject" at bounding box center [821, 427] width 119 height 39
click at [790, 430] on icon "subject" at bounding box center [792, 428] width 16 height 16
click at [435, 388] on div at bounding box center [434, 387] width 13 height 7
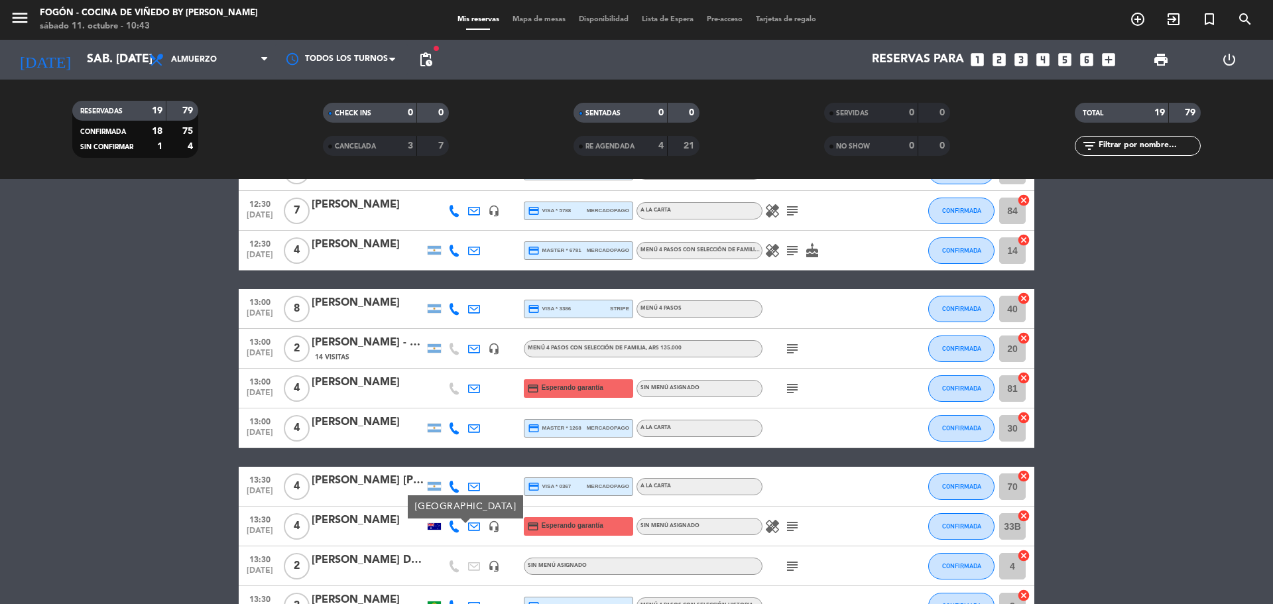
scroll to position [133, 0]
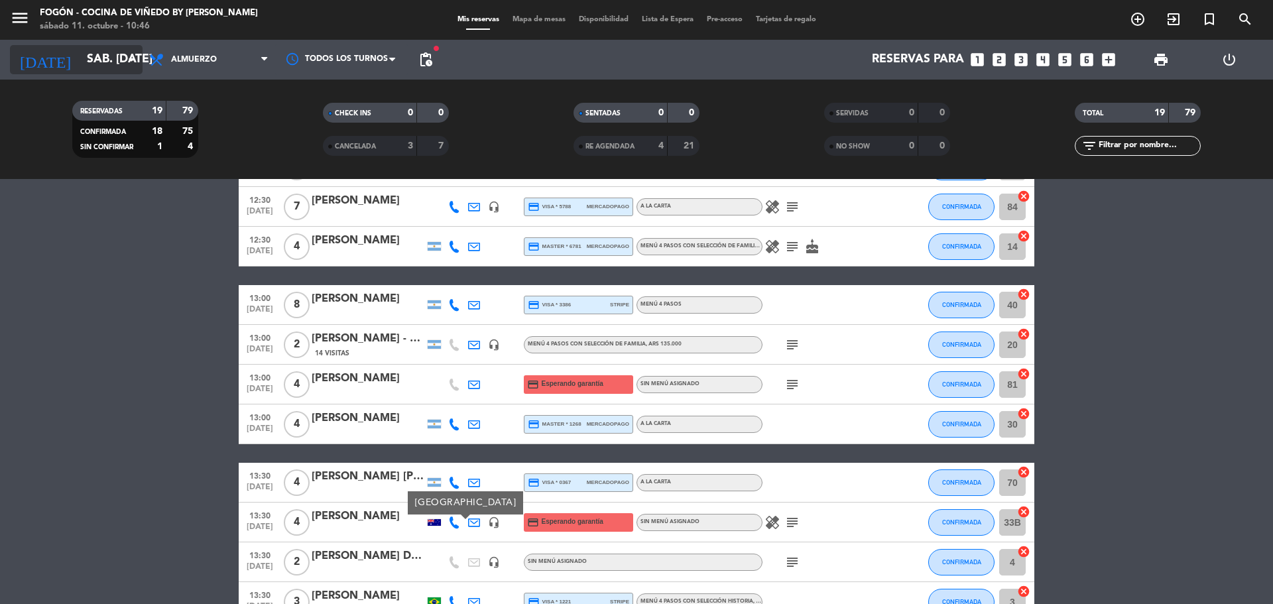
click at [89, 62] on input "sáb. [DATE]" at bounding box center [157, 59] width 154 height 27
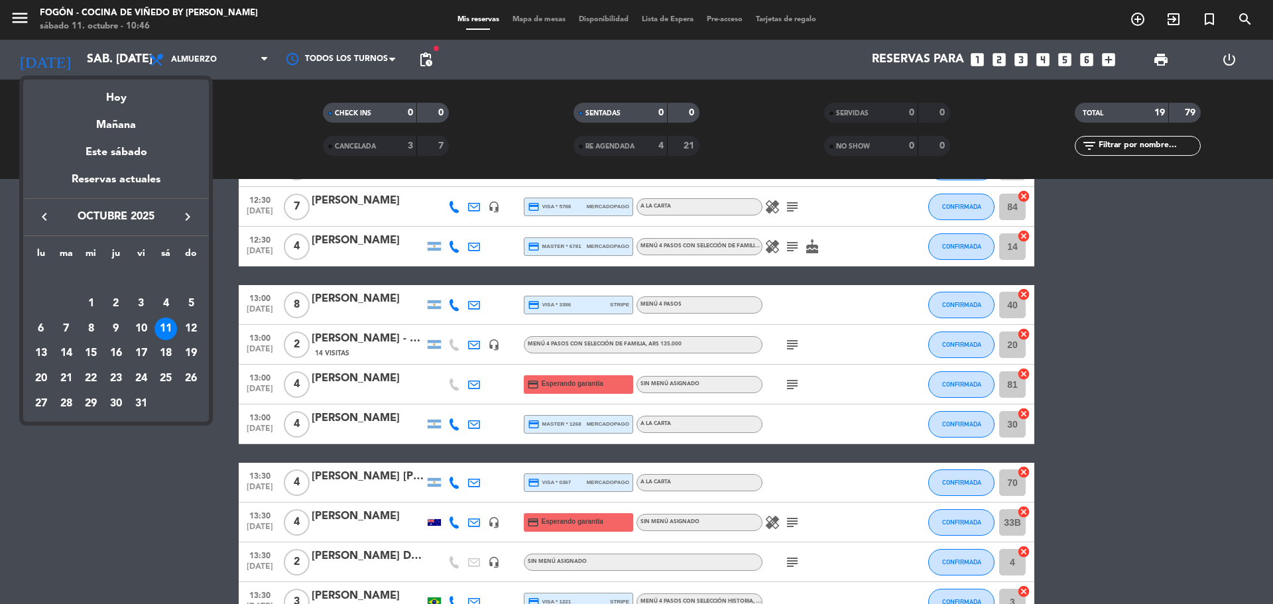
click at [38, 218] on icon "keyboard_arrow_left" at bounding box center [44, 217] width 16 height 16
click at [99, 356] on div "17" at bounding box center [91, 353] width 23 height 23
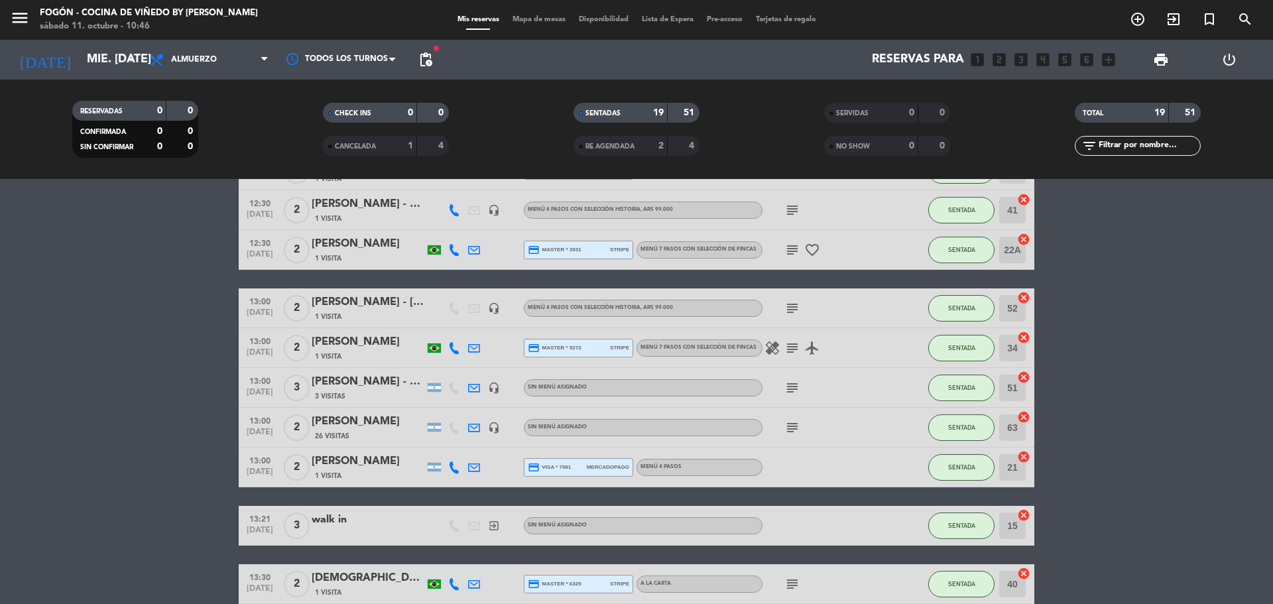
scroll to position [66, 0]
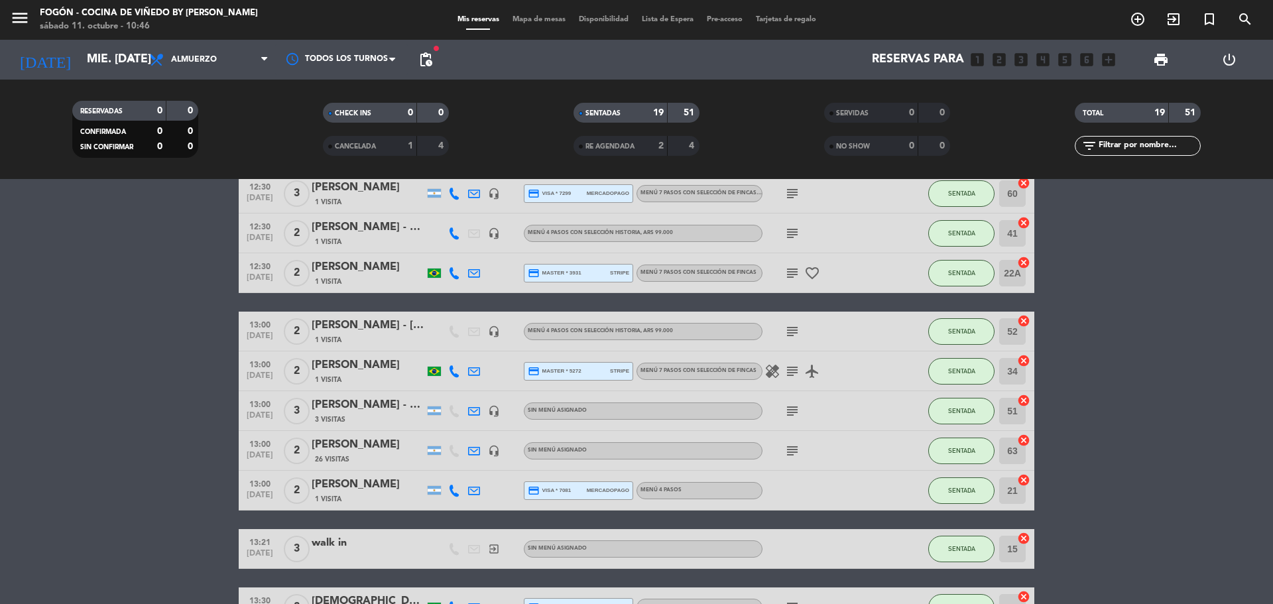
click at [375, 399] on div "[PERSON_NAME] - Mi Viaje a [GEOGRAPHIC_DATA]" at bounding box center [368, 404] width 113 height 17
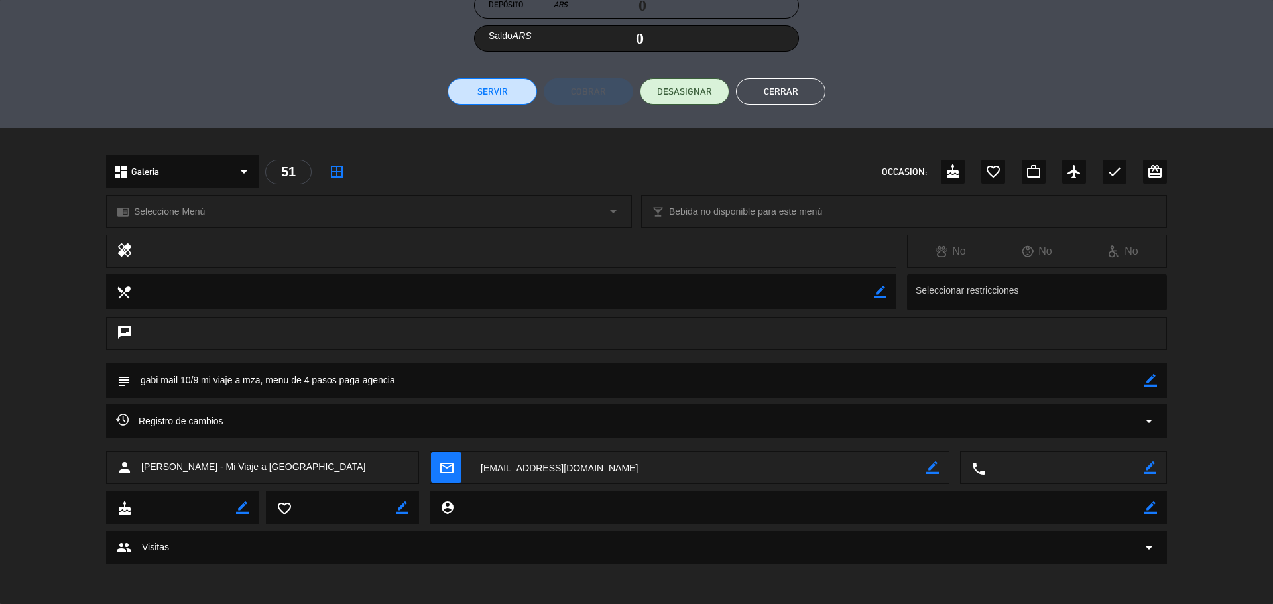
scroll to position [0, 0]
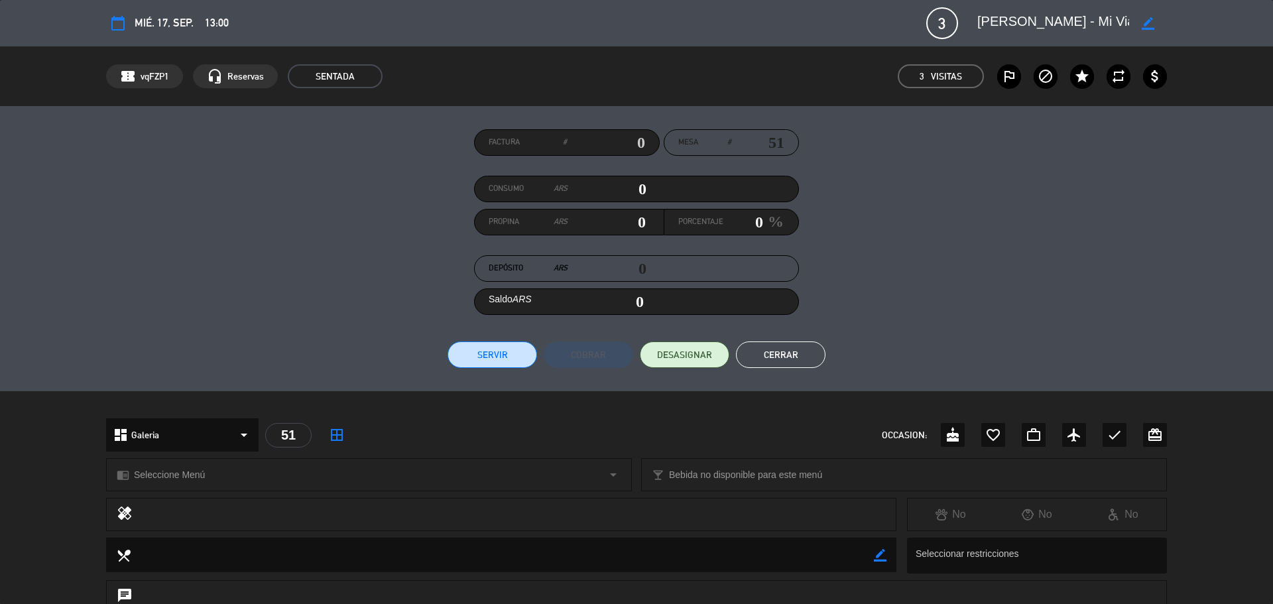
drag, startPoint x: 1062, startPoint y: 20, endPoint x: 974, endPoint y: 24, distance: 88.3
click at [974, 24] on div "border_color" at bounding box center [1067, 23] width 199 height 24
click at [809, 353] on button "Cerrar" at bounding box center [780, 354] width 89 height 27
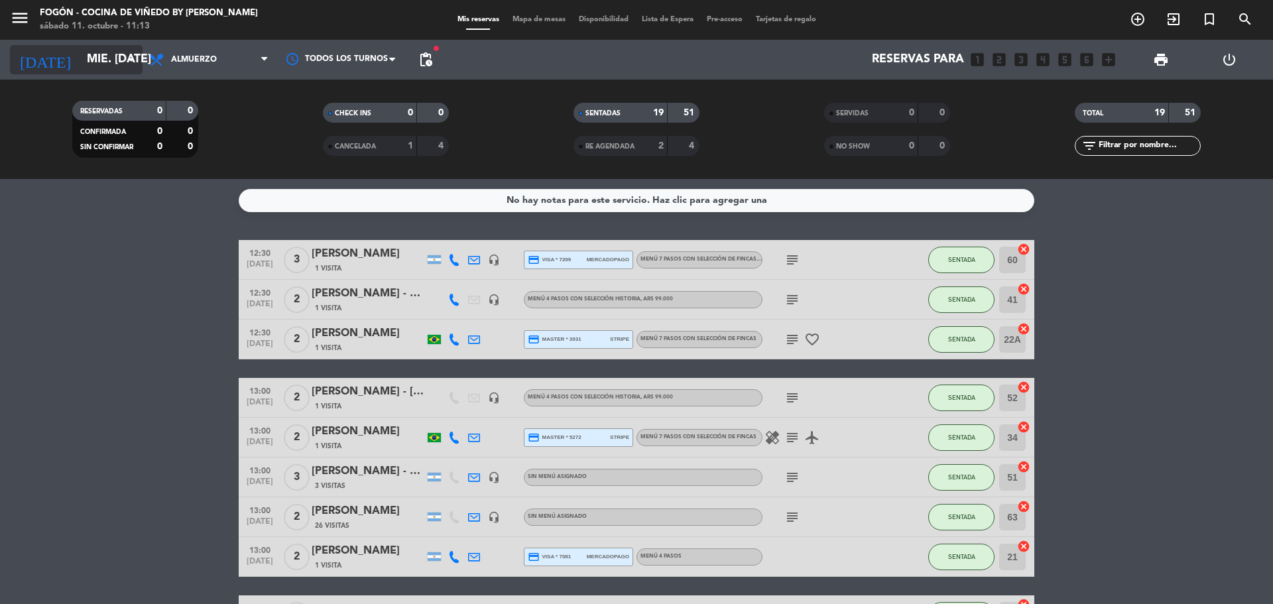
click at [80, 55] on input "mié. [DATE]" at bounding box center [157, 59] width 154 height 27
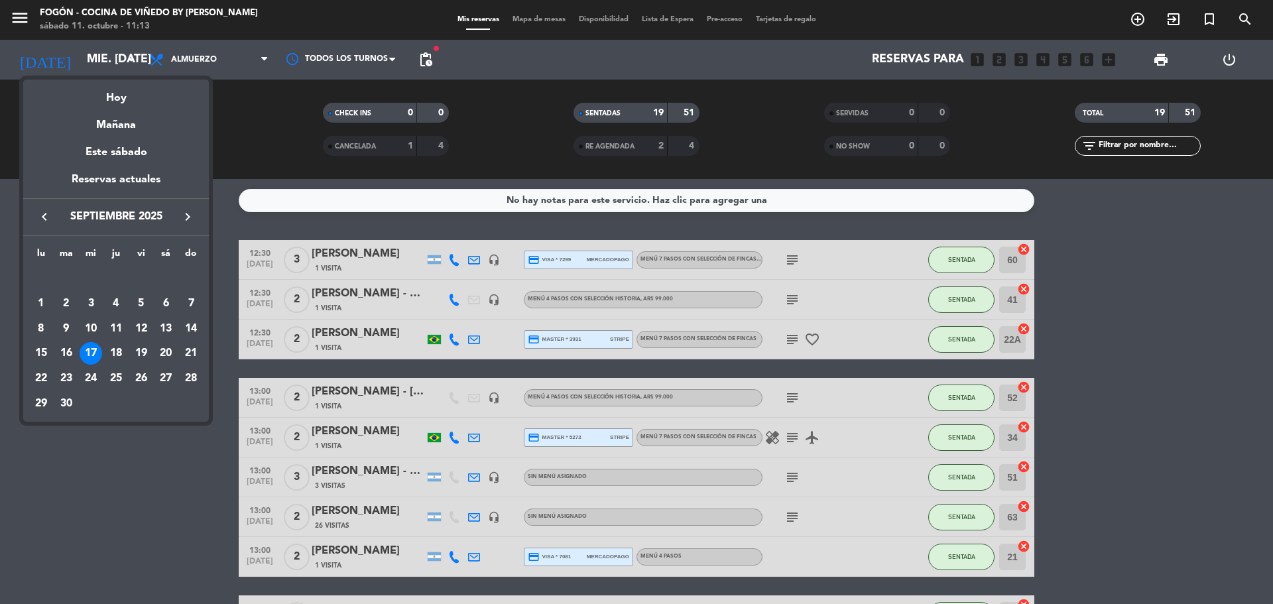
click at [186, 217] on icon "keyboard_arrow_right" at bounding box center [188, 217] width 16 height 16
click at [188, 359] on div "19" at bounding box center [191, 353] width 23 height 23
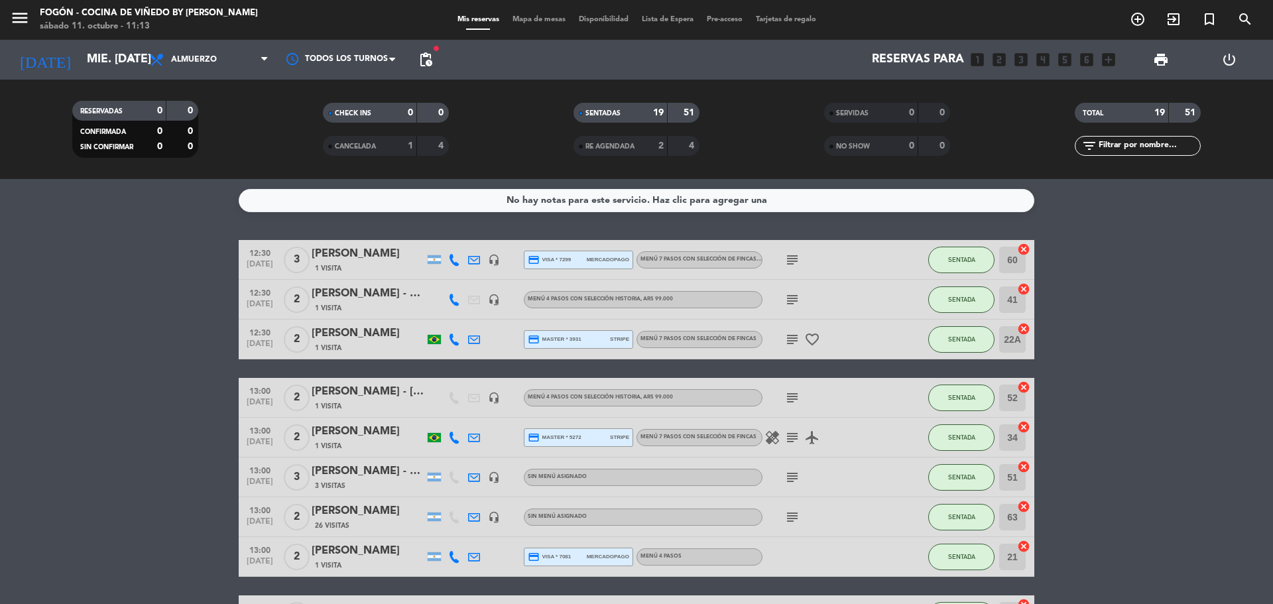
type input "dom. [DATE]"
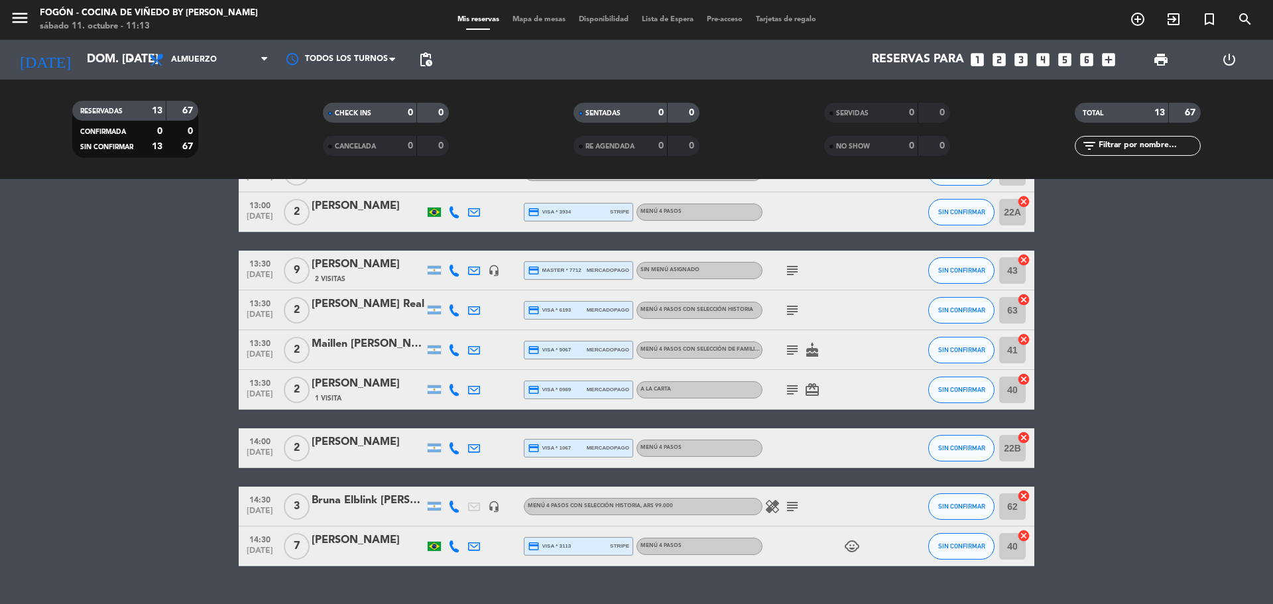
scroll to position [294, 0]
